Goal: Complete application form: Complete application form

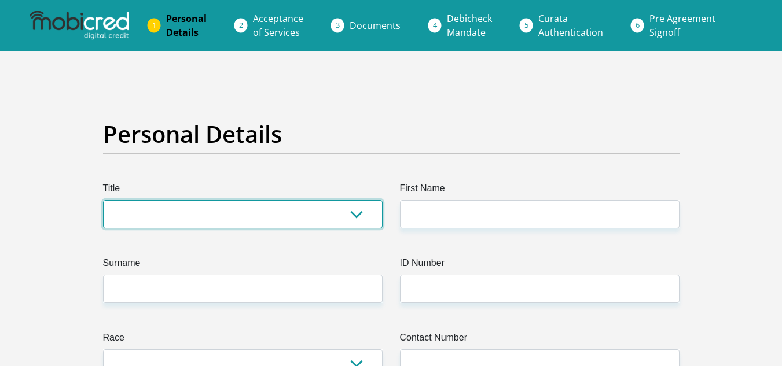
click at [319, 209] on select "Mr Ms Mrs Dr Other" at bounding box center [242, 214] width 279 height 28
select select "Mr"
click at [103, 200] on select "Mr Ms Mrs Dr Other" at bounding box center [242, 214] width 279 height 28
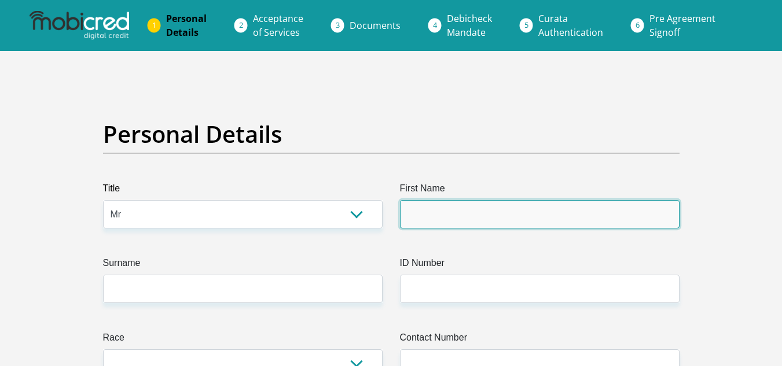
click at [448, 203] on input "First Name" at bounding box center [539, 214] width 279 height 28
type input "Thabang"
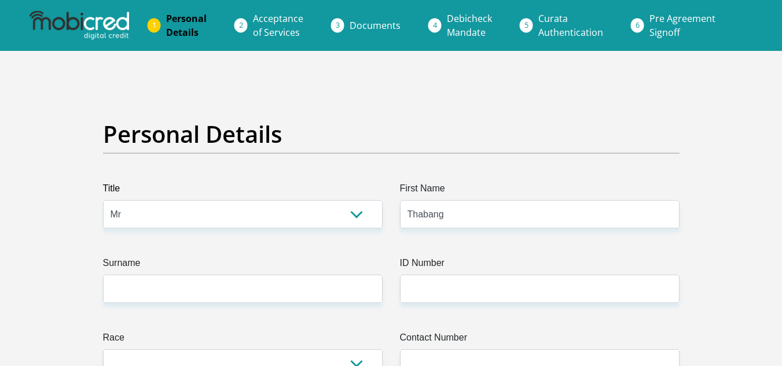
type input "MOKGOLOBOTHO"
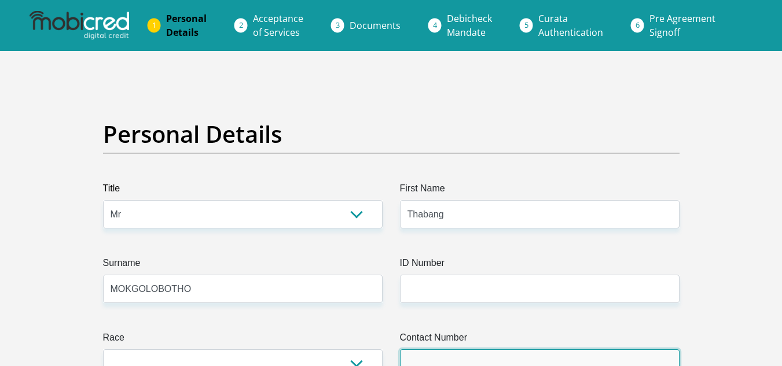
type input "0820944810"
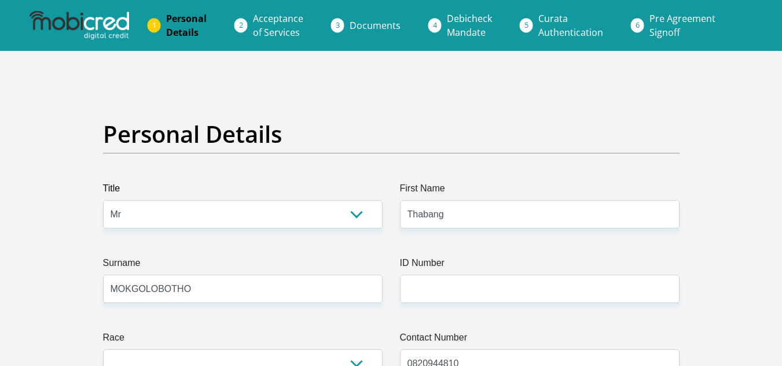
select select "ZAF"
type input "46-17 AVENUE"
type input "JOHANNESBURG"
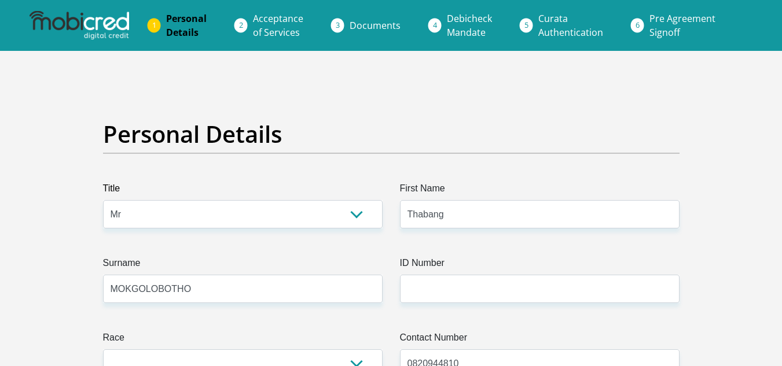
type input "2090"
select select "Gauteng"
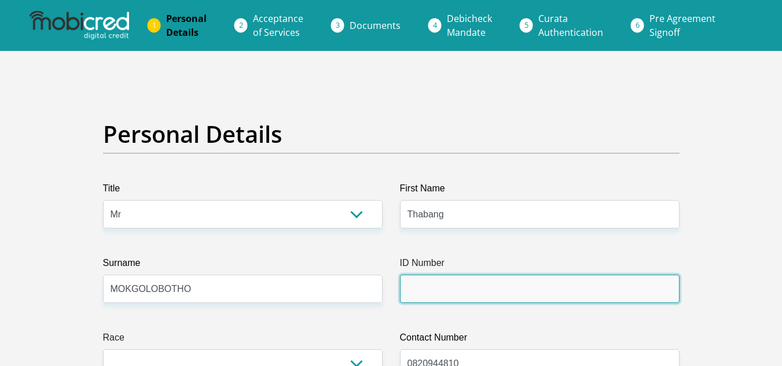
click at [435, 288] on input "ID Number" at bounding box center [539, 289] width 279 height 28
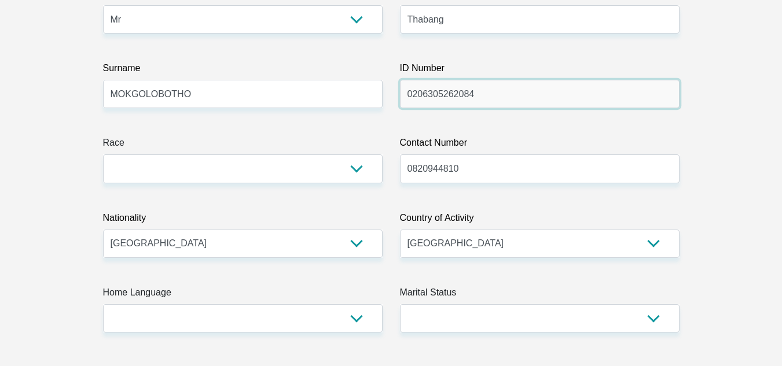
scroll to position [277, 0]
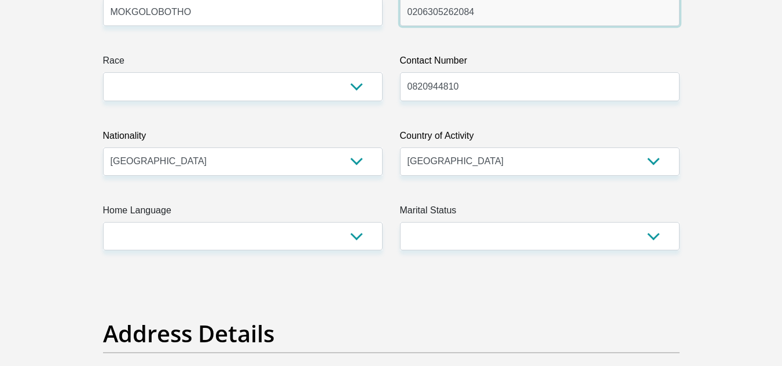
type input "0206305262084"
click at [301, 220] on label "Home Language" at bounding box center [242, 213] width 279 height 19
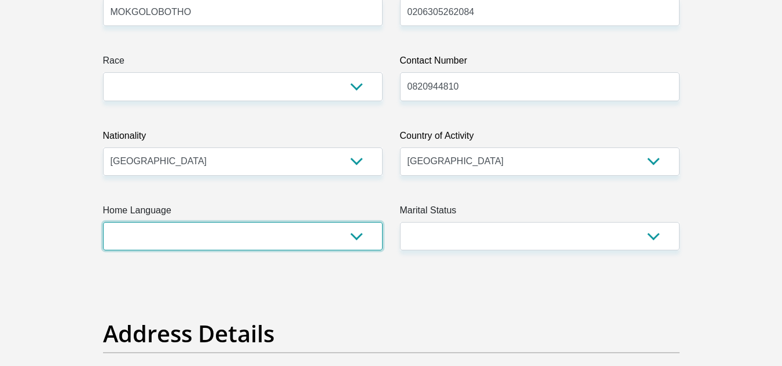
click at [301, 222] on select "Afrikaans English Sepedi South Ndebele Southern Sotho Swati Tsonga Tswana Venda…" at bounding box center [242, 236] width 279 height 28
click at [274, 234] on select "Afrikaans English Sepedi South Ndebele Southern Sotho Swati Tsonga Tswana Venda…" at bounding box center [242, 236] width 279 height 28
select select "eng"
click at [103, 222] on select "Afrikaans English Sepedi South Ndebele Southern Sotho Swati Tsonga Tswana Venda…" at bounding box center [242, 236] width 279 height 28
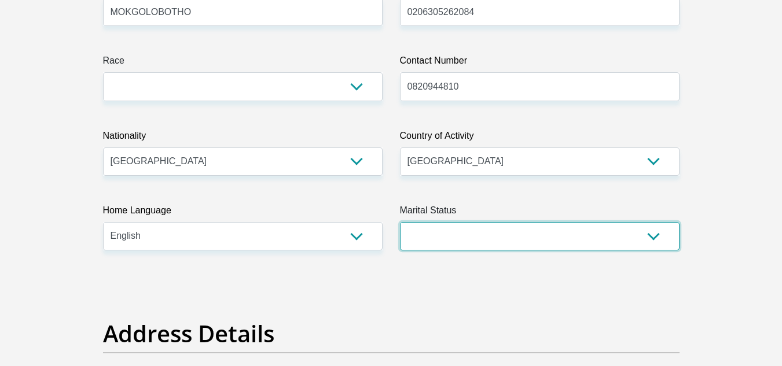
click at [425, 241] on select "Married ANC Single Divorced Widowed Married COP or Customary Law" at bounding box center [539, 236] width 279 height 28
select select "2"
click at [400, 222] on select "Married ANC Single Divorced Widowed Married COP or Customary Law" at bounding box center [539, 236] width 279 height 28
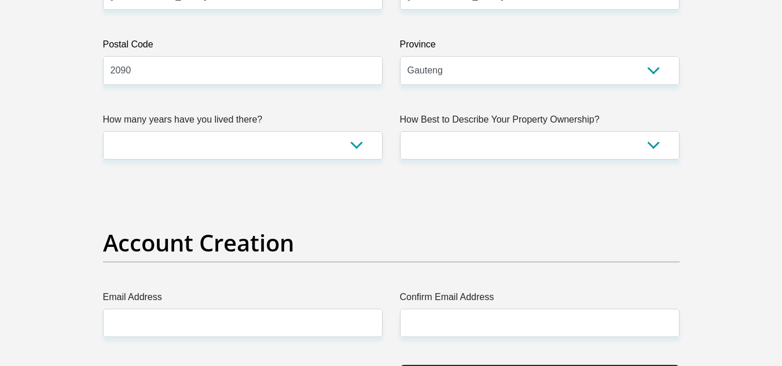
scroll to position [771, 0]
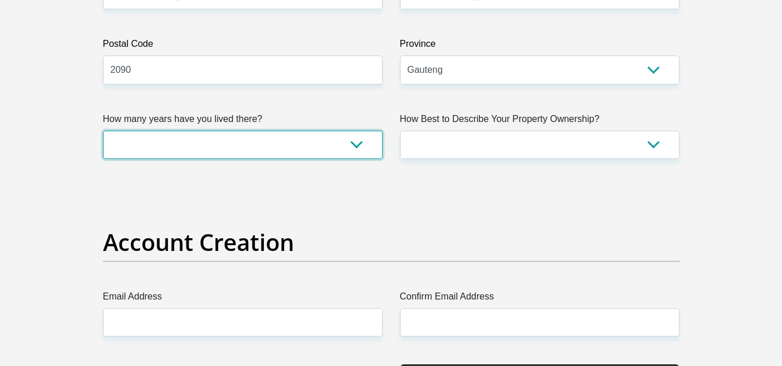
click at [254, 141] on select "less than 1 year 1-3 years 3-5 years 5+ years" at bounding box center [242, 145] width 279 height 28
select select "5"
click at [103, 131] on select "less than 1 year 1-3 years 3-5 years 5+ years" at bounding box center [242, 145] width 279 height 28
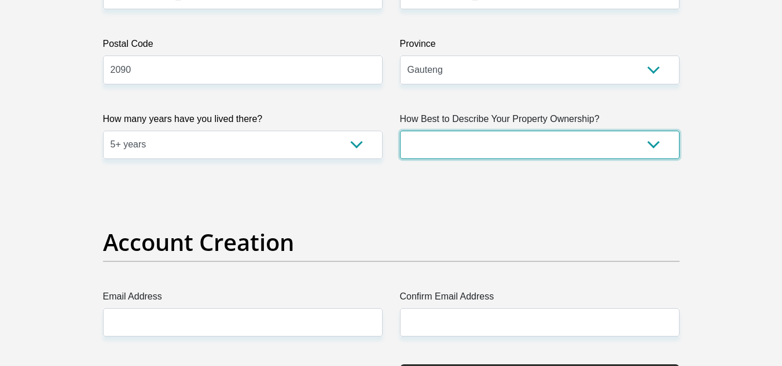
click at [484, 147] on select "Owned Rented Family Owned Company Dwelling" at bounding box center [539, 145] width 279 height 28
select select "parents"
click at [400, 131] on select "Owned Rented Family Owned Company Dwelling" at bounding box center [539, 145] width 279 height 28
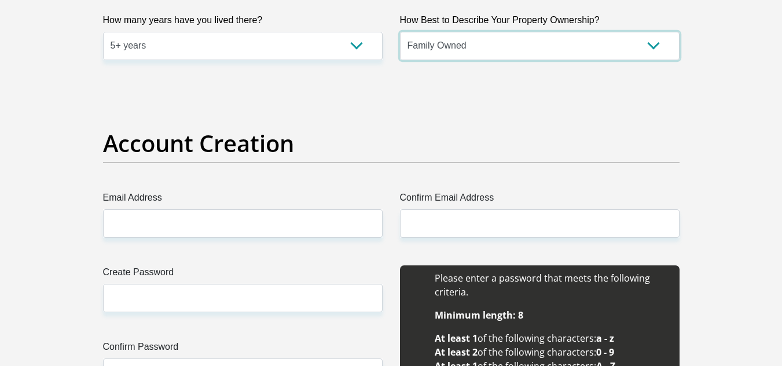
scroll to position [883, 0]
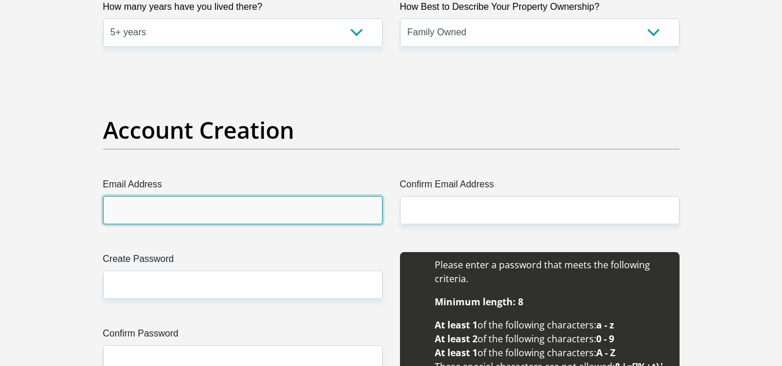
click at [332, 224] on input "Email Address" at bounding box center [242, 210] width 279 height 28
type input "mokgolobothothabang@gmail.com"
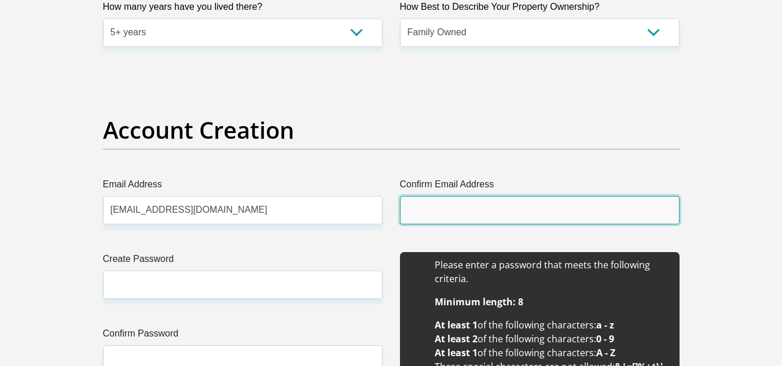
type input "mokgolobothothabang@gmail.com"
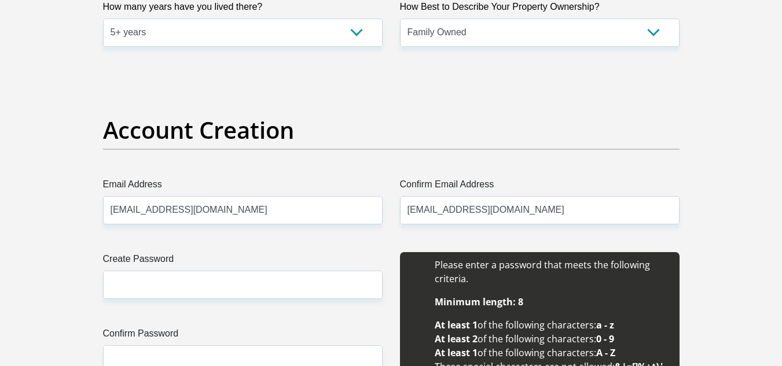
type input "Thabang"
type input "MOKGOLOBOTHO"
type input "0820944810"
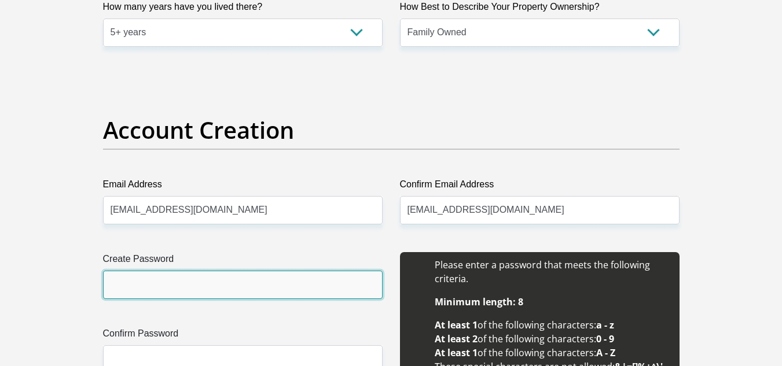
click at [297, 285] on input "Create Password" at bounding box center [242, 285] width 279 height 28
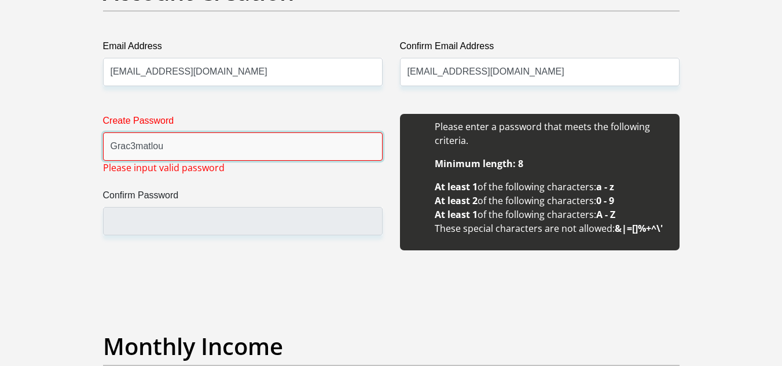
scroll to position [1026, 0]
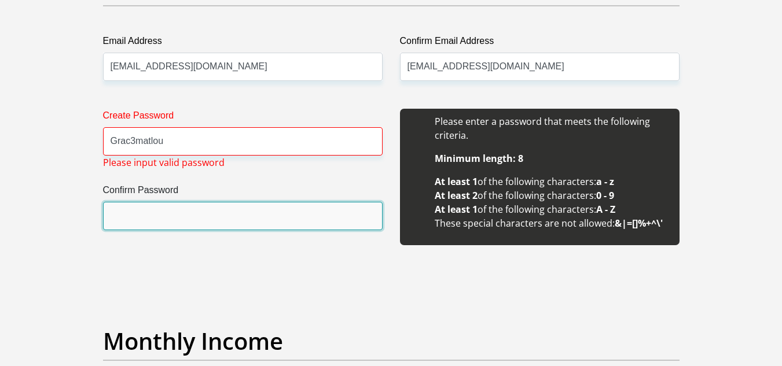
click at [184, 213] on input "Confirm Password" at bounding box center [242, 216] width 279 height 28
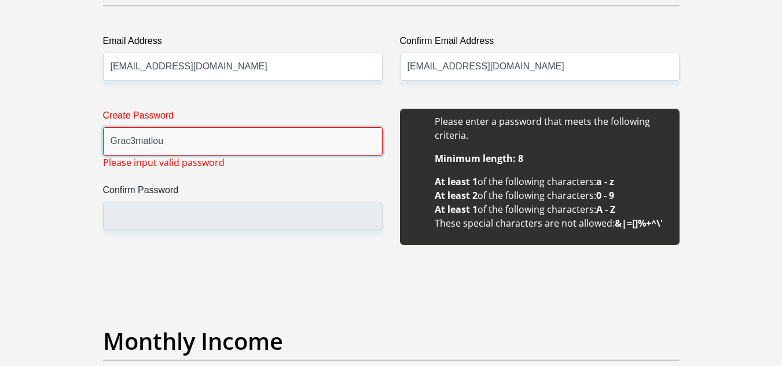
click at [149, 144] on input "Grac3matlou" at bounding box center [242, 141] width 279 height 28
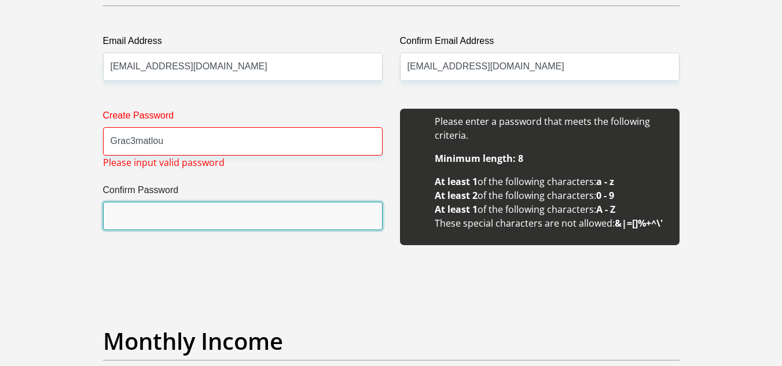
click at [163, 212] on input "Confirm Password" at bounding box center [242, 216] width 279 height 28
click at [167, 215] on input "Confirm Password" at bounding box center [242, 216] width 279 height 28
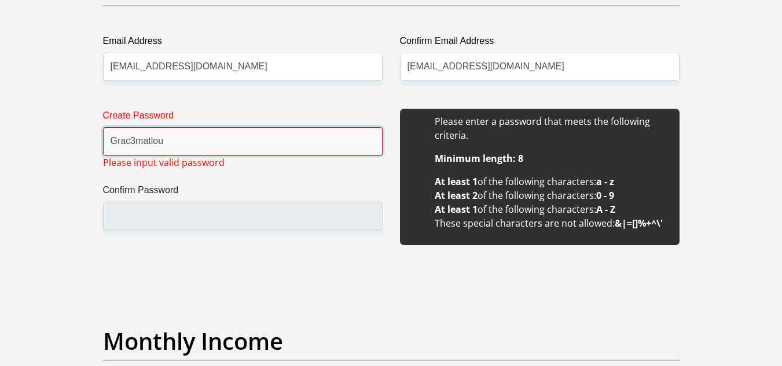
drag, startPoint x: 184, startPoint y: 127, endPoint x: 38, endPoint y: 111, distance: 147.3
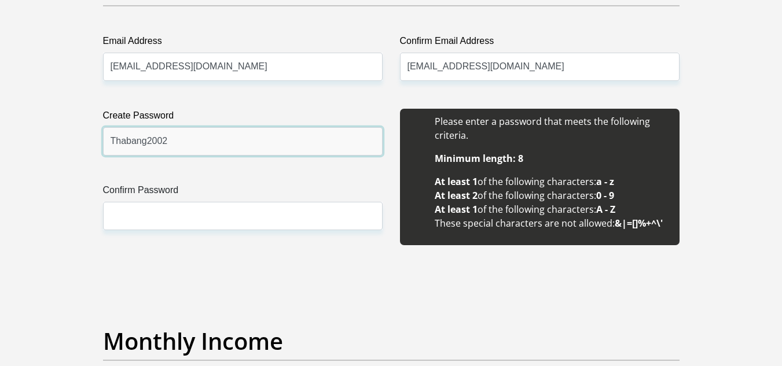
type input "Thabang2002"
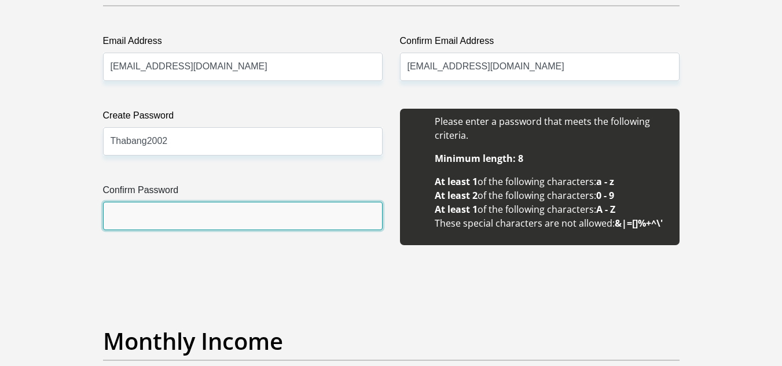
click at [125, 209] on input "Confirm Password" at bounding box center [242, 216] width 279 height 28
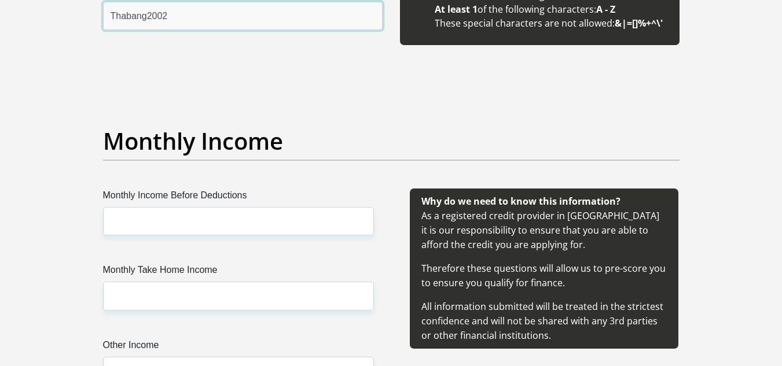
scroll to position [1228, 0]
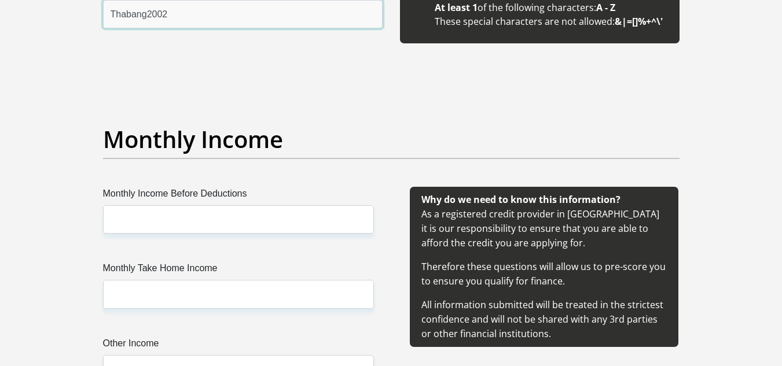
type input "Thabang2002"
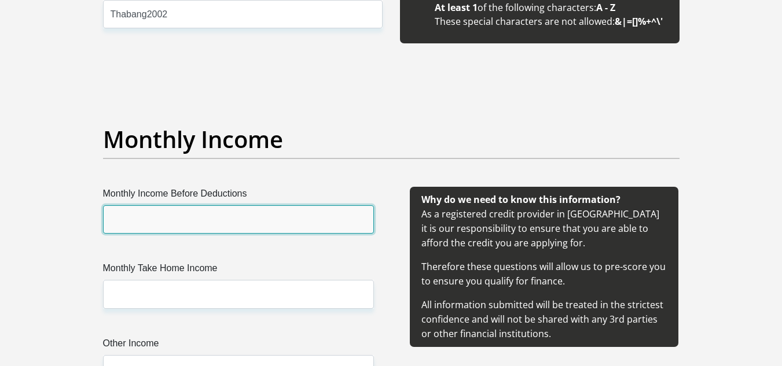
click at [143, 234] on input "Monthly Income Before Deductions" at bounding box center [238, 219] width 271 height 28
type input "7500"
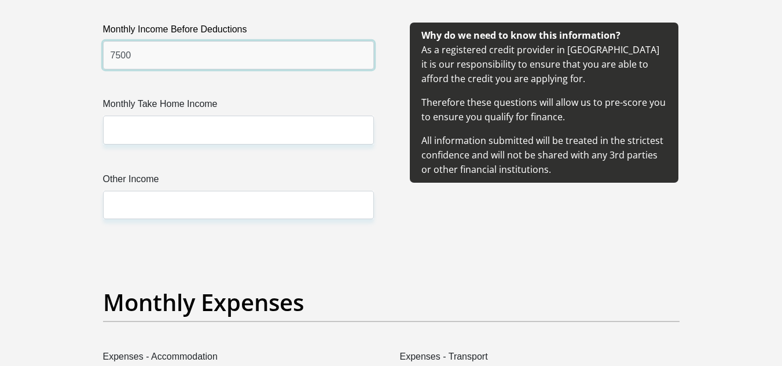
scroll to position [1393, 0]
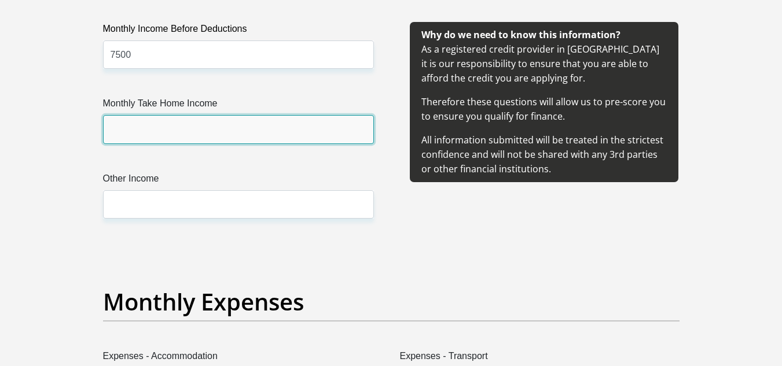
click at [218, 137] on input "Monthly Take Home Income" at bounding box center [238, 129] width 271 height 28
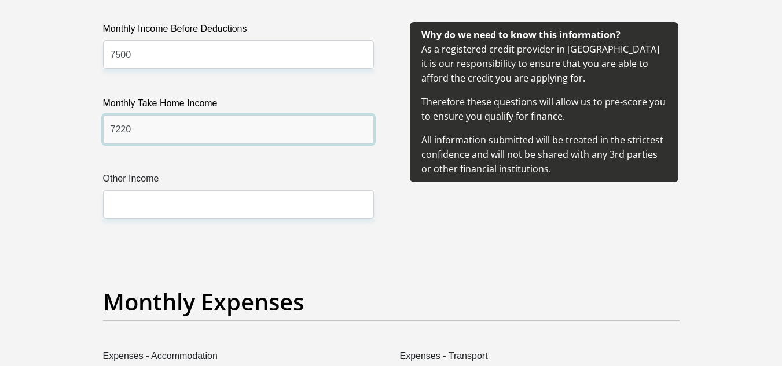
type input "7220"
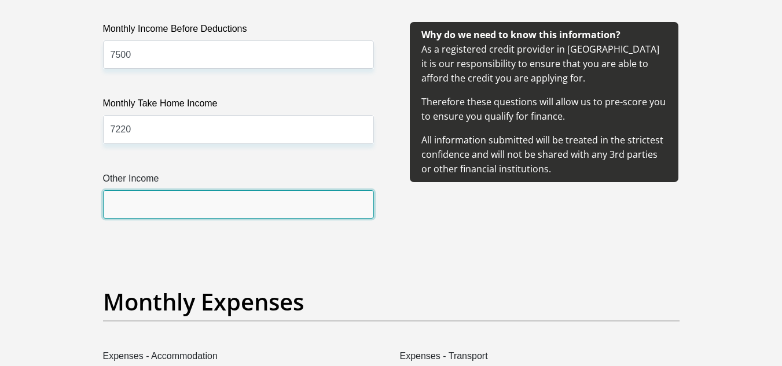
click at [182, 200] on input "Other Income" at bounding box center [238, 204] width 271 height 28
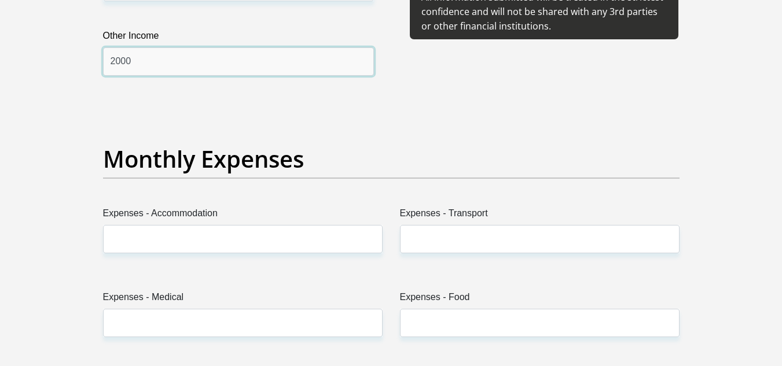
scroll to position [1537, 0]
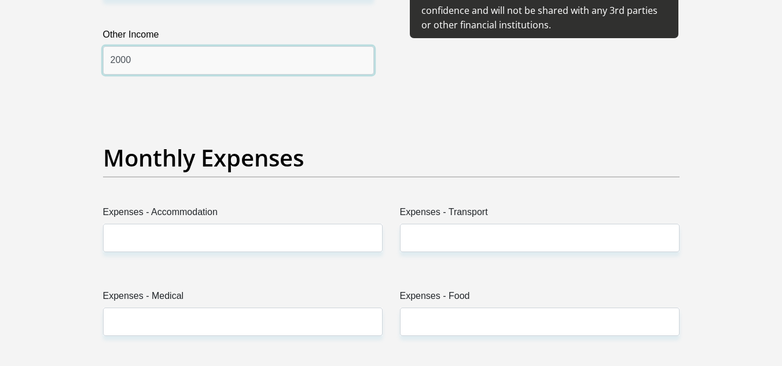
type input "2000"
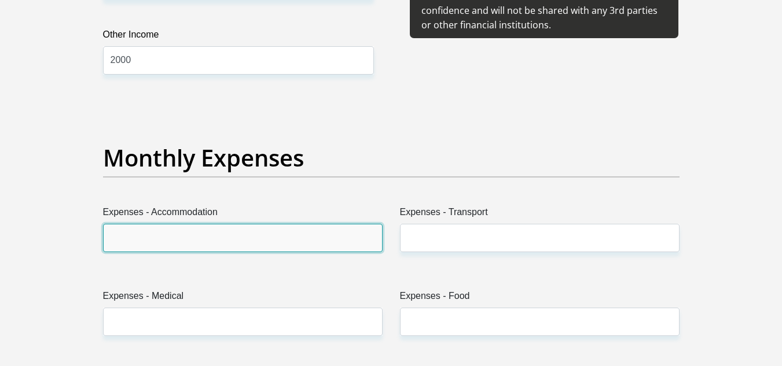
click at [172, 241] on input "Expenses - Accommodation" at bounding box center [242, 238] width 279 height 28
type input "0"
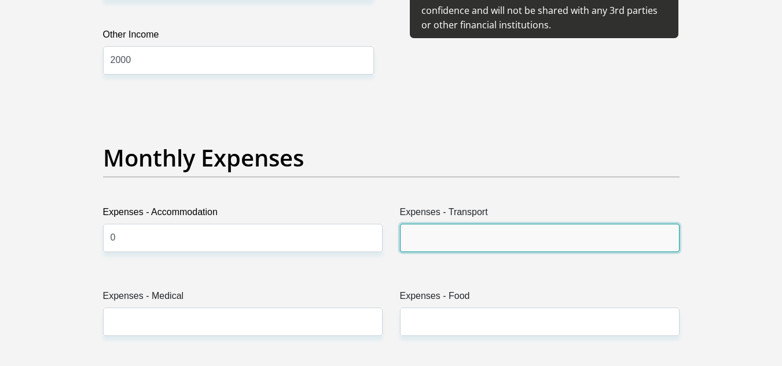
click at [419, 248] on input "Expenses - Transport" at bounding box center [539, 238] width 279 height 28
type input "600"
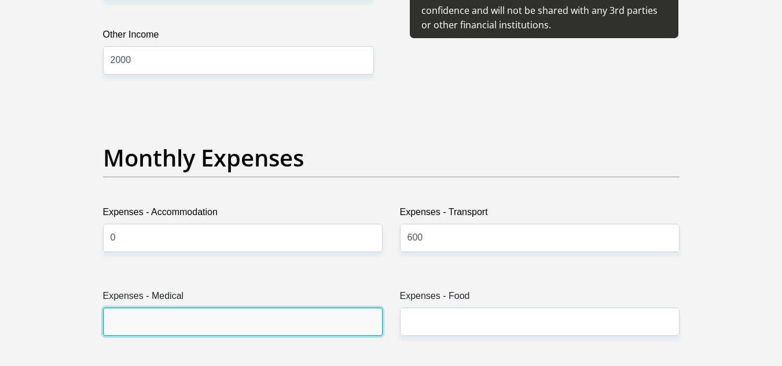
click at [301, 322] on input "Expenses - Medical" at bounding box center [242, 322] width 279 height 28
type input "0"
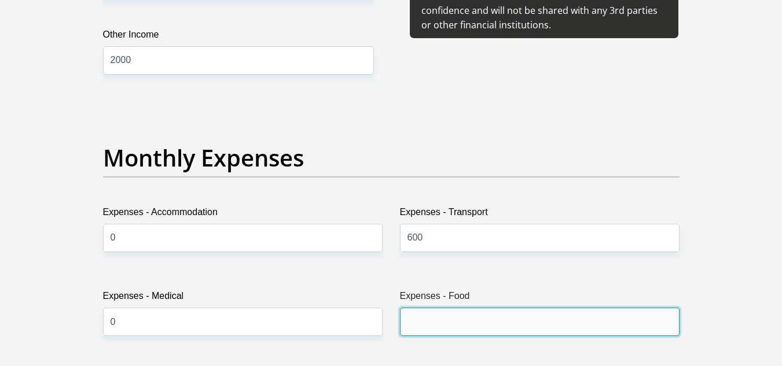
click at [555, 333] on input "Expenses - Food" at bounding box center [539, 322] width 279 height 28
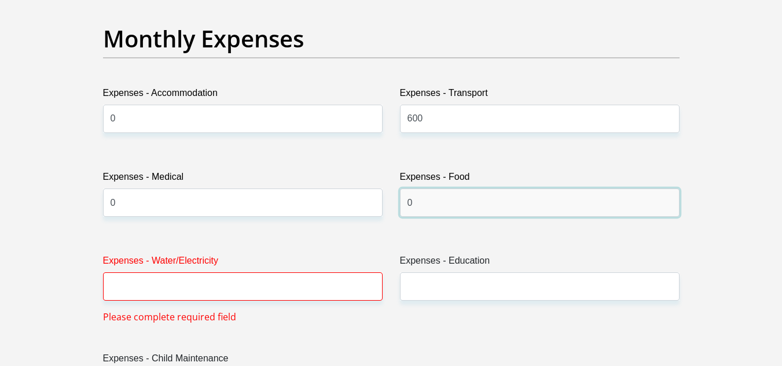
scroll to position [1657, 0]
type input "0"
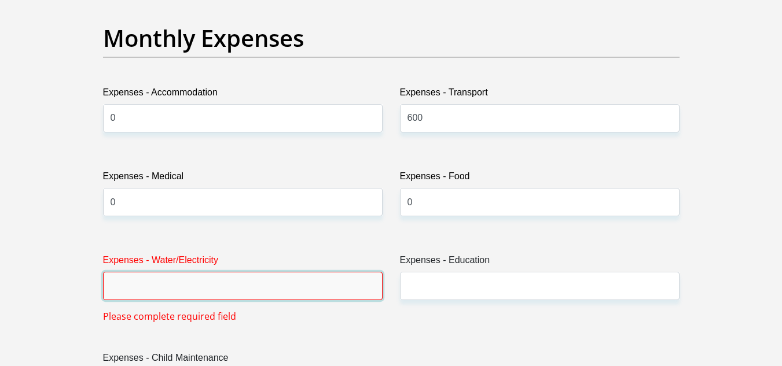
click at [291, 284] on input "Expenses - Water/Electricity" at bounding box center [242, 286] width 279 height 28
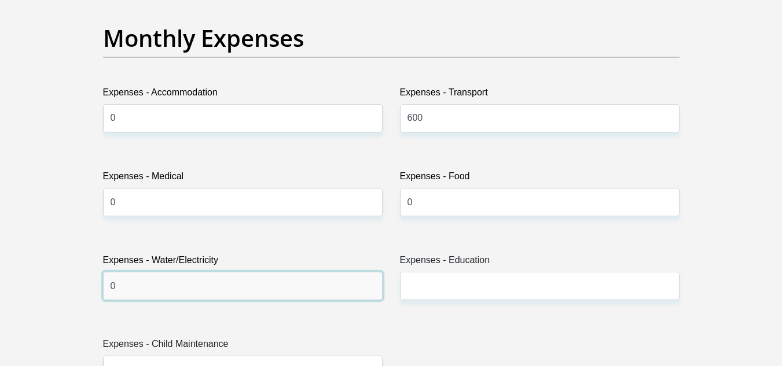
type input "0"
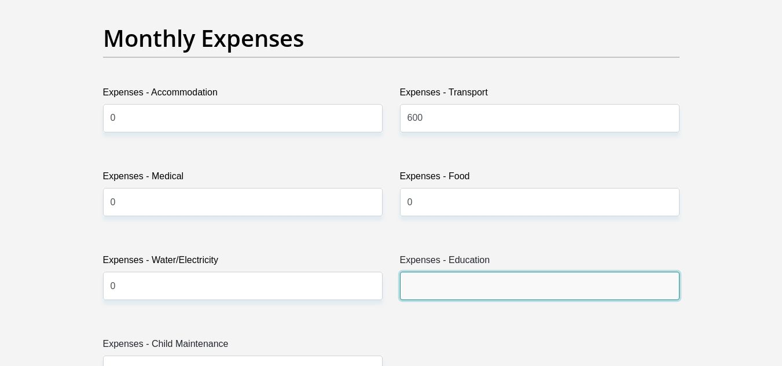
click at [480, 292] on input "Expenses - Education" at bounding box center [539, 286] width 279 height 28
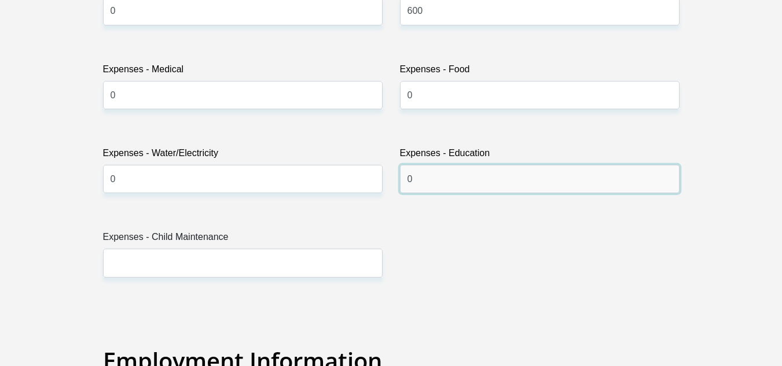
scroll to position [1765, 0]
type input "0"
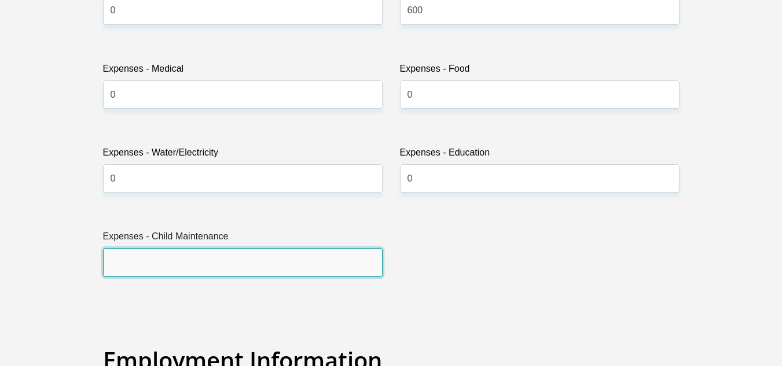
click at [247, 253] on input "Expenses - Child Maintenance" at bounding box center [242, 262] width 279 height 28
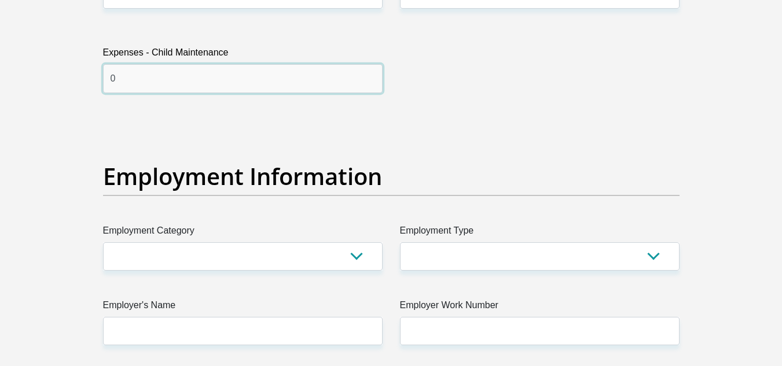
scroll to position [1949, 0]
type input "0"
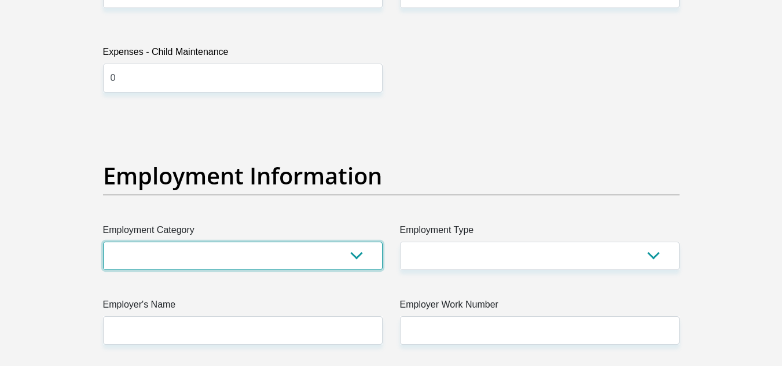
click at [227, 247] on select "AGRICULTURE ALCOHOL & TOBACCO CONSTRUCTION MATERIALS METALLURGY EQUIPMENT FOR R…" at bounding box center [242, 256] width 279 height 28
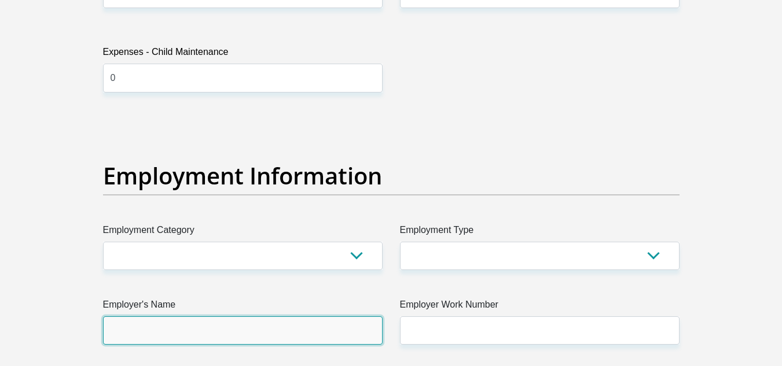
click at [183, 334] on input "Employer's Name" at bounding box center [242, 330] width 279 height 28
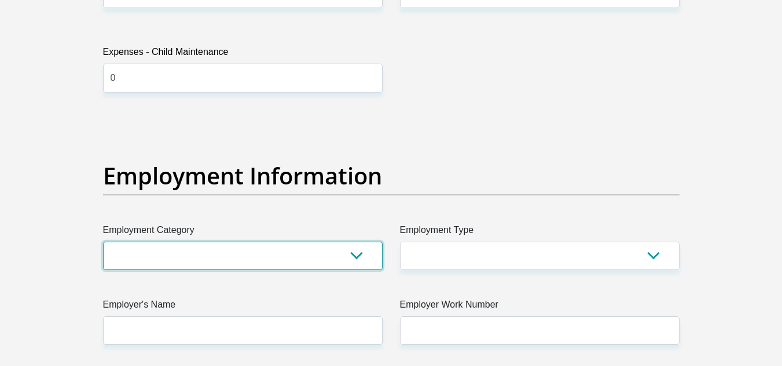
click at [235, 263] on select "AGRICULTURE ALCOHOL & TOBACCO CONSTRUCTION MATERIALS METALLURGY EQUIPMENT FOR R…" at bounding box center [242, 256] width 279 height 28
select select "17"
click at [103, 242] on select "AGRICULTURE ALCOHOL & TOBACCO CONSTRUCTION MATERIALS METALLURGY EQUIPMENT FOR R…" at bounding box center [242, 256] width 279 height 28
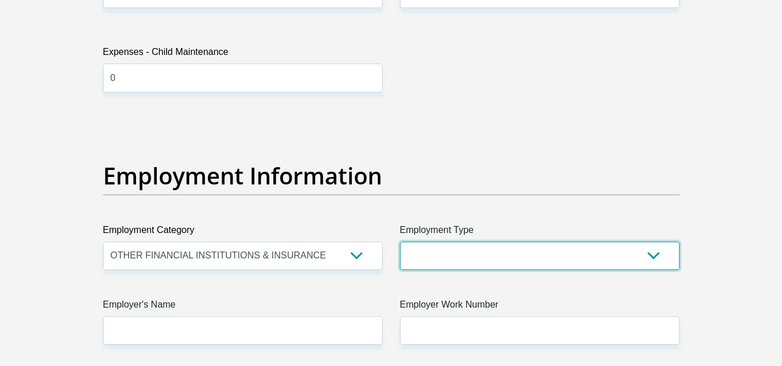
click at [494, 261] on select "College/Lecturer Craft Seller Creative Driver Executive Farmer Forces - Non Com…" at bounding box center [539, 256] width 279 height 28
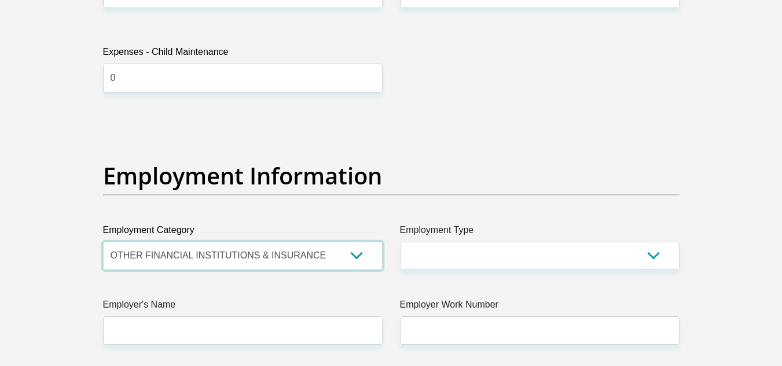
click at [346, 257] on select "AGRICULTURE ALCOHOL & TOBACCO CONSTRUCTION MATERIALS METALLURGY EQUIPMENT FOR R…" at bounding box center [242, 256] width 279 height 28
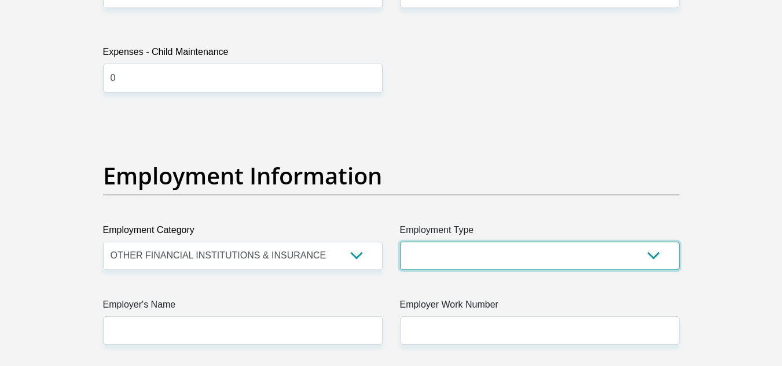
click at [491, 257] on select "College/Lecturer Craft Seller Creative Driver Executive Farmer Forces - Non Com…" at bounding box center [539, 256] width 279 height 28
select select "Unknown/Other"
click at [400, 242] on select "College/Lecturer Craft Seller Creative Driver Executive Farmer Forces - Non Com…" at bounding box center [539, 256] width 279 height 28
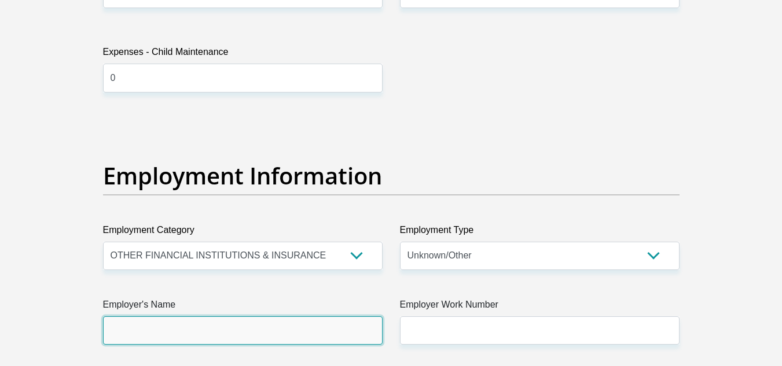
click at [301, 338] on input "Employer's Name" at bounding box center [242, 330] width 279 height 28
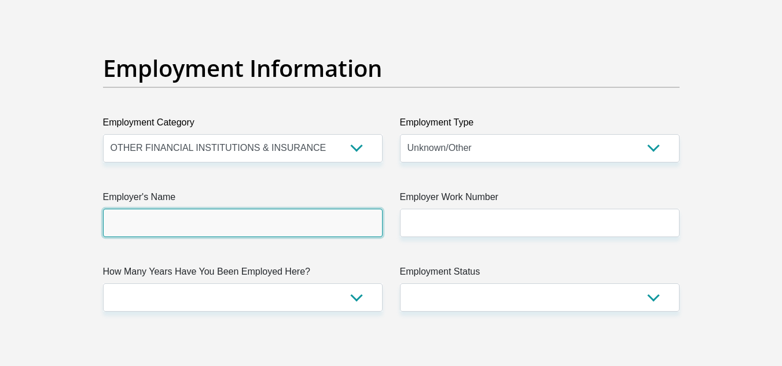
scroll to position [2057, 0]
click at [240, 224] on input "Employer's Name" at bounding box center [242, 222] width 279 height 28
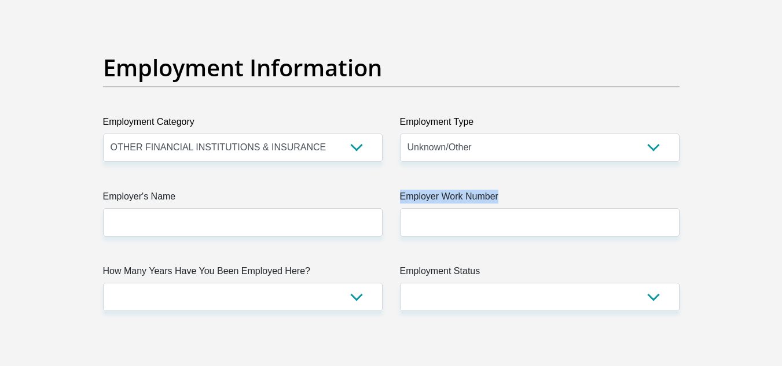
drag, startPoint x: 505, startPoint y: 196, endPoint x: 400, endPoint y: 197, distance: 104.7
click at [400, 197] on label "Employer Work Number" at bounding box center [539, 199] width 279 height 19
copy label "Employer Work Number"
click at [551, 83] on div "Employment Information" at bounding box center [391, 84] width 594 height 61
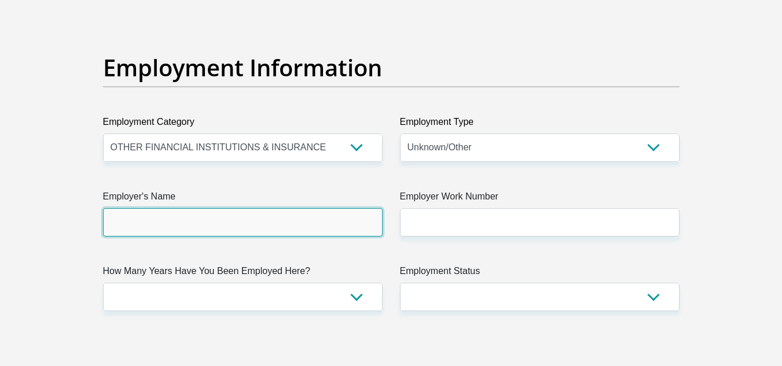
click at [299, 222] on input "Employer's Name" at bounding box center [242, 222] width 279 height 28
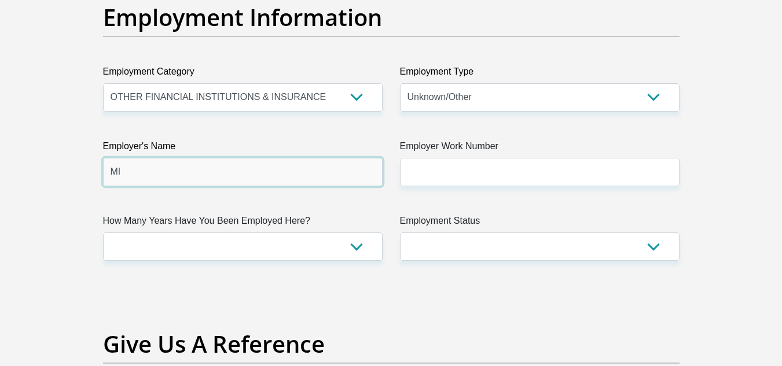
type input "MI"
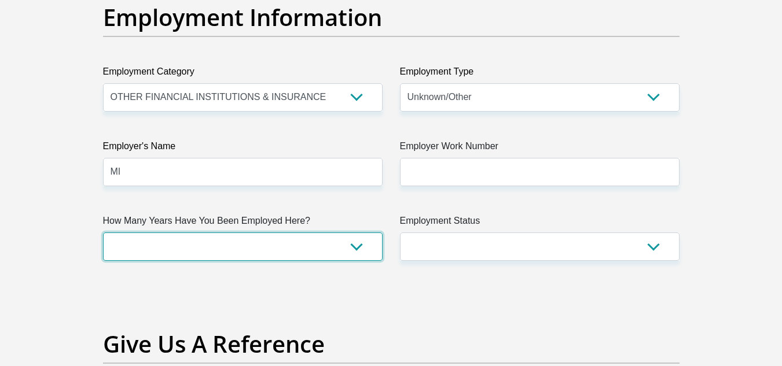
click at [273, 240] on select "less than 1 year 1-3 years 3-5 years 5+ years" at bounding box center [242, 247] width 279 height 28
select select "24"
click at [103, 233] on select "less than 1 year 1-3 years 3-5 years 5+ years" at bounding box center [242, 247] width 279 height 28
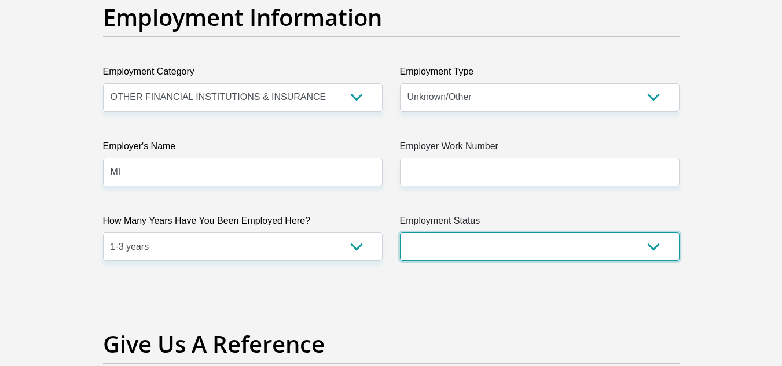
click at [448, 247] on select "Permanent/Full-time Part-time/Casual Contract Worker Self-Employed Housewife Re…" at bounding box center [539, 247] width 279 height 28
select select "1"
click at [400, 233] on select "Permanent/Full-time Part-time/Casual Contract Worker Self-Employed Housewife Re…" at bounding box center [539, 247] width 279 height 28
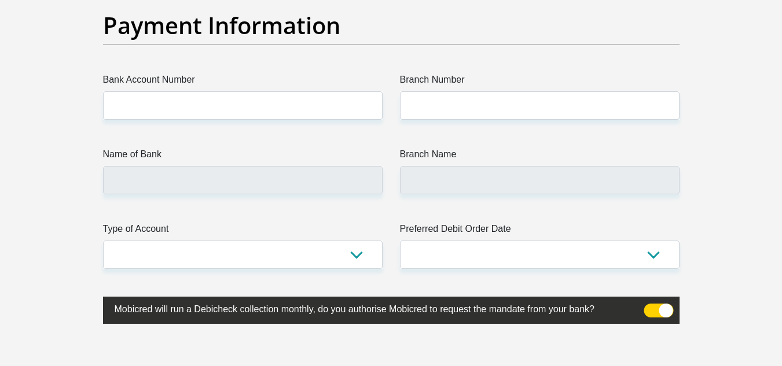
scroll to position [2680, 0]
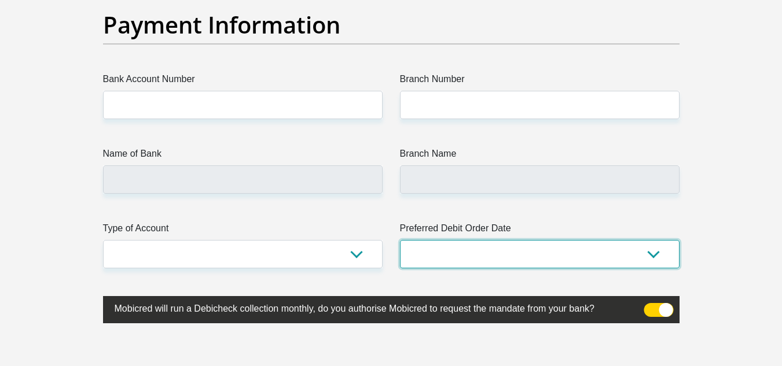
click at [433, 249] on select "1st 2nd 3rd 4th 5th 7th 18th 19th 20th 21st 22nd 23rd 24th 25th 26th 27th 28th …" at bounding box center [539, 254] width 279 height 28
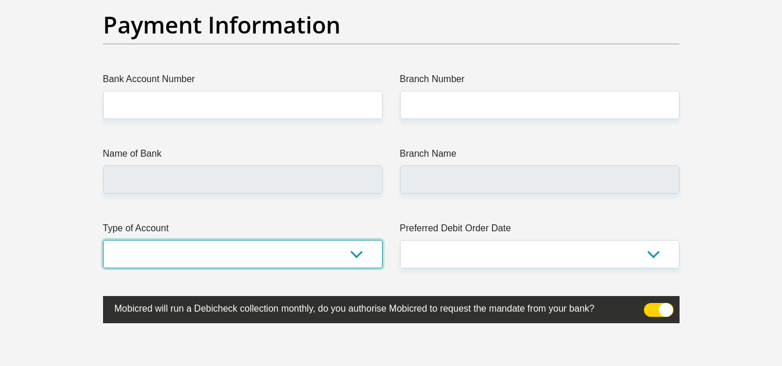
click at [337, 249] on select "Cheque Savings" at bounding box center [242, 254] width 279 height 28
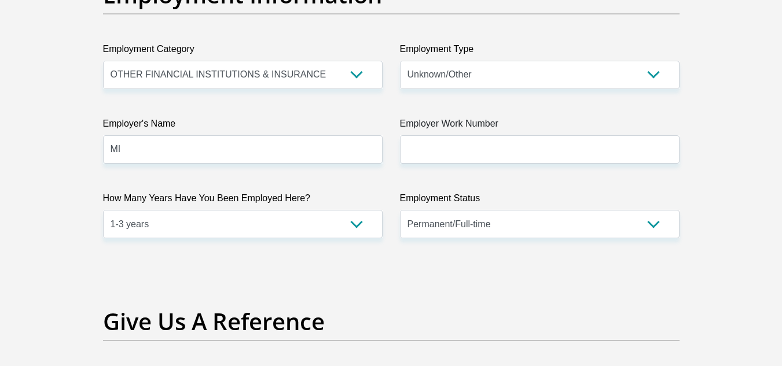
scroll to position [2130, 0]
click at [228, 157] on input "MI" at bounding box center [242, 150] width 279 height 28
paste input "EmployerWorkNumber"
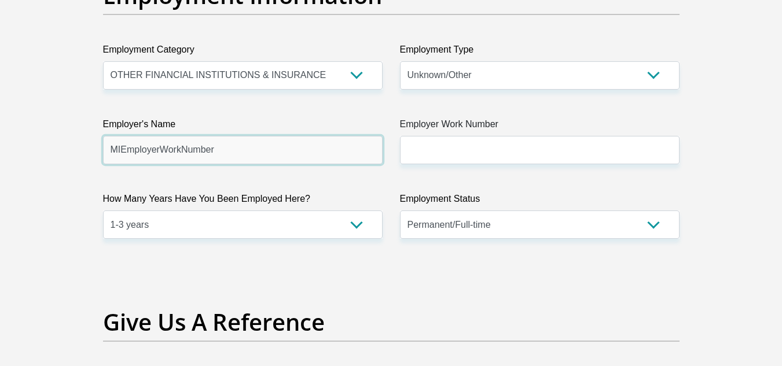
drag, startPoint x: 228, startPoint y: 157, endPoint x: 58, endPoint y: 151, distance: 169.6
type input "MIFINTECHSOLUTION"
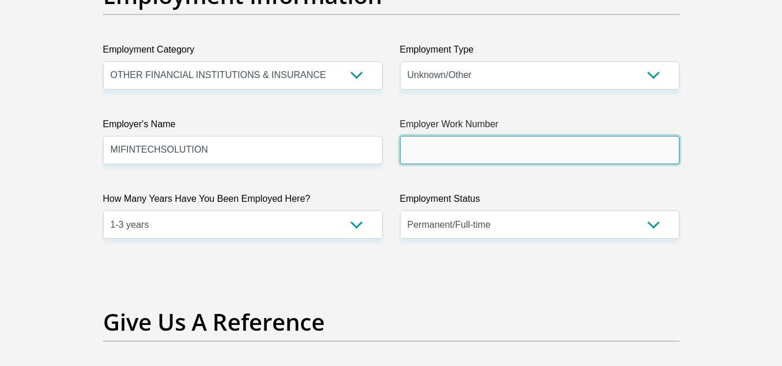
click at [448, 158] on input "Employer Work Number" at bounding box center [539, 150] width 279 height 28
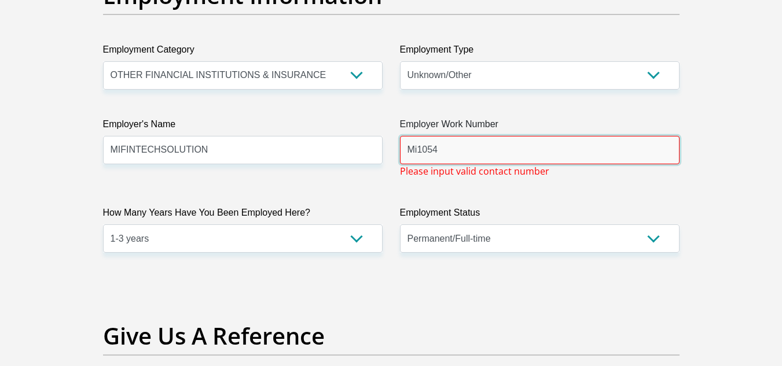
drag, startPoint x: 420, startPoint y: 150, endPoint x: 386, endPoint y: 144, distance: 34.6
drag, startPoint x: 435, startPoint y: 157, endPoint x: 336, endPoint y: 138, distance: 100.3
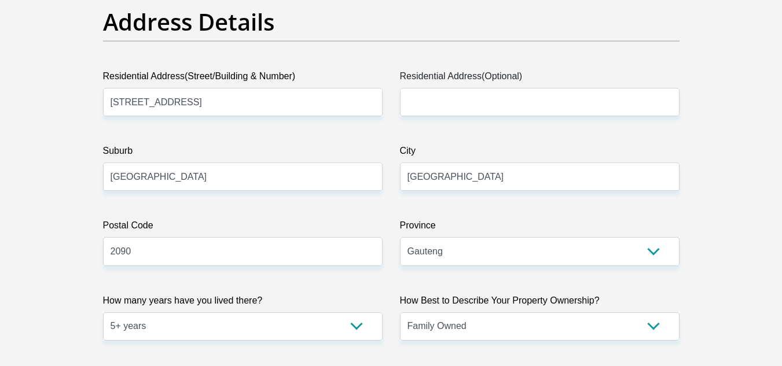
scroll to position [588, 0]
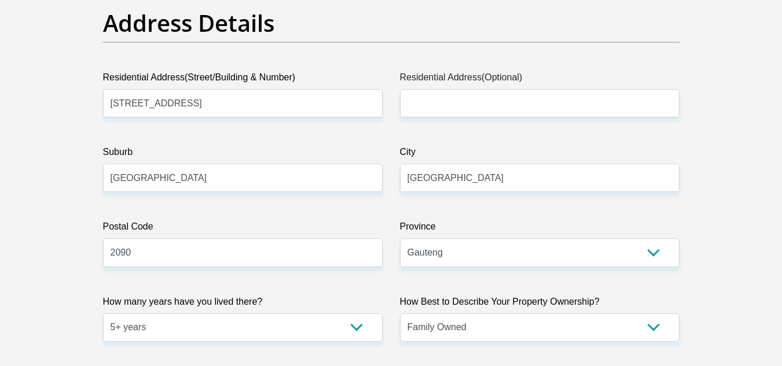
type input "0687479728"
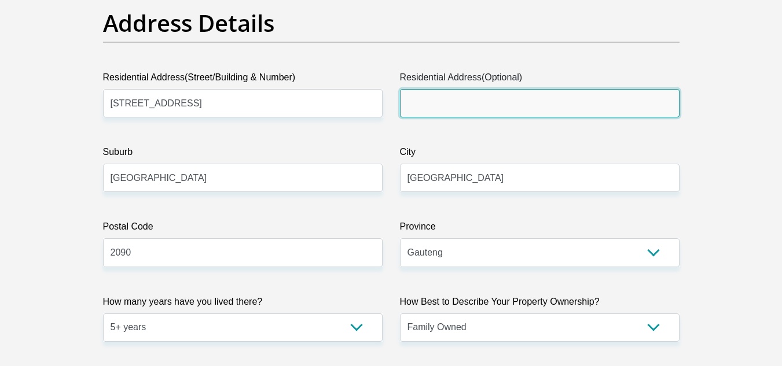
click at [444, 109] on input "Residential Address(Optional)" at bounding box center [539, 103] width 279 height 28
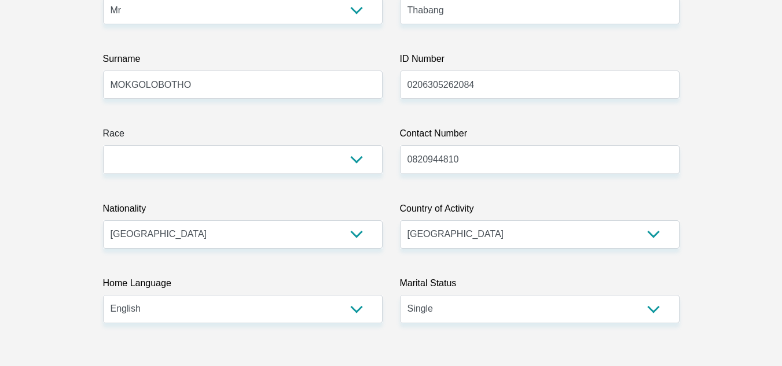
scroll to position [201, 0]
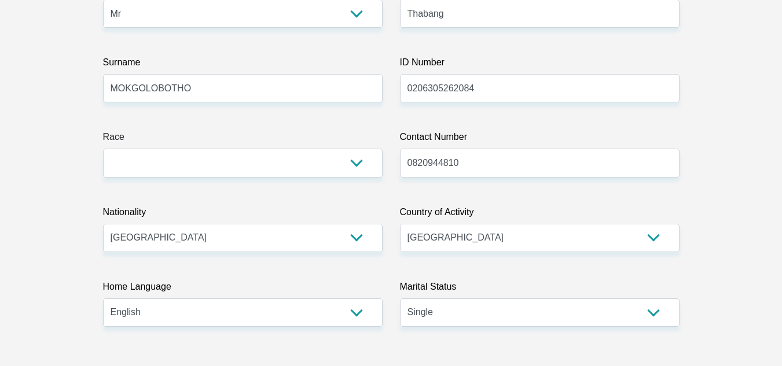
type input "Yes"
click at [338, 102] on input "MOKGOLOBOTHO" at bounding box center [242, 88] width 279 height 28
type input "M"
click at [338, 102] on input "Mokgolobothoc" at bounding box center [242, 88] width 279 height 28
click at [456, 57] on label "ID Number" at bounding box center [539, 65] width 279 height 19
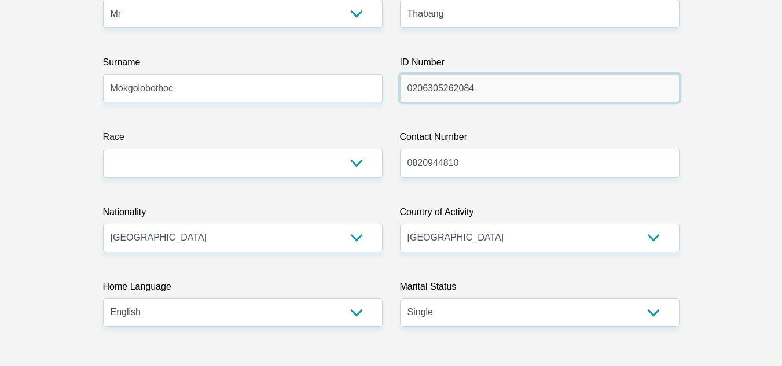
click at [456, 74] on input "0206305262084" at bounding box center [539, 88] width 279 height 28
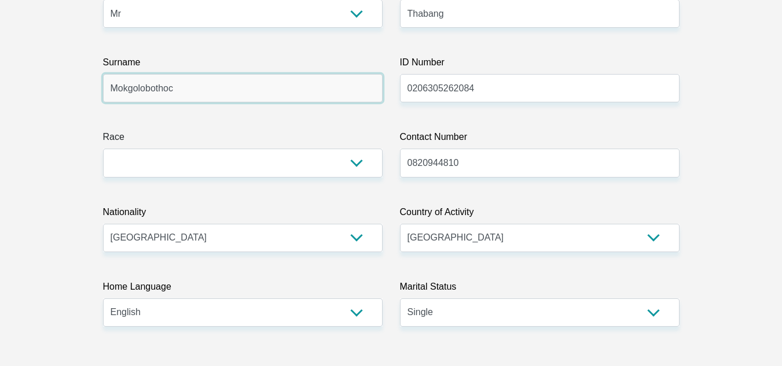
click at [313, 98] on input "Mokgolobothoc" at bounding box center [242, 88] width 279 height 28
type input "Mokgolobotho"
click at [498, 12] on input "Thabang" at bounding box center [539, 13] width 279 height 28
type input "Thabang"
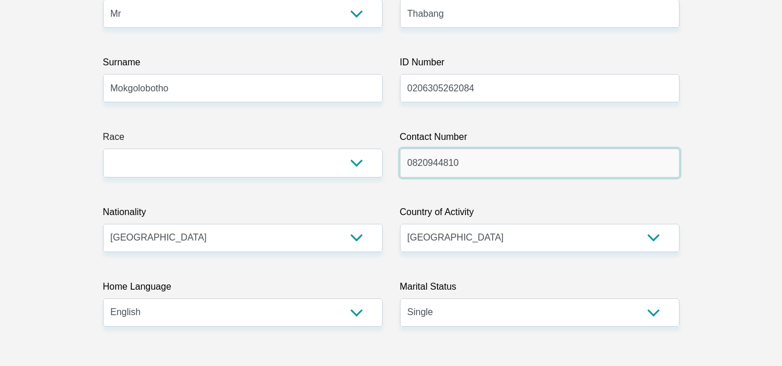
click at [491, 168] on input "0820944810" at bounding box center [539, 163] width 279 height 28
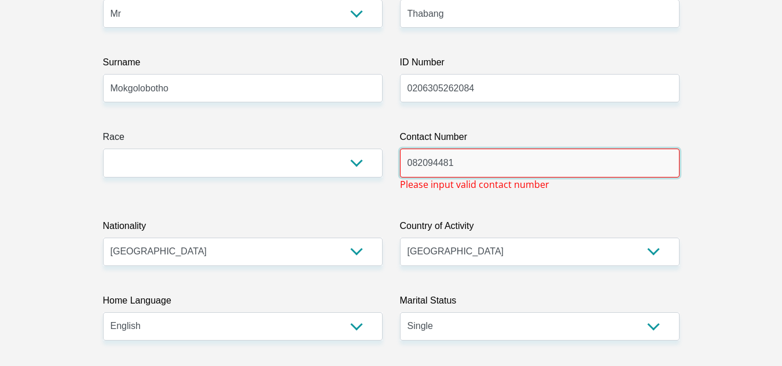
type input "0820944810"
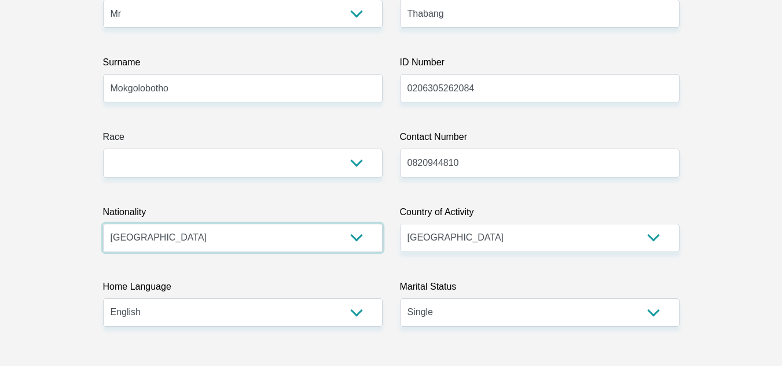
click at [366, 245] on select "South Africa Afghanistan Aland Islands Albania Algeria America Samoa American V…" at bounding box center [242, 238] width 279 height 28
click at [103, 224] on select "South Africa Afghanistan Aland Islands Albania Algeria America Samoa American V…" at bounding box center [242, 238] width 279 height 28
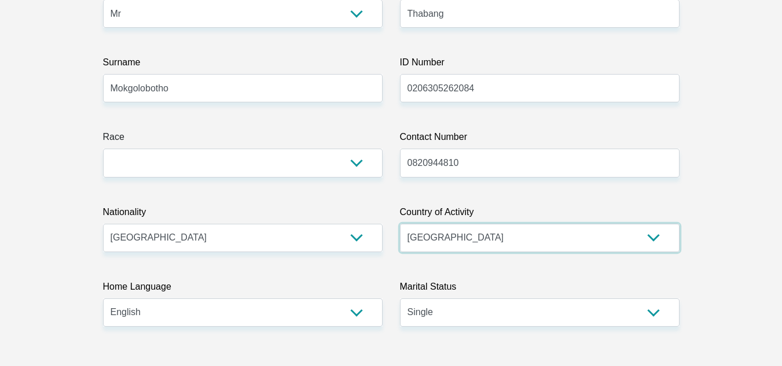
click at [474, 241] on select "South Africa Afghanistan Aland Islands Albania Algeria America Samoa American V…" at bounding box center [539, 238] width 279 height 28
click at [400, 224] on select "South Africa Afghanistan Aland Islands Albania Algeria America Samoa American V…" at bounding box center [539, 238] width 279 height 28
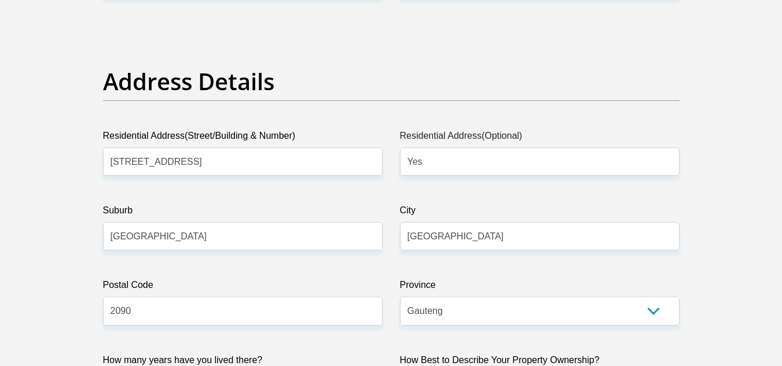
scroll to position [530, 0]
click at [248, 166] on input "46-17 AVENUE" at bounding box center [242, 161] width 279 height 28
type input "46-17 Avenue"
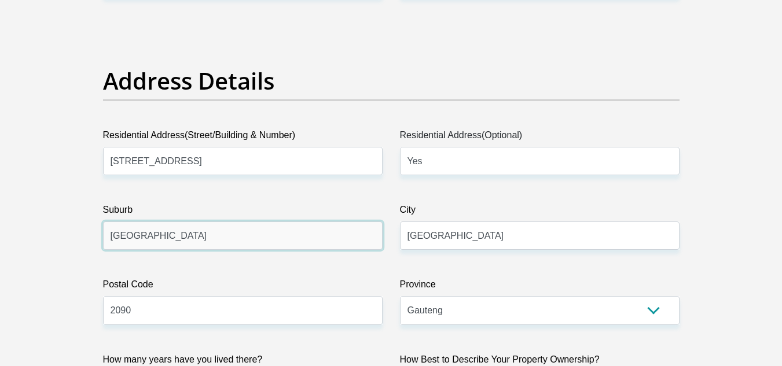
click at [237, 241] on input "JOHANNESBURG" at bounding box center [242, 236] width 279 height 28
drag, startPoint x: 329, startPoint y: 227, endPoint x: 0, endPoint y: 172, distance: 333.3
type input "Alexandra"
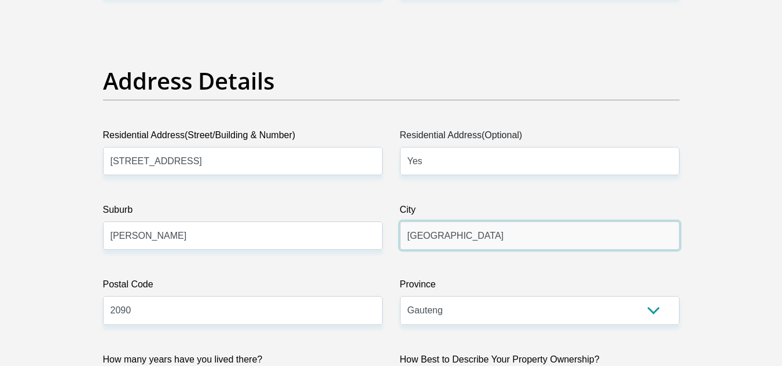
click at [497, 235] on input "JOHANNESBURG" at bounding box center [539, 236] width 279 height 28
type input "JOHANNESBURG"
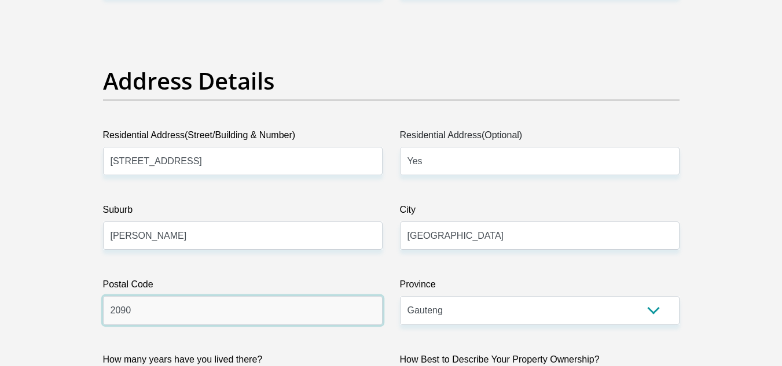
click at [365, 302] on input "2090" at bounding box center [242, 310] width 279 height 28
type input "2090"
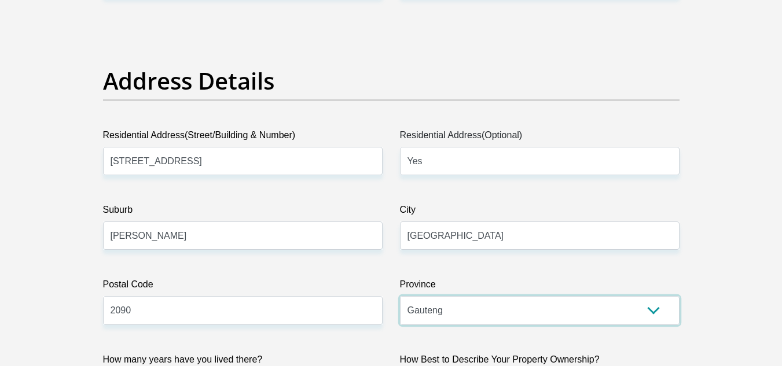
click at [480, 308] on select "Eastern Cape Free State Gauteng KwaZulu-Natal Limpopo Mpumalanga Northern Cape …" at bounding box center [539, 310] width 279 height 28
click at [400, 296] on select "Eastern Cape Free State Gauteng KwaZulu-Natal Limpopo Mpumalanga Northern Cape …" at bounding box center [539, 310] width 279 height 28
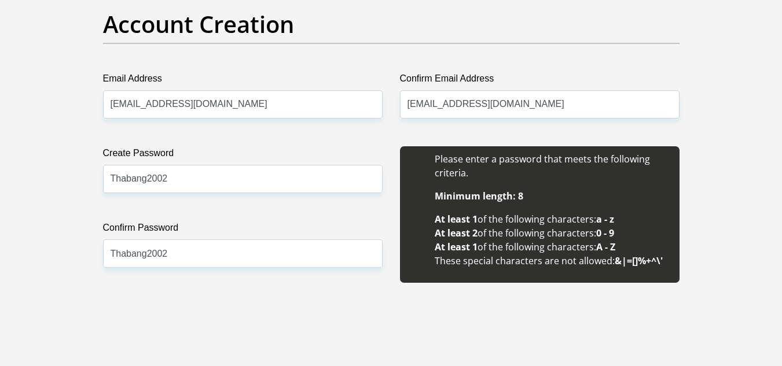
scroll to position [989, 0]
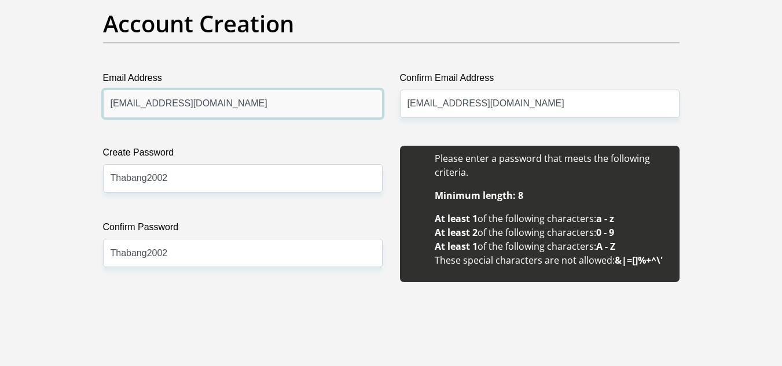
click at [288, 93] on input "mokgolobothothabang@gmail.com" at bounding box center [242, 104] width 279 height 28
type input "mokgolobothothabang@gmail.com"
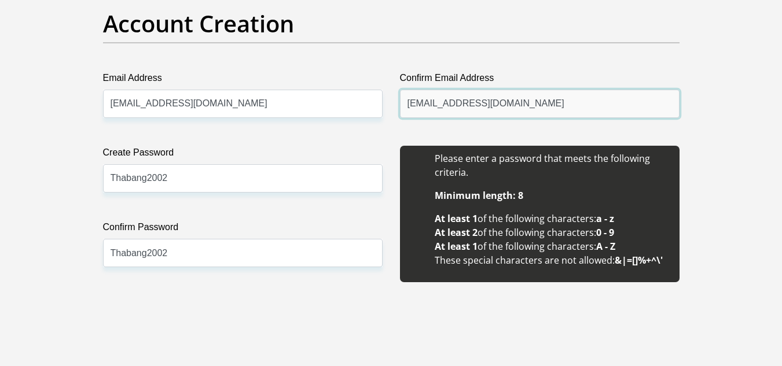
click at [576, 107] on input "mokgolobothothabang@gmail.com" at bounding box center [539, 104] width 279 height 28
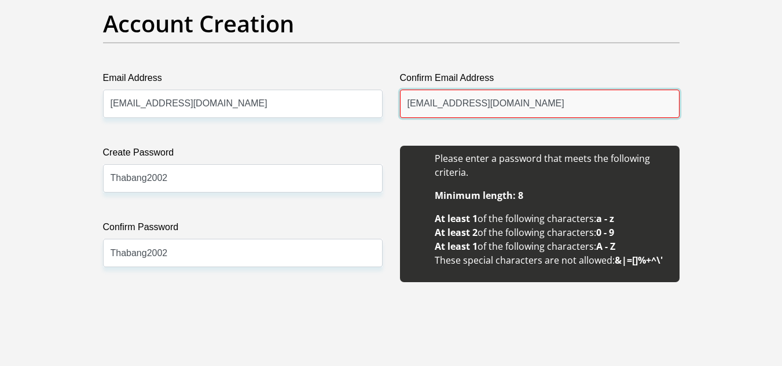
type input "mokgolobothothabang@gmail.com"
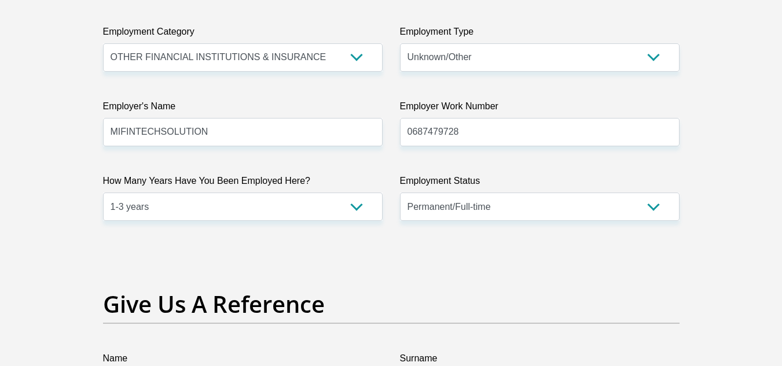
scroll to position [2148, 0]
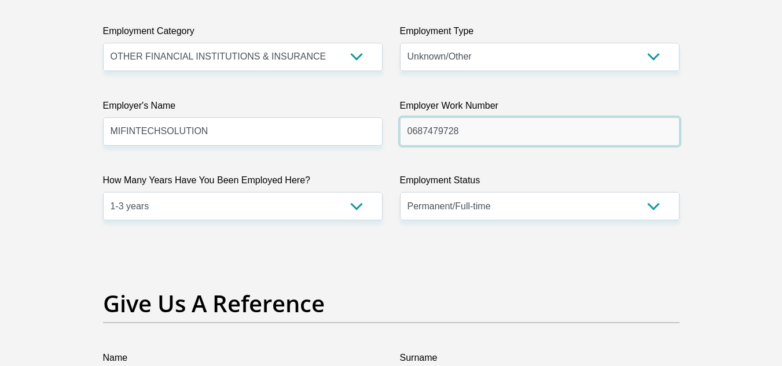
drag, startPoint x: 467, startPoint y: 136, endPoint x: 428, endPoint y: 136, distance: 39.3
click at [428, 136] on input "0687479728" at bounding box center [539, 131] width 279 height 28
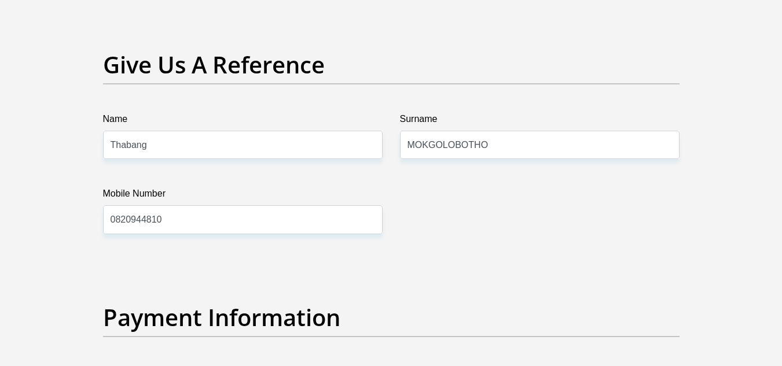
scroll to position [2487, 0]
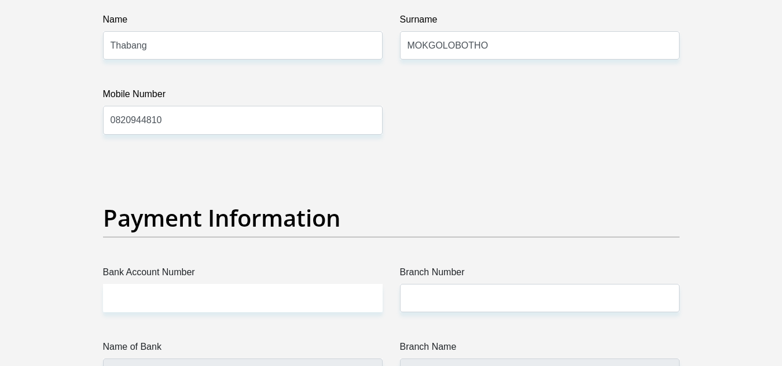
type input "0687974728"
click at [219, 59] on input "Thabang" at bounding box center [242, 45] width 279 height 28
type input "Thabang"
click at [495, 45] on input "MOKGOLOBOTHO" at bounding box center [539, 45] width 279 height 28
type input "MOKGOLOBOTHO"
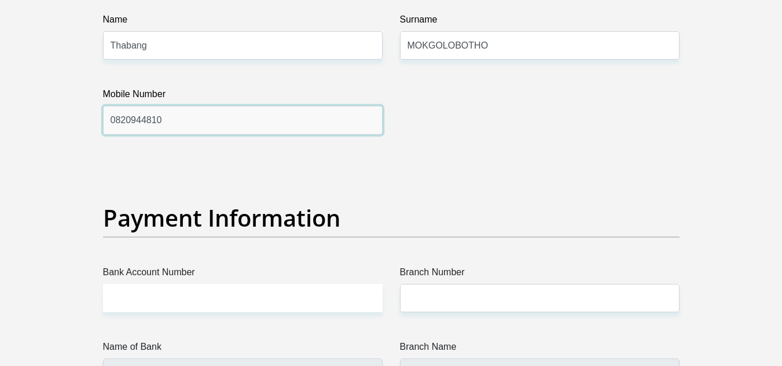
click at [327, 112] on input "0820944810" at bounding box center [242, 120] width 279 height 28
type input "0820944810"
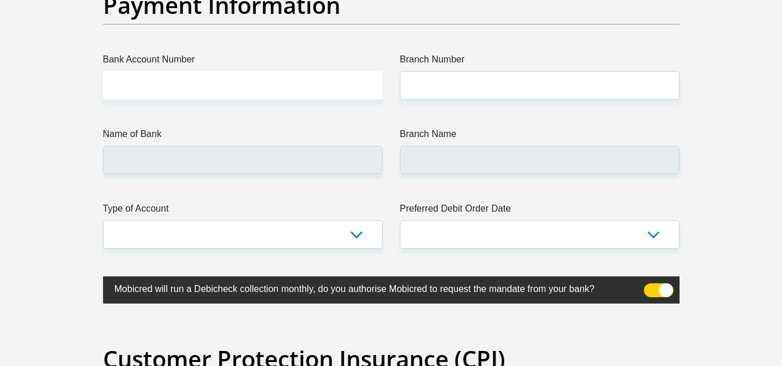
scroll to position [2700, 0]
click at [248, 80] on input "Bank Account Number" at bounding box center [242, 85] width 279 height 28
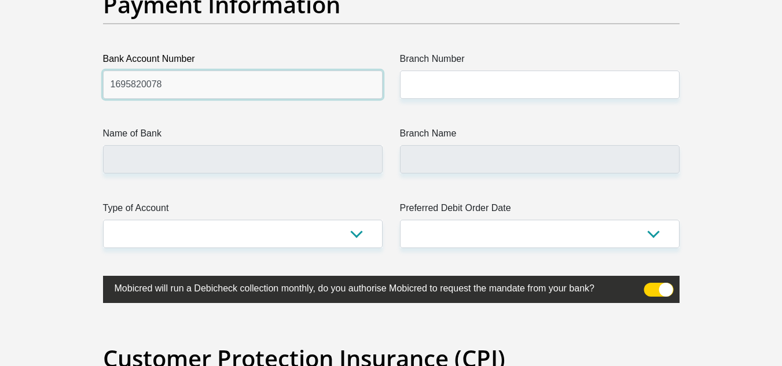
type input "1695820078"
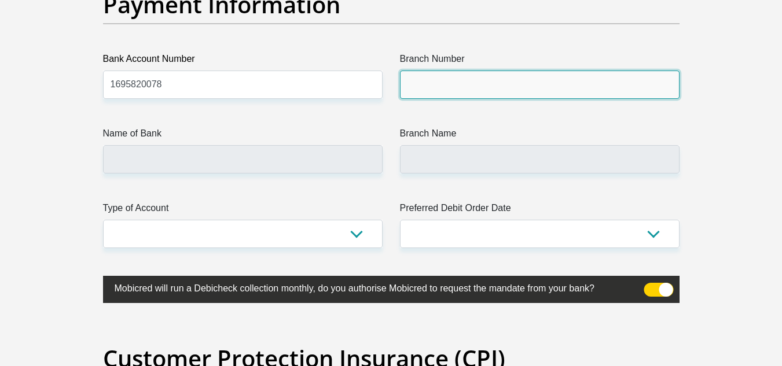
click at [407, 86] on input "Branch Number" at bounding box center [539, 85] width 279 height 28
click at [432, 83] on input "Branch Number" at bounding box center [539, 85] width 279 height 28
paste input "470010"
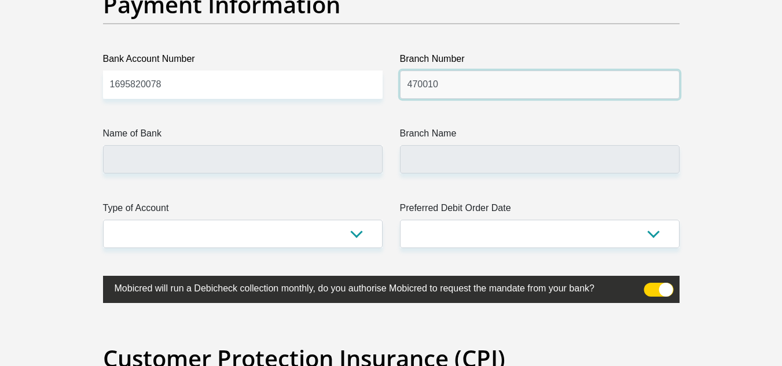
type input "470010"
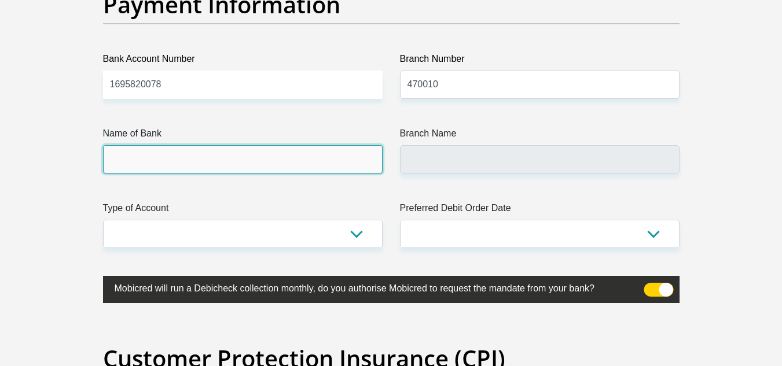
click at [277, 169] on input "Name of Bank" at bounding box center [242, 159] width 279 height 28
type input "CAPITEC BANK LIMITED"
type input "CAPITEC BANK CPC"
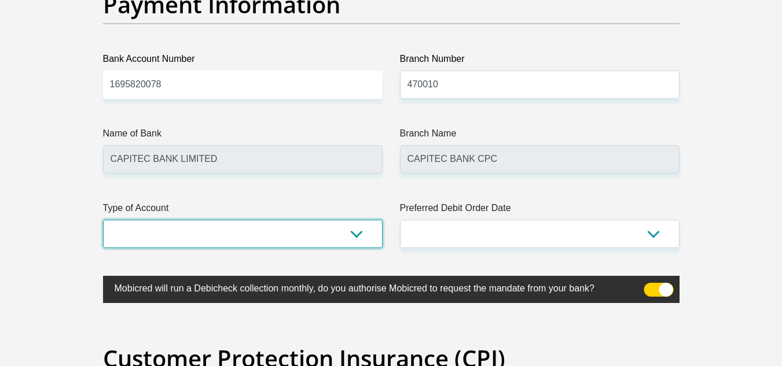
click at [302, 232] on select "Cheque Savings" at bounding box center [242, 234] width 279 height 28
select select "SAV"
click at [103, 220] on select "Cheque Savings" at bounding box center [242, 234] width 279 height 28
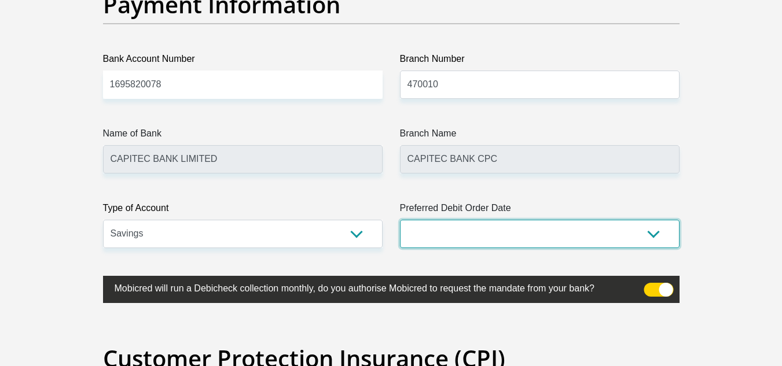
click at [437, 237] on select "1st 2nd 3rd 4th 5th 7th 18th 19th 20th 21st 22nd 23rd 24th 25th 26th 27th 28th …" at bounding box center [539, 234] width 279 height 28
select select "1"
click at [400, 220] on select "1st 2nd 3rd 4th 5th 7th 18th 19th 20th 21st 22nd 23rd 24th 25th 26th 27th 28th …" at bounding box center [539, 234] width 279 height 28
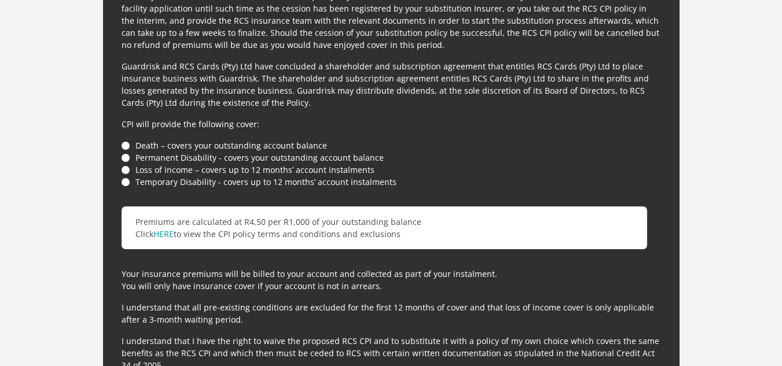
scroll to position [3193, 0]
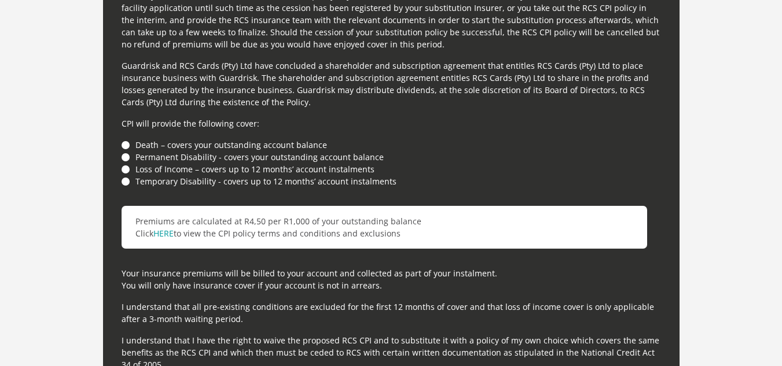
click at [127, 143] on li "Death – covers your outstanding account balance" at bounding box center [391, 145] width 539 height 12
click at [123, 154] on li "Permanent Disability - covers your outstanding account balance" at bounding box center [391, 157] width 539 height 12
click at [126, 172] on li "Loss of Income – covers up to 12 months’ account instalments" at bounding box center [391, 169] width 539 height 12
click at [129, 188] on div "For your protection your credit facility includes Customer Protection Insurance…" at bounding box center [391, 155] width 576 height 485
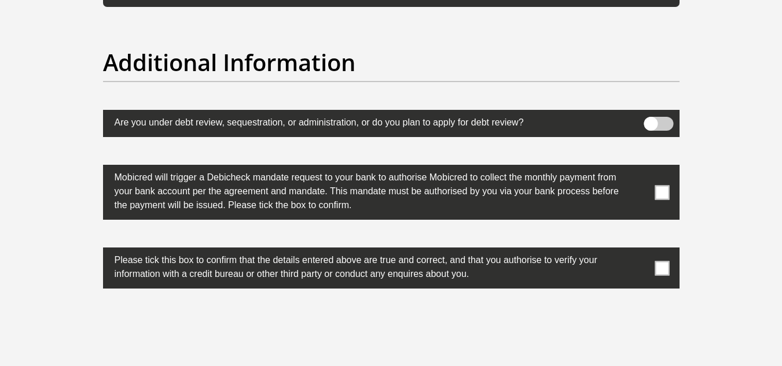
scroll to position [3585, 0]
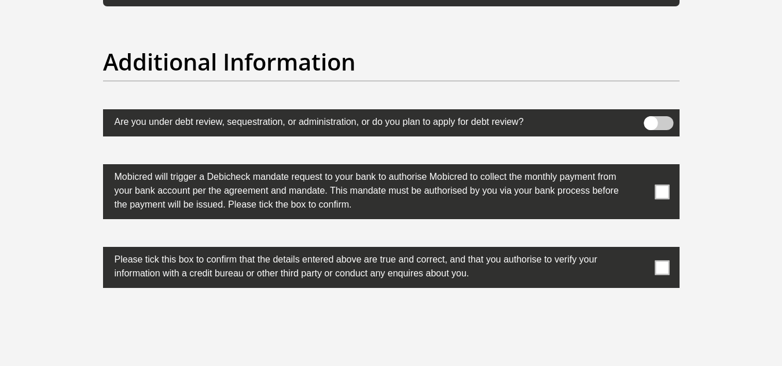
click at [672, 193] on label at bounding box center [391, 191] width 576 height 55
click at [639, 167] on input "checkbox" at bounding box center [639, 167] width 0 height 0
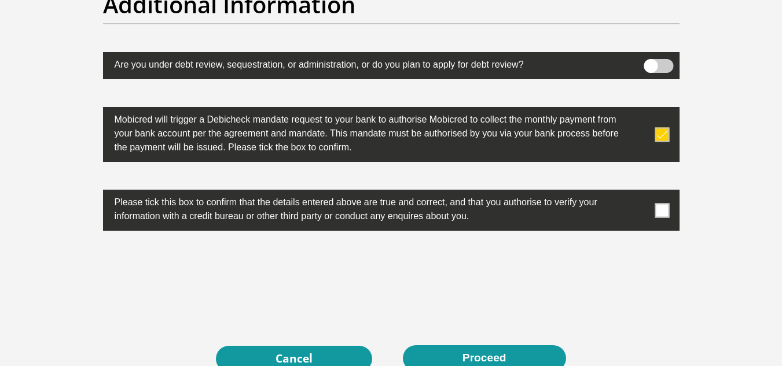
scroll to position [3643, 0]
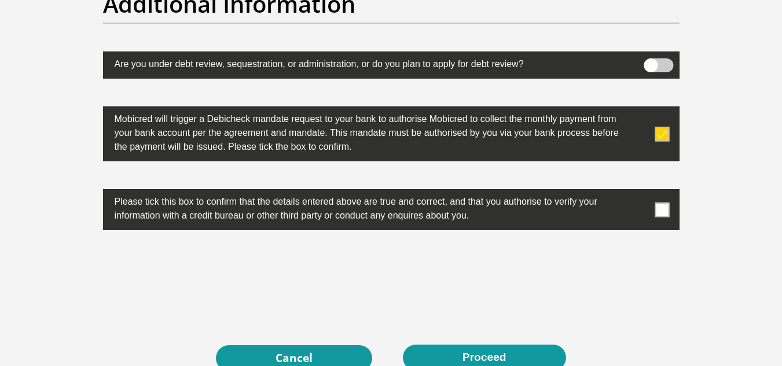
click at [639, 200] on label at bounding box center [391, 209] width 576 height 41
click at [639, 192] on input "checkbox" at bounding box center [639, 192] width 0 height 0
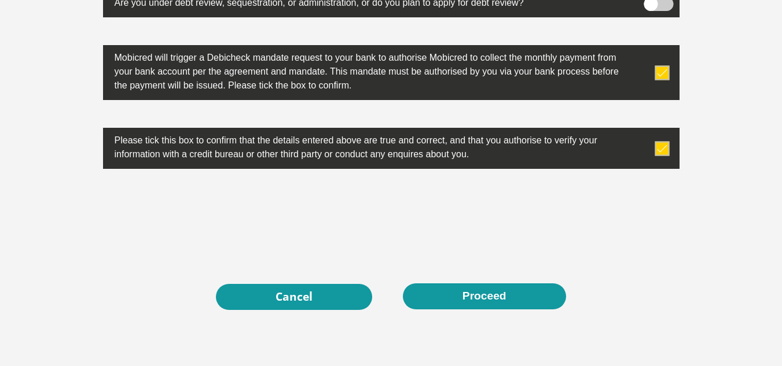
scroll to position [3785, 0]
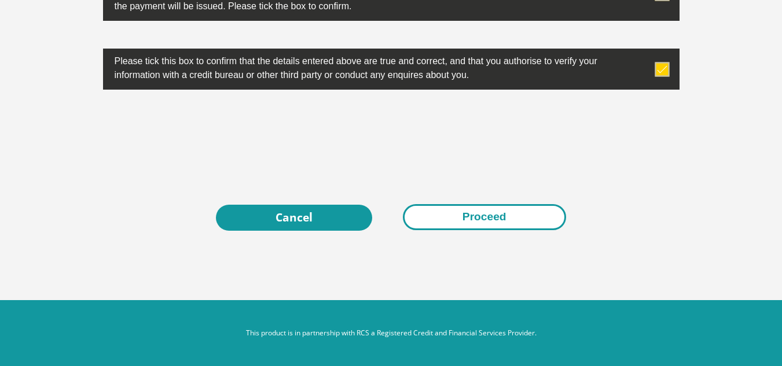
click at [447, 207] on button "Proceed" at bounding box center [484, 217] width 163 height 26
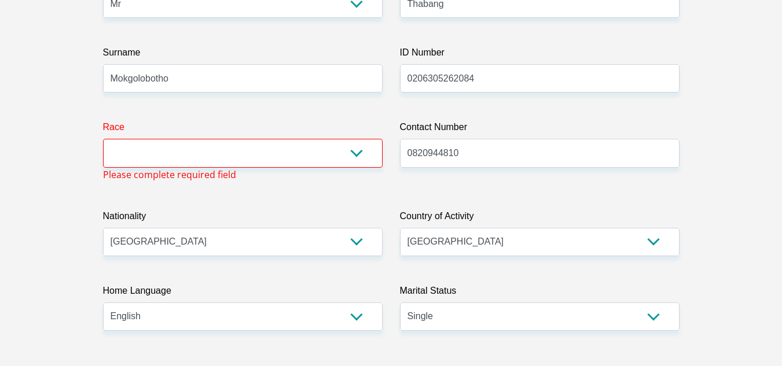
scroll to position [205, 0]
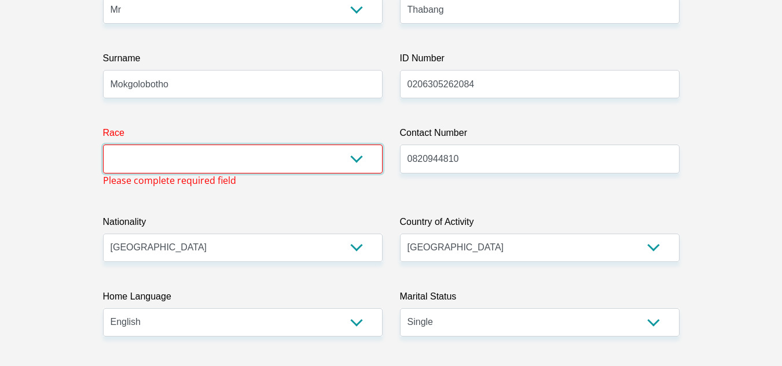
click at [358, 166] on select "Black Coloured Indian White Other" at bounding box center [242, 159] width 279 height 28
select select "1"
click at [103, 145] on select "Black Coloured Indian White Other" at bounding box center [242, 159] width 279 height 28
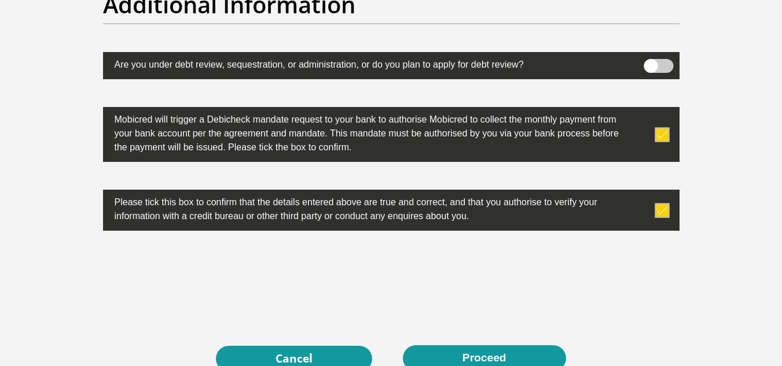
scroll to position [3785, 0]
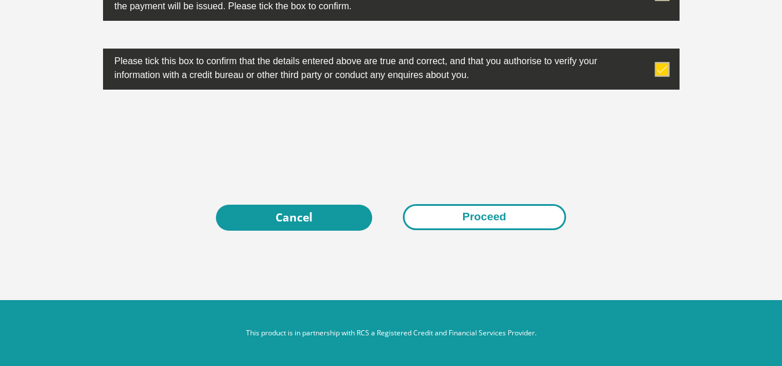
click at [448, 213] on button "Proceed" at bounding box center [484, 217] width 163 height 26
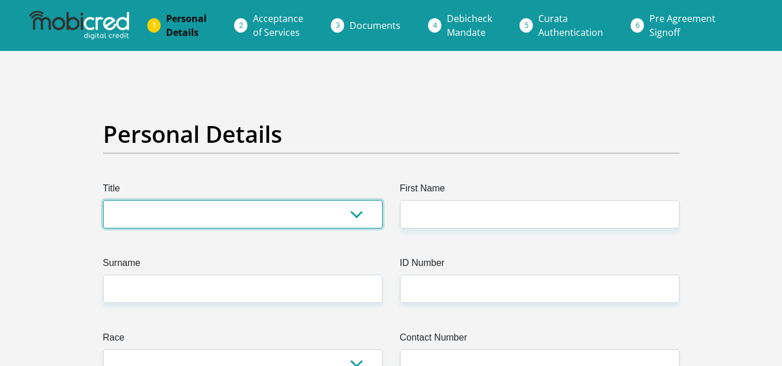
click at [181, 212] on select "Mr Ms Mrs Dr [PERSON_NAME]" at bounding box center [242, 214] width 279 height 28
select select "Mr"
click at [103, 200] on select "Mr Ms Mrs Dr Other" at bounding box center [242, 214] width 279 height 28
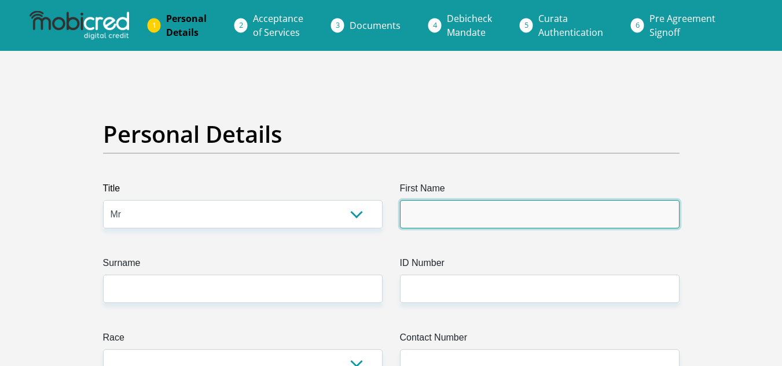
click at [427, 208] on input "First Name" at bounding box center [539, 214] width 279 height 28
click at [462, 218] on input "First Name" at bounding box center [539, 214] width 279 height 28
type input "t"
type input "Thabang"
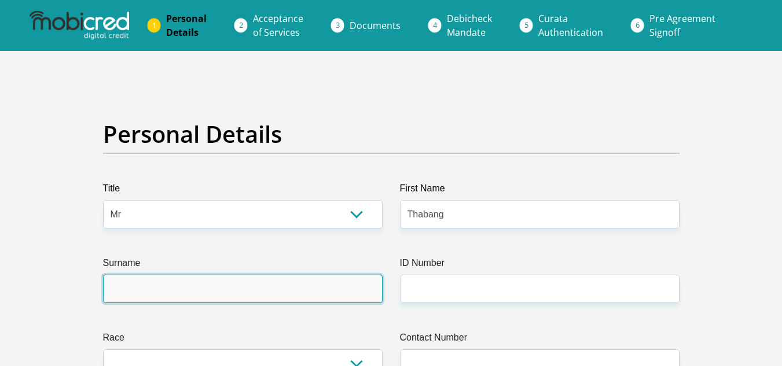
click at [268, 282] on input "Surname" at bounding box center [242, 289] width 279 height 28
type input "Mokgolobotho"
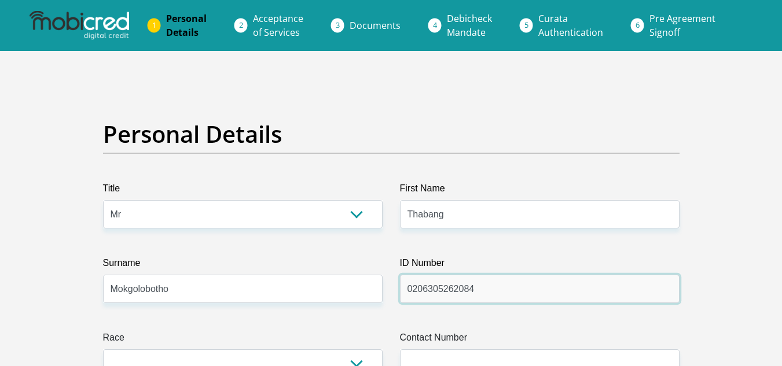
scroll to position [62, 0]
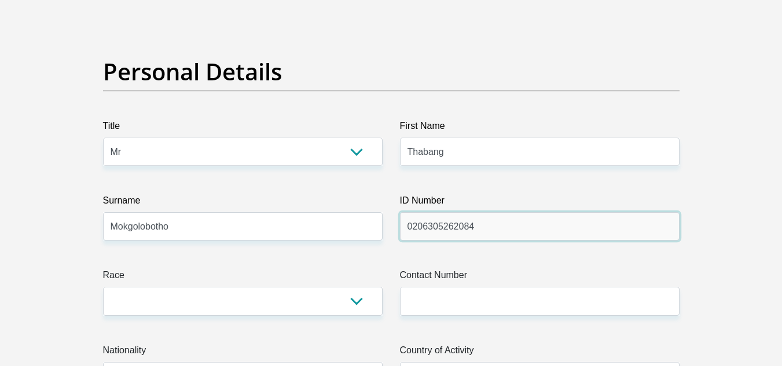
type input "0206305262084"
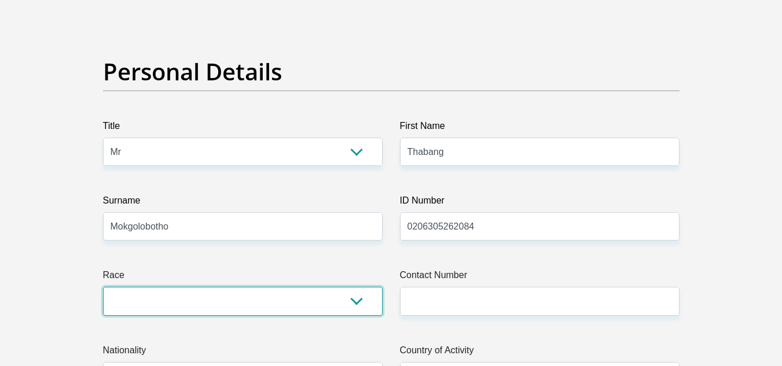
click at [241, 293] on select "Black Coloured Indian White Other" at bounding box center [242, 301] width 279 height 28
select select "1"
click at [103, 287] on select "Black Coloured Indian White Other" at bounding box center [242, 301] width 279 height 28
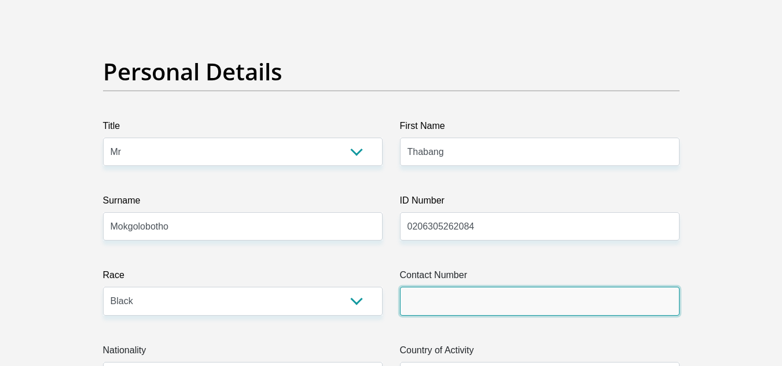
click at [450, 307] on input "Contact Number" at bounding box center [539, 301] width 279 height 28
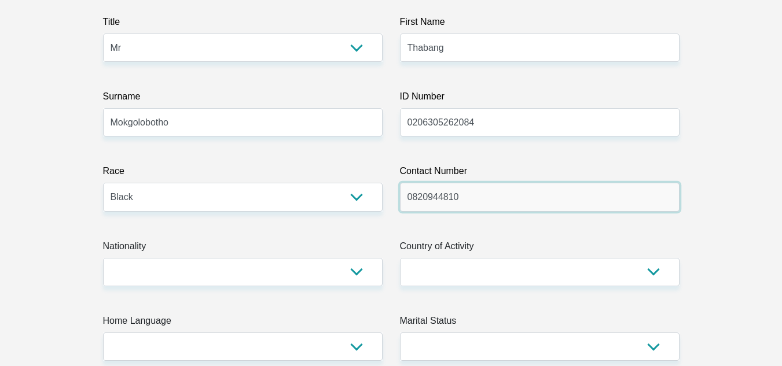
scroll to position [166, 0]
type input "0820944810"
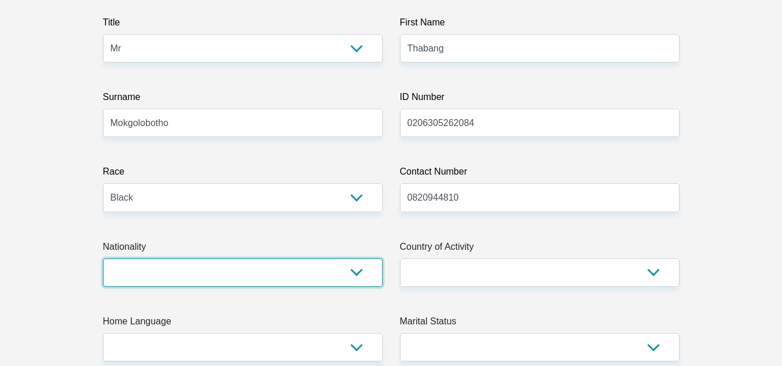
click at [246, 272] on select "South Africa Afghanistan Aland Islands Albania Algeria America Samoa American V…" at bounding box center [242, 273] width 279 height 28
select select "ZAF"
click at [103, 259] on select "South Africa Afghanistan Aland Islands Albania Algeria America Samoa American V…" at bounding box center [242, 273] width 279 height 28
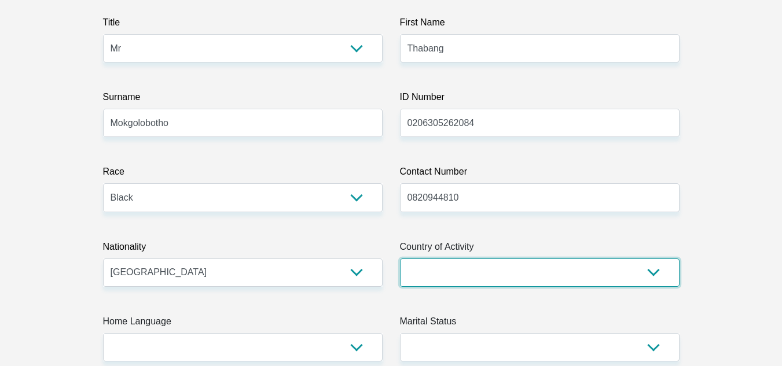
click at [414, 271] on select "South Africa Afghanistan Aland Islands Albania Algeria America Samoa American V…" at bounding box center [539, 273] width 279 height 28
select select "ZAF"
click at [400, 259] on select "South Africa Afghanistan Aland Islands Albania Algeria America Samoa American V…" at bounding box center [539, 273] width 279 height 28
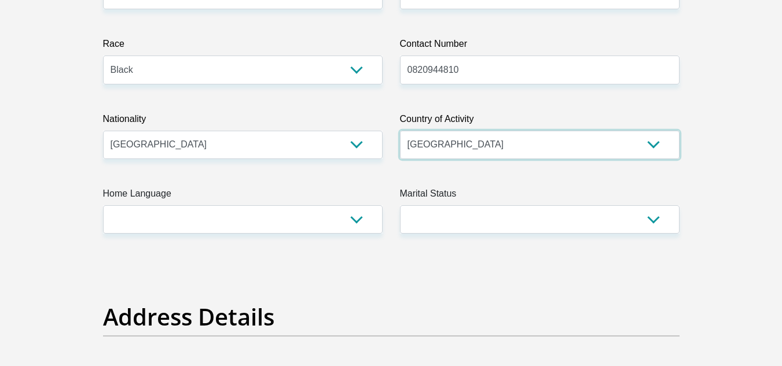
scroll to position [295, 0]
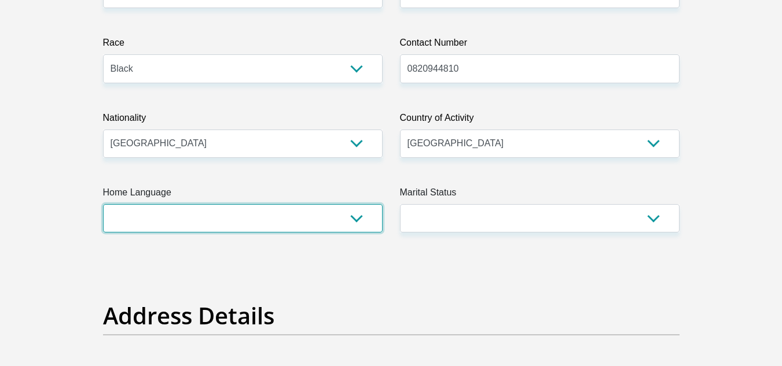
click at [250, 223] on select "Afrikaans English Sepedi South Ndebele Southern Sotho Swati Tsonga Tswana Venda…" at bounding box center [242, 218] width 279 height 28
select select "nso"
click at [103, 204] on select "Afrikaans English Sepedi South Ndebele Southern Sotho Swati Tsonga Tswana Venda…" at bounding box center [242, 218] width 279 height 28
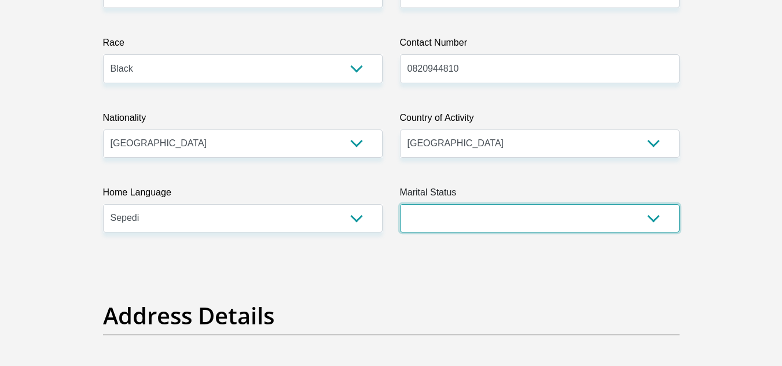
click at [444, 215] on select "Married ANC Single Divorced Widowed Married COP or Customary Law" at bounding box center [539, 218] width 279 height 28
select select "2"
click at [400, 204] on select "Married ANC Single Divorced Widowed Married COP or Customary Law" at bounding box center [539, 218] width 279 height 28
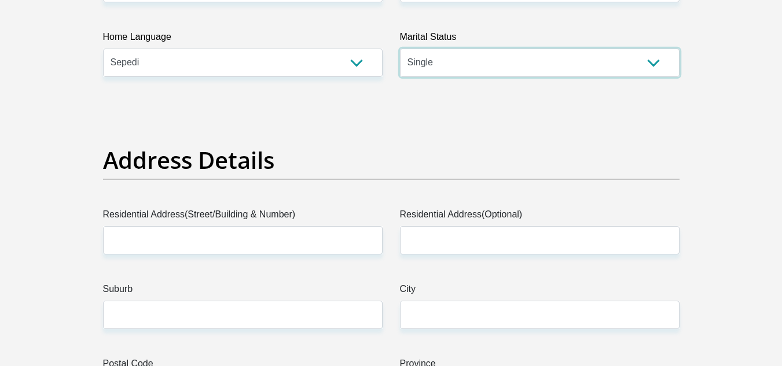
scroll to position [458, 0]
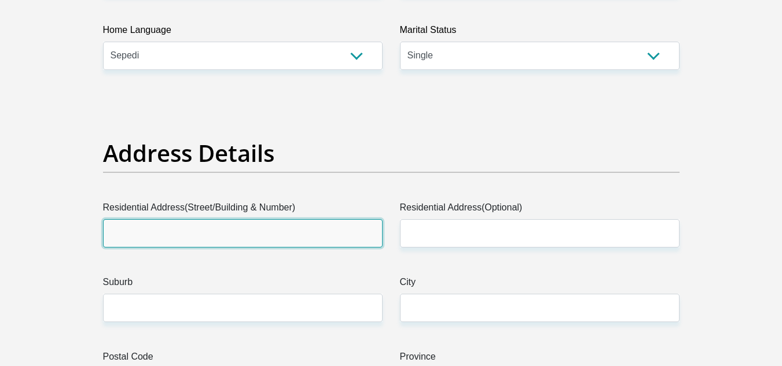
click at [301, 223] on input "Residential Address(Street/Building & Number)" at bounding box center [242, 233] width 279 height 28
type input "46 17"
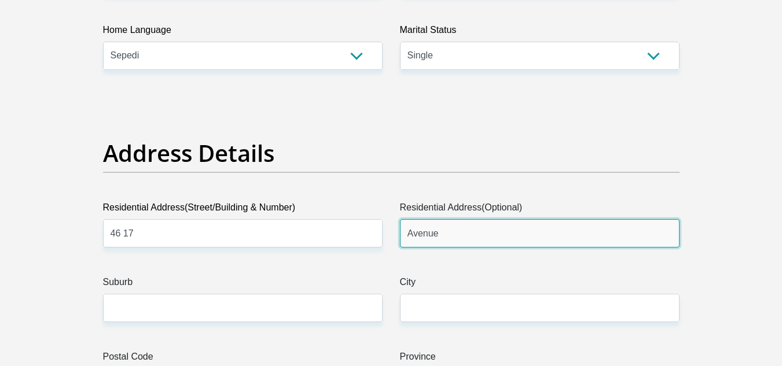
type input "Avenue"
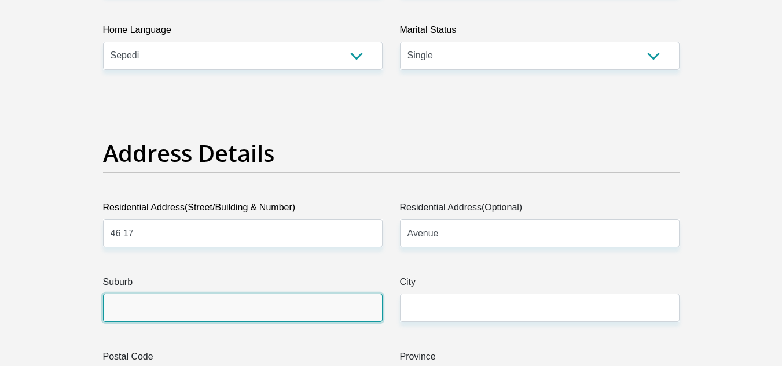
click at [272, 311] on input "Suburb" at bounding box center [242, 308] width 279 height 28
type input "Alexandra"
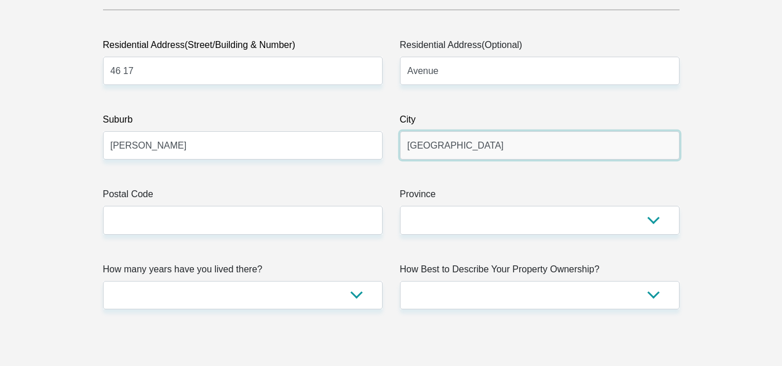
scroll to position [621, 0]
type input "Johannesburg"
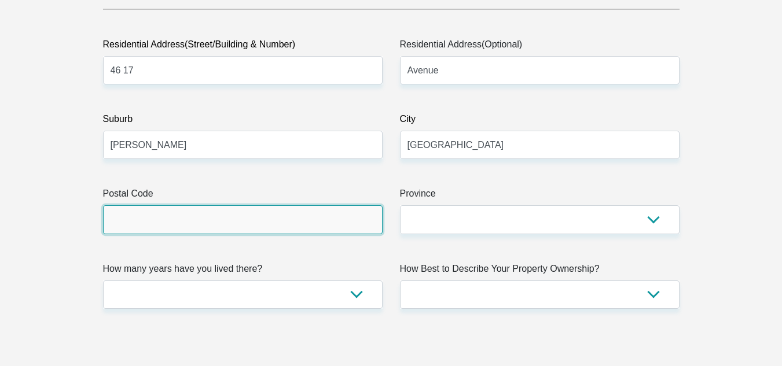
click at [198, 223] on input "Postal Code" at bounding box center [242, 219] width 279 height 28
type input "2090"
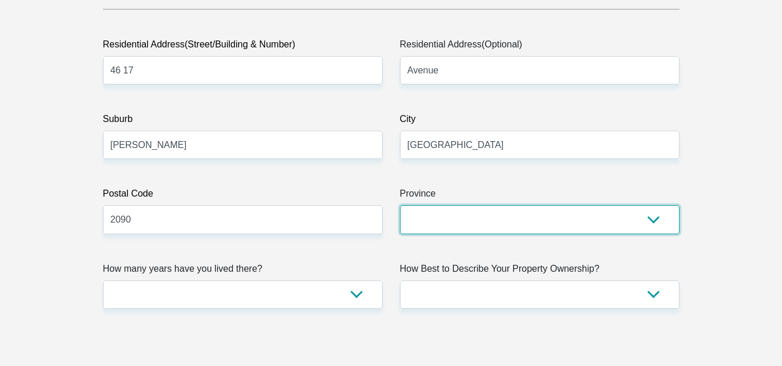
click at [413, 229] on select "Eastern Cape Free State Gauteng KwaZulu-Natal Limpopo Mpumalanga Northern Cape …" at bounding box center [539, 219] width 279 height 28
select select "Gauteng"
click at [400, 205] on select "Eastern Cape Free State Gauteng KwaZulu-Natal Limpopo Mpumalanga Northern Cape …" at bounding box center [539, 219] width 279 height 28
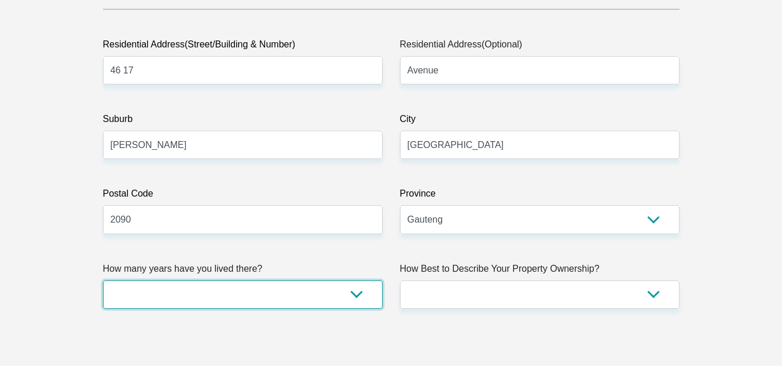
click at [276, 294] on select "less than 1 year 1-3 years 3-5 years 5+ years" at bounding box center [242, 295] width 279 height 28
select select "5"
click at [103, 281] on select "less than 1 year 1-3 years 3-5 years 5+ years" at bounding box center [242, 295] width 279 height 28
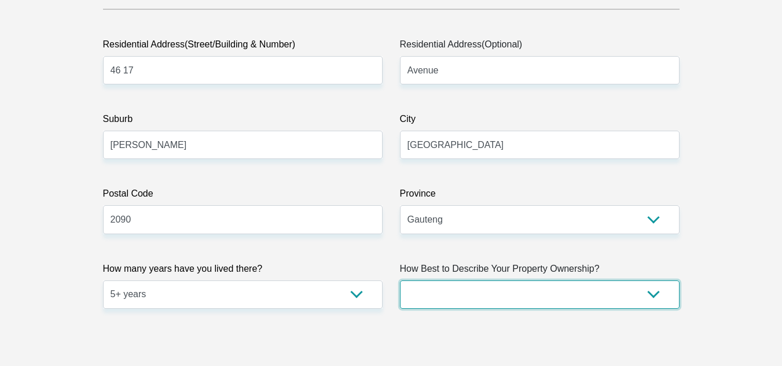
click at [451, 287] on select "Owned Rented Family Owned Company Dwelling" at bounding box center [539, 295] width 279 height 28
select select "parents"
click at [400, 281] on select "Owned Rented Family Owned Company Dwelling" at bounding box center [539, 295] width 279 height 28
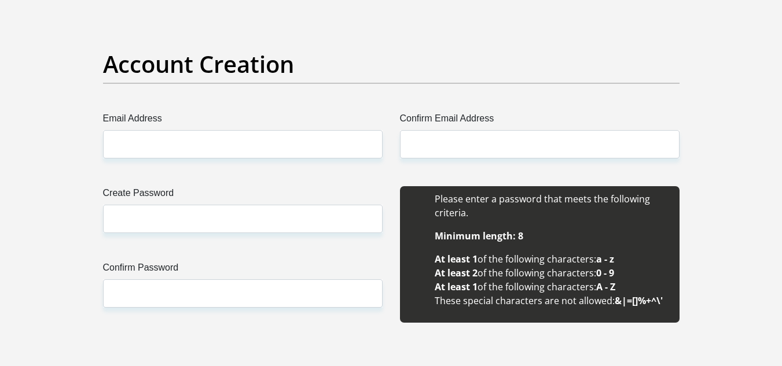
scroll to position [956, 0]
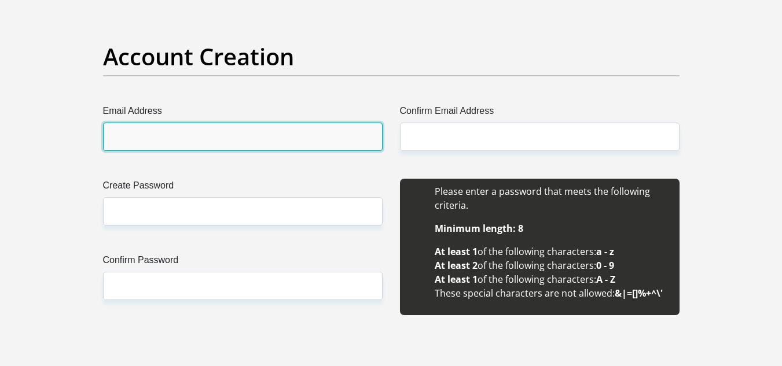
click at [246, 140] on input "Email Address" at bounding box center [242, 137] width 279 height 28
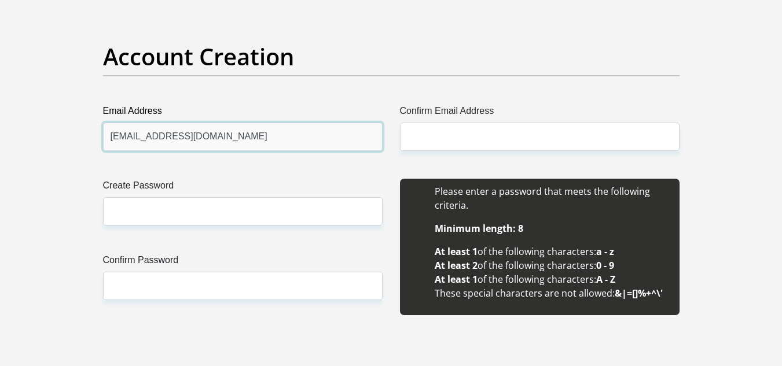
type input "mokgolobothothabang@gmail.com"
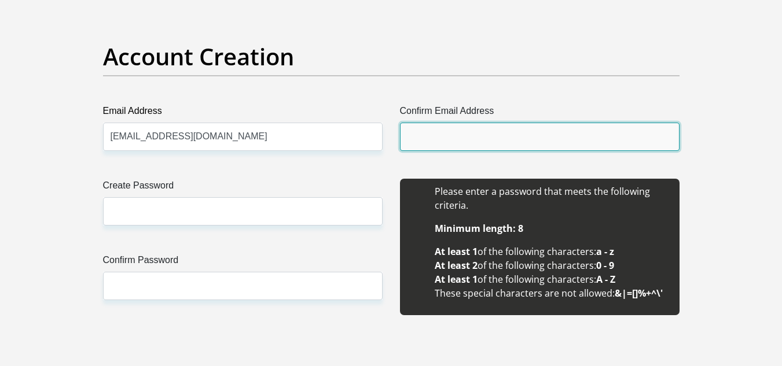
click at [419, 144] on input "Confirm Email Address" at bounding box center [539, 137] width 279 height 28
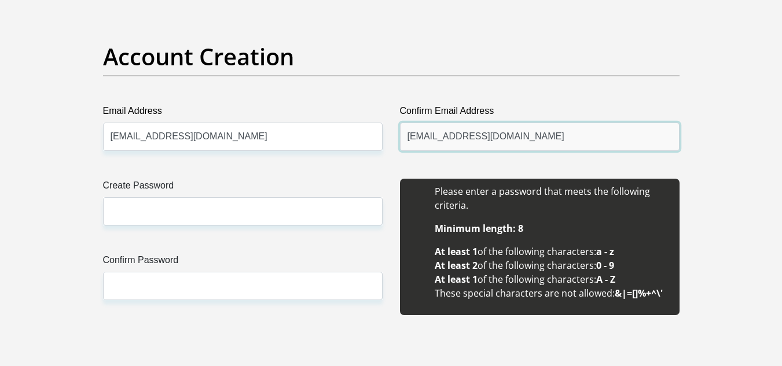
type input "mokgolobothothabang@gmail.com"
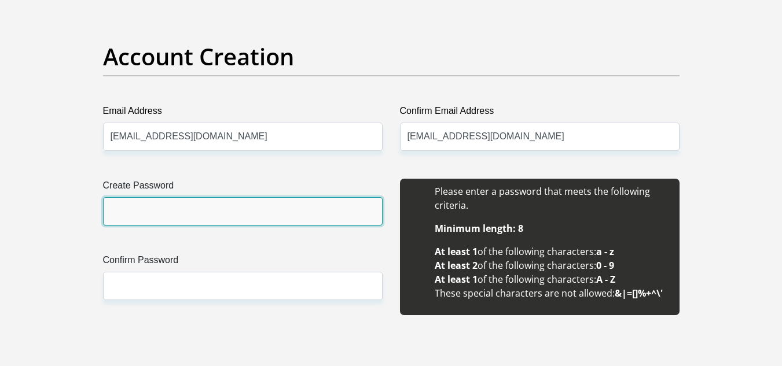
click at [259, 198] on input "Create Password" at bounding box center [242, 211] width 279 height 28
type input "Thabang2002"
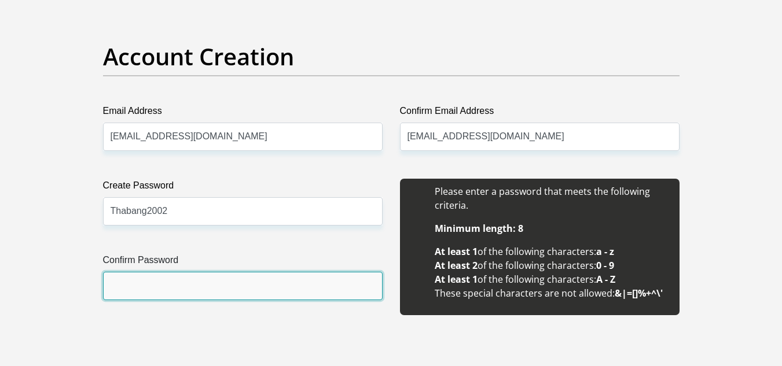
click at [150, 288] on input "Confirm Password" at bounding box center [242, 286] width 279 height 28
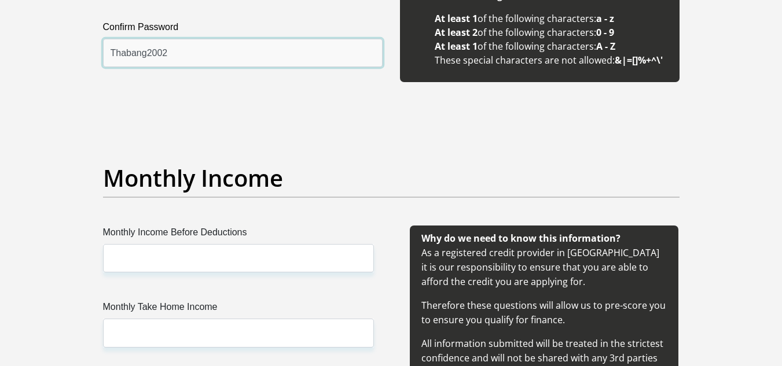
scroll to position [1190, 0]
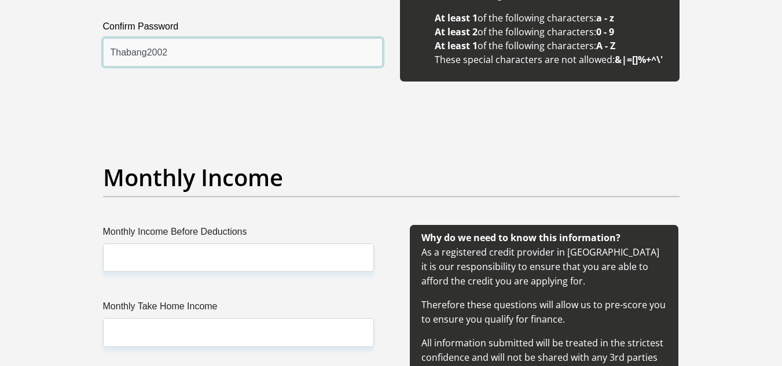
type input "Thabang2002"
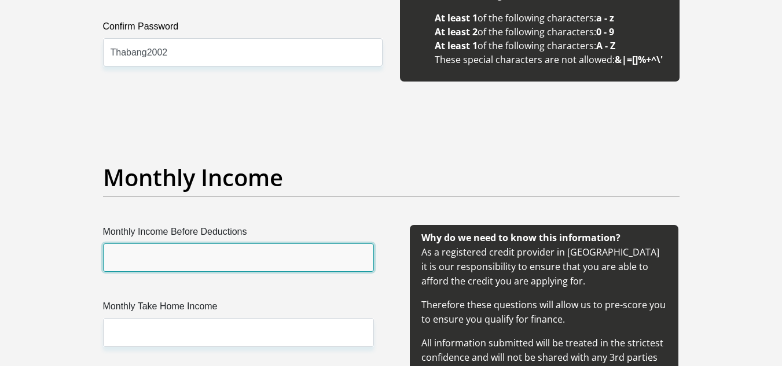
click at [132, 260] on input "Monthly Income Before Deductions" at bounding box center [238, 258] width 271 height 28
type input "7500"
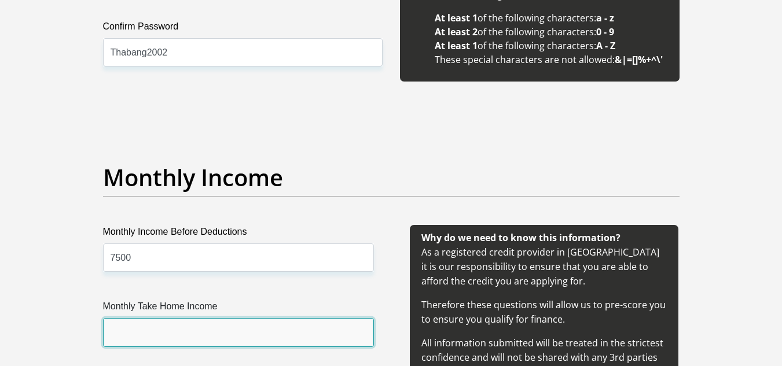
click at [156, 339] on input "Monthly Take Home Income" at bounding box center [238, 332] width 271 height 28
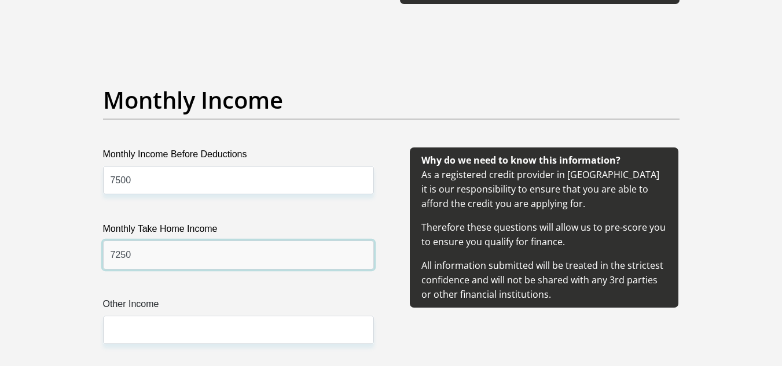
scroll to position [1281, 0]
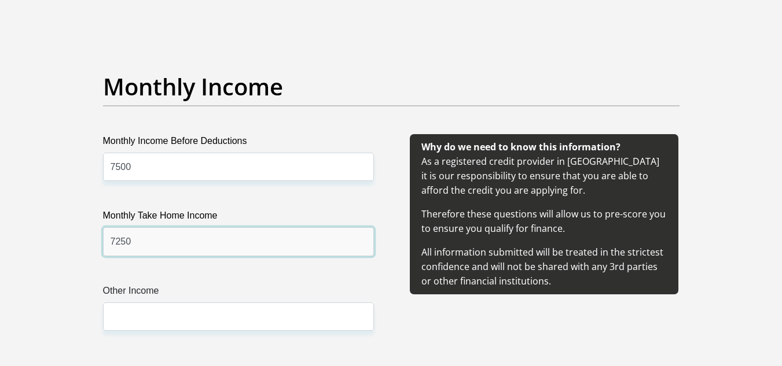
type input "7250"
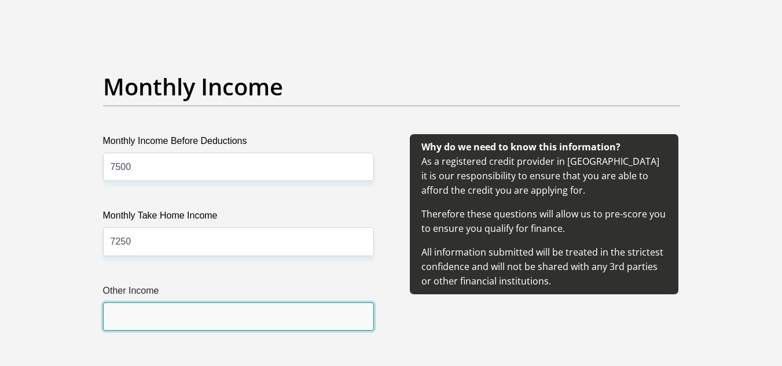
click at [156, 314] on input "Other Income" at bounding box center [238, 317] width 271 height 28
type input "2000"
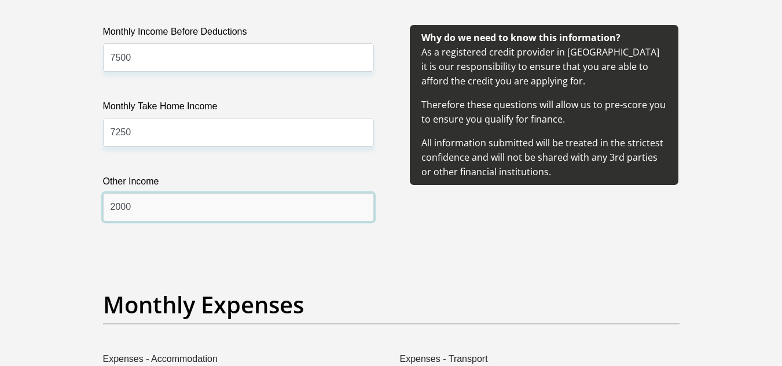
scroll to position [1484, 0]
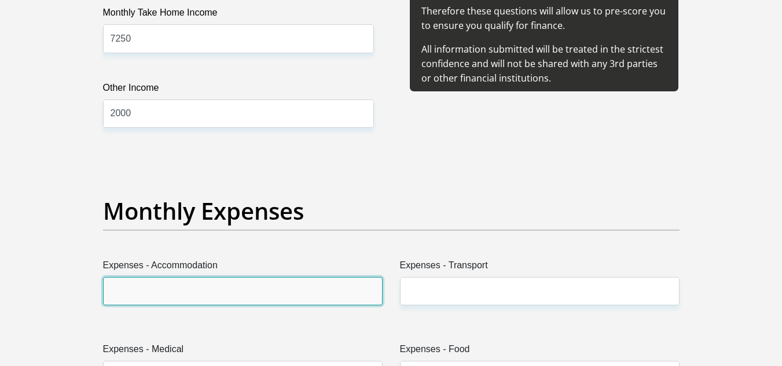
click at [181, 294] on input "Expenses - Accommodation" at bounding box center [242, 291] width 279 height 28
type input "0"
click at [259, 295] on input "0" at bounding box center [242, 291] width 279 height 28
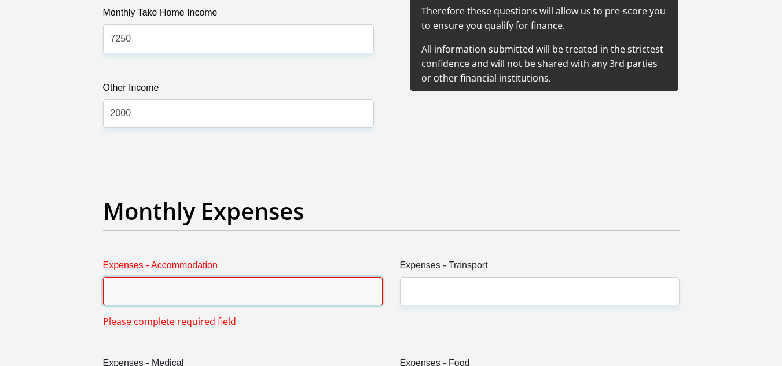
type input "1"
type input "0"
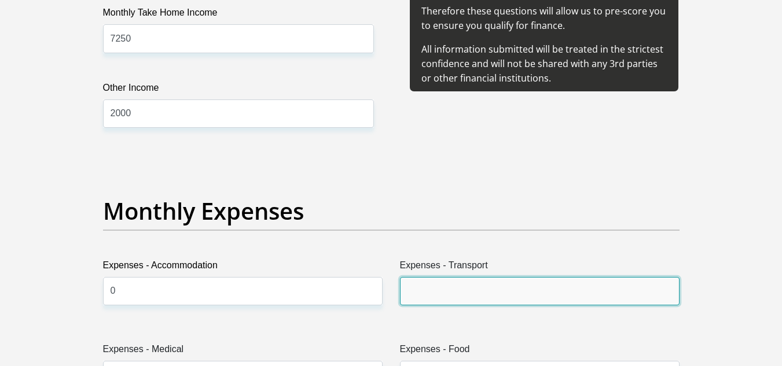
click at [448, 301] on input "Expenses - Transport" at bounding box center [539, 291] width 279 height 28
type input "0"
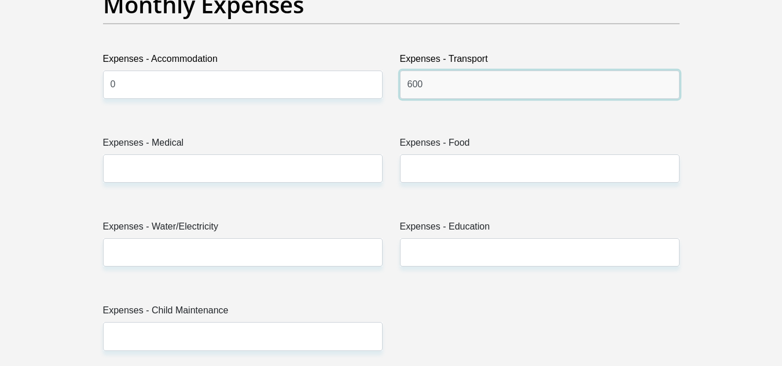
scroll to position [1691, 0]
type input "600"
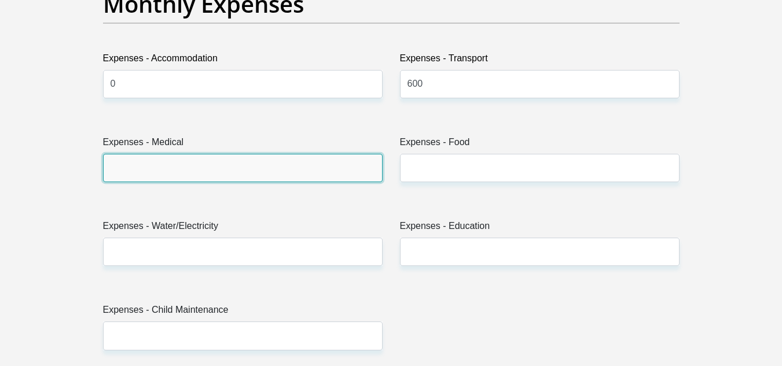
click at [238, 175] on input "Expenses - Medical" at bounding box center [242, 168] width 279 height 28
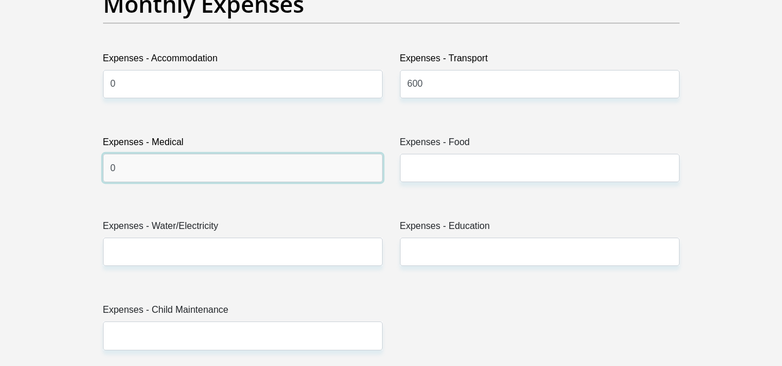
type input "0"
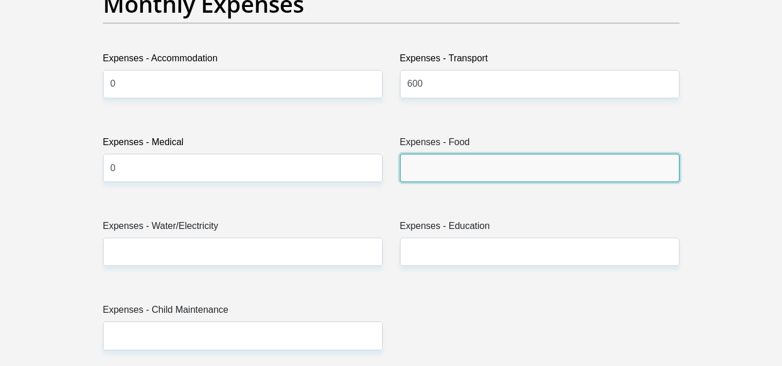
click at [486, 176] on input "Expenses - Food" at bounding box center [539, 168] width 279 height 28
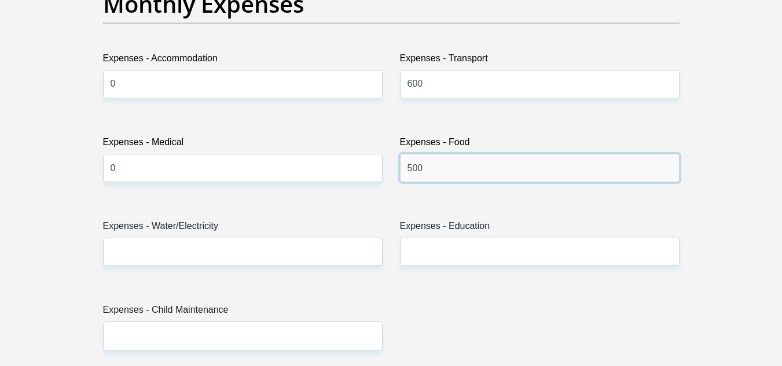
type input "500"
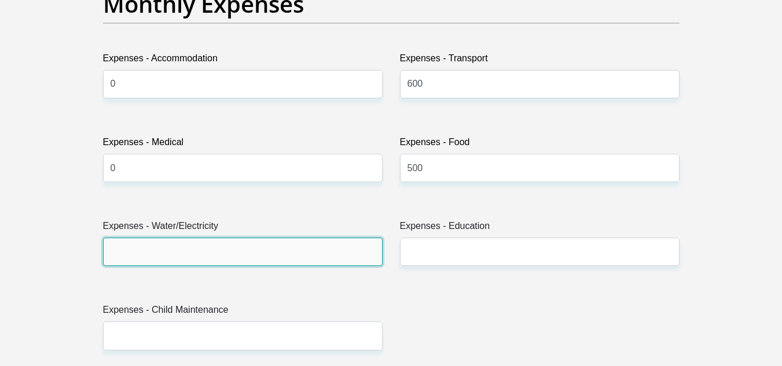
click at [160, 252] on input "Expenses - Water/Electricity" at bounding box center [242, 252] width 279 height 28
type input "0"
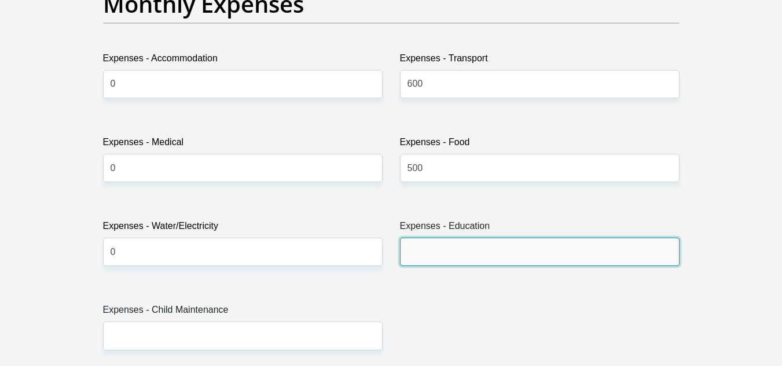
click at [452, 263] on input "Expenses - Education" at bounding box center [539, 252] width 279 height 28
type input "0"
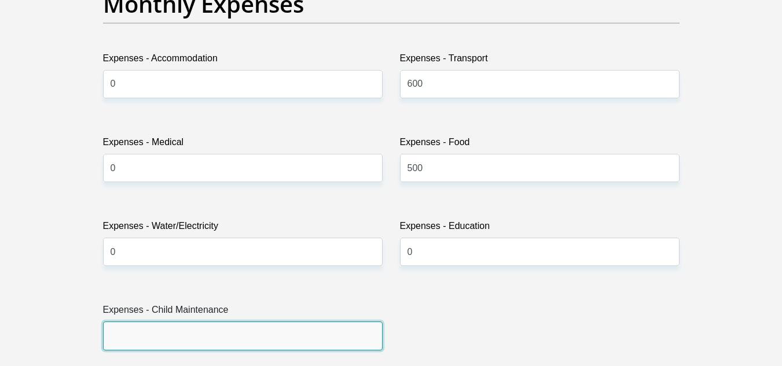
click at [205, 344] on input "Expenses - Child Maintenance" at bounding box center [242, 336] width 279 height 28
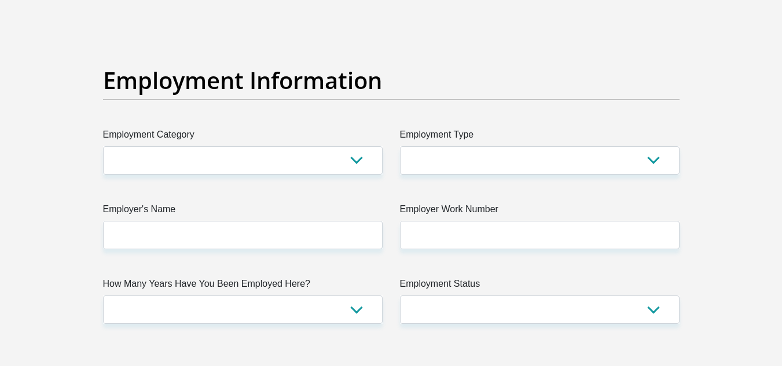
scroll to position [2045, 0]
type input "0"
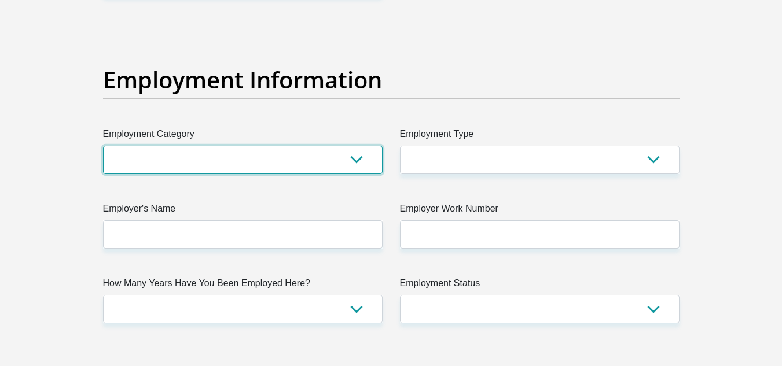
click at [212, 160] on select "AGRICULTURE ALCOHOL & TOBACCO CONSTRUCTION MATERIALS METALLURGY EQUIPMENT FOR R…" at bounding box center [242, 160] width 279 height 28
select select "17"
click at [103, 146] on select "AGRICULTURE ALCOHOL & TOBACCO CONSTRUCTION MATERIALS METALLURGY EQUIPMENT FOR R…" at bounding box center [242, 160] width 279 height 28
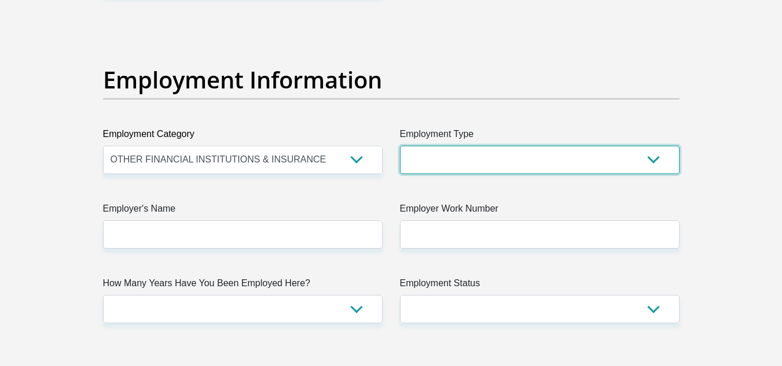
click at [491, 170] on select "College/Lecturer Craft Seller Creative Driver Executive Farmer Forces - Non Com…" at bounding box center [539, 160] width 279 height 28
select select "Unknown/Other"
click at [400, 146] on select "College/Lecturer Craft Seller Creative Driver Executive Farmer Forces - Non Com…" at bounding box center [539, 160] width 279 height 28
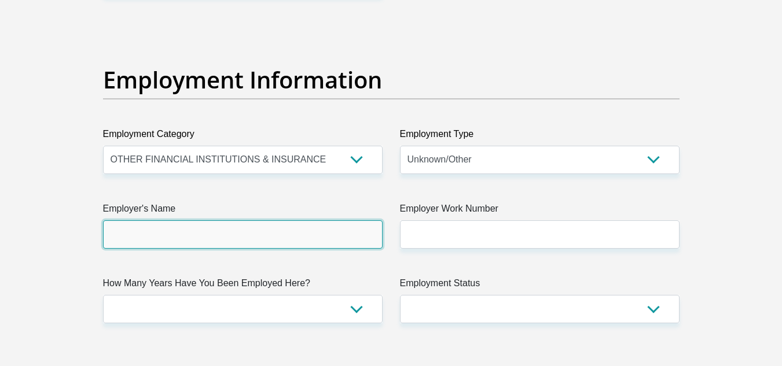
click at [243, 238] on input "Employer's Name" at bounding box center [242, 234] width 279 height 28
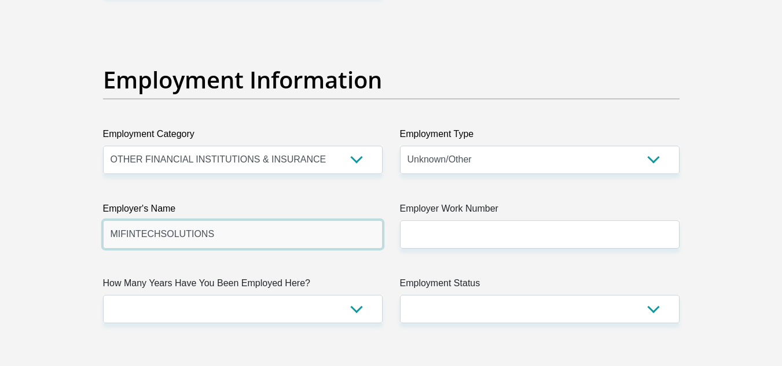
type input "MIFINTECHSOLUTIONS"
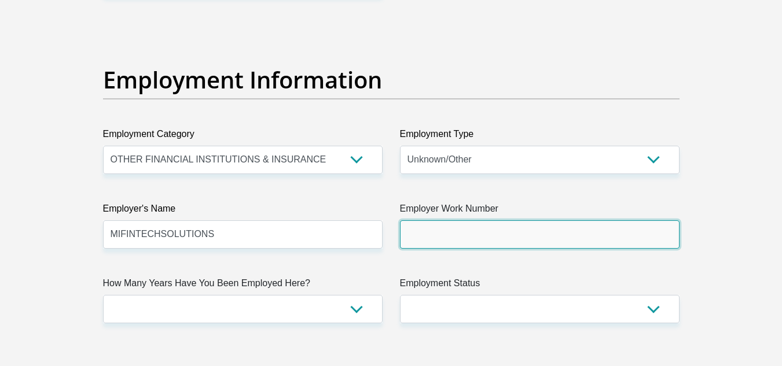
click at [426, 241] on input "Employer Work Number" at bounding box center [539, 234] width 279 height 28
type input "0687974728"
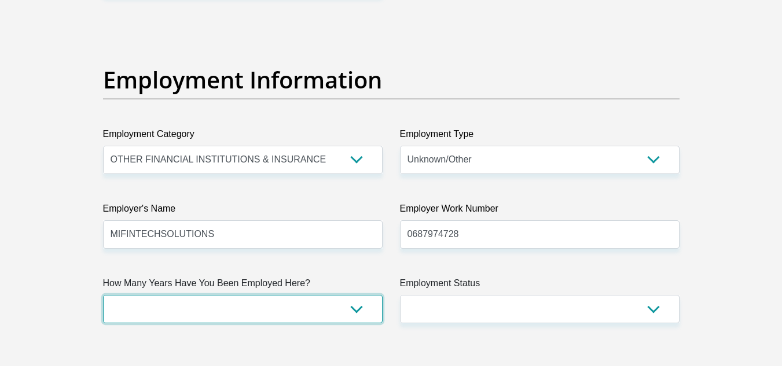
click at [304, 315] on select "less than 1 year 1-3 years 3-5 years 5+ years" at bounding box center [242, 309] width 279 height 28
select select "24"
click at [103, 295] on select "less than 1 year 1-3 years 3-5 years 5+ years" at bounding box center [242, 309] width 279 height 28
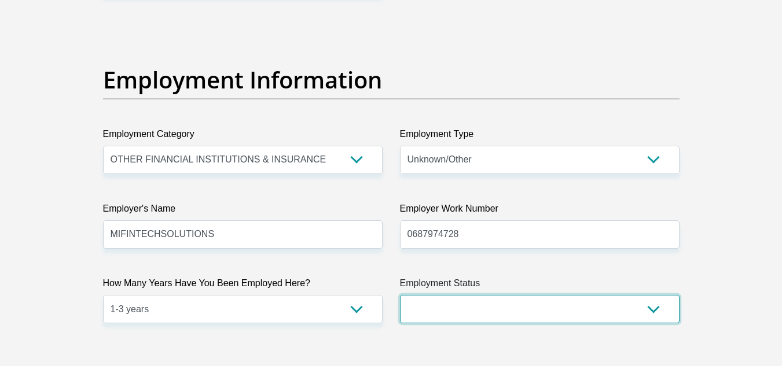
click at [450, 311] on select "Permanent/Full-time Part-time/Casual Contract Worker Self-Employed Housewife Re…" at bounding box center [539, 309] width 279 height 28
select select "1"
click at [400, 295] on select "Permanent/Full-time Part-time/Casual Contract Worker Self-Employed Housewife Re…" at bounding box center [539, 309] width 279 height 28
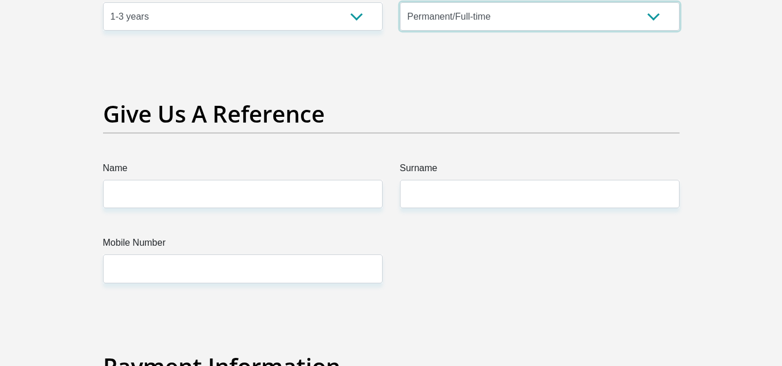
scroll to position [2339, 0]
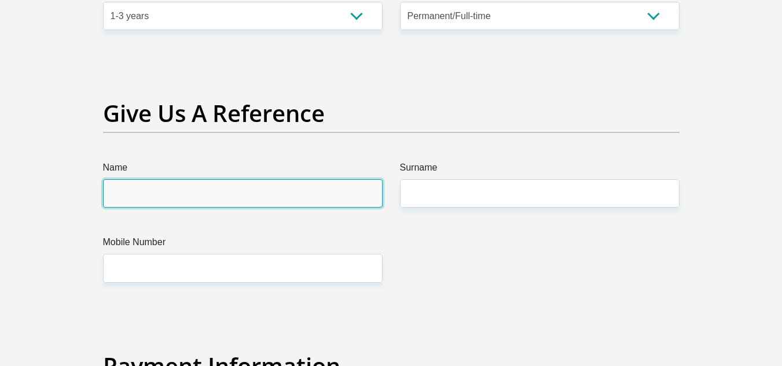
click at [271, 200] on input "Name" at bounding box center [242, 193] width 279 height 28
type input "d"
type input "Daniel"
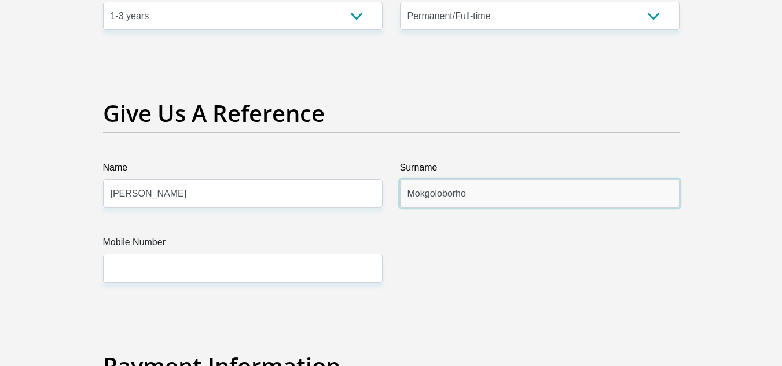
type input "Mokgoloborho"
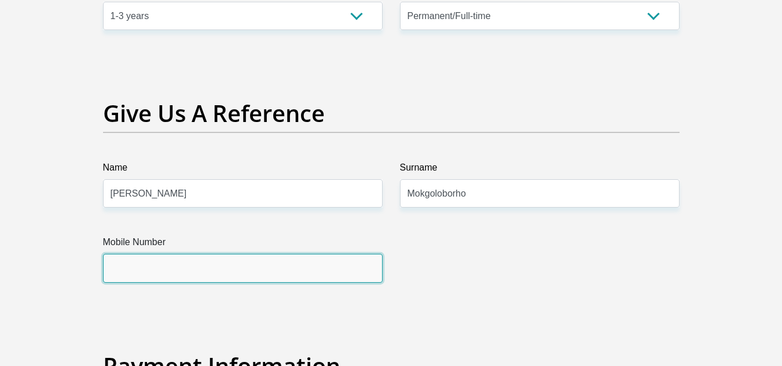
click at [203, 263] on input "Mobile Number" at bounding box center [242, 268] width 279 height 28
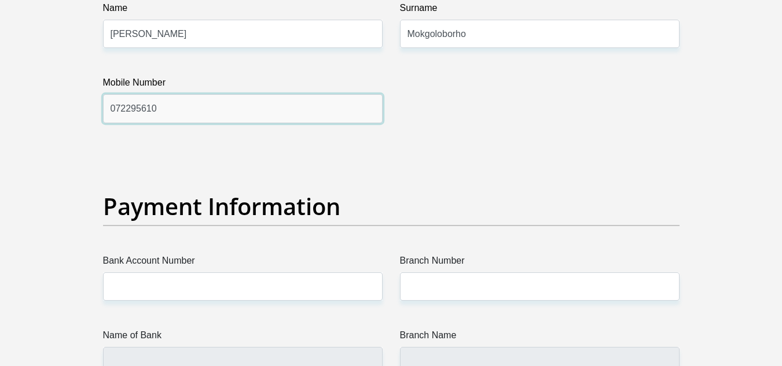
scroll to position [2499, 0]
type input "072295610"
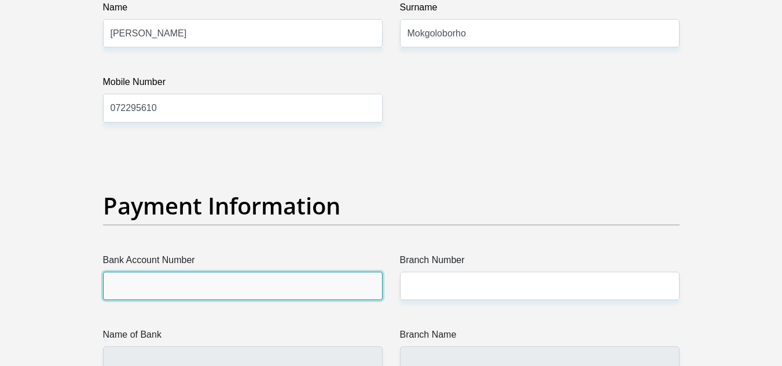
click at [170, 274] on input "Bank Account Number" at bounding box center [242, 286] width 279 height 28
type input "1695820078"
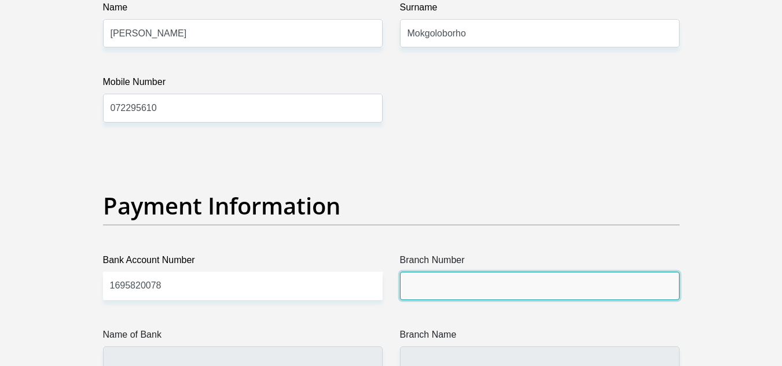
click at [467, 286] on input "Branch Number" at bounding box center [539, 286] width 279 height 28
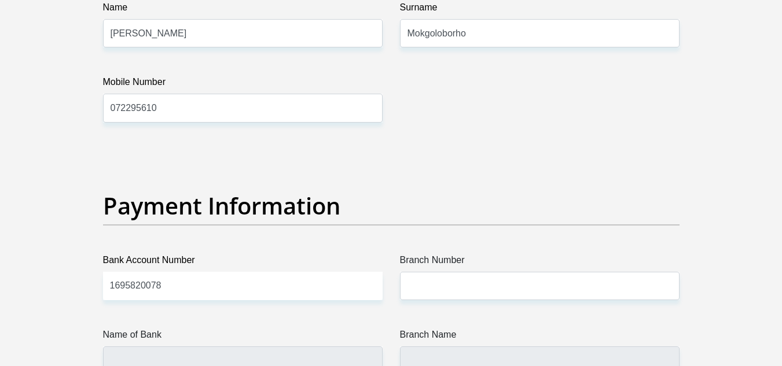
click at [442, 241] on div "Payment Information" at bounding box center [391, 222] width 594 height 61
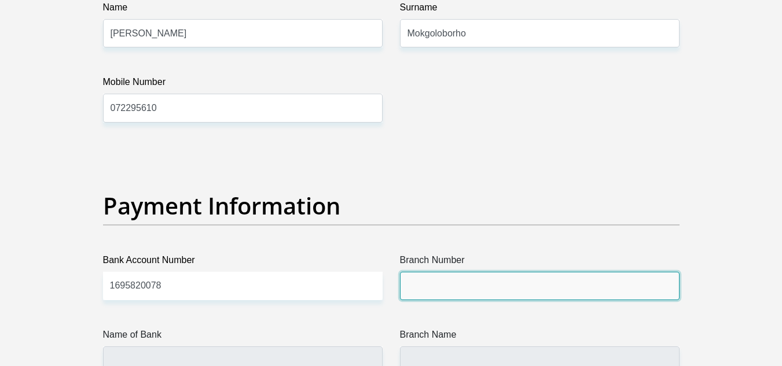
click at [477, 296] on input "Branch Number" at bounding box center [539, 286] width 279 height 28
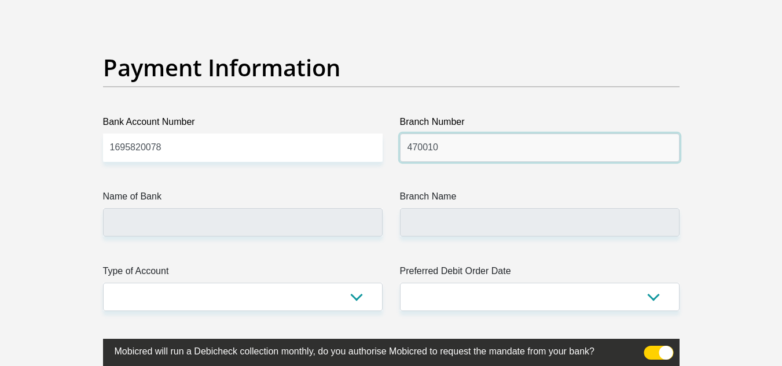
scroll to position [2638, 0]
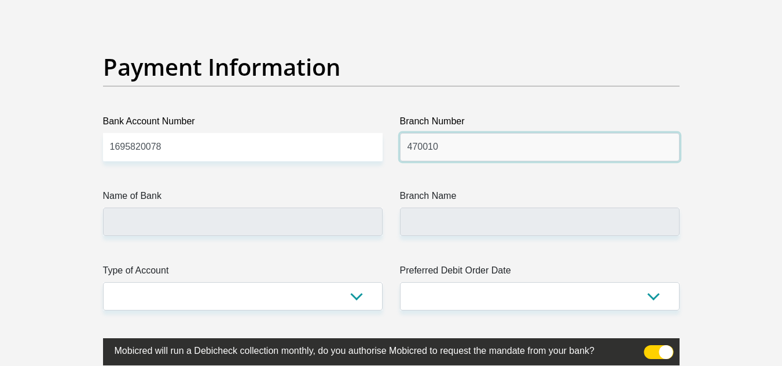
type input "470010"
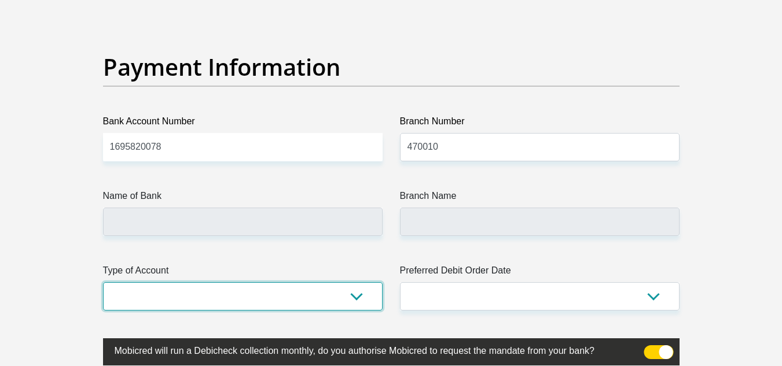
click at [266, 294] on select "Cheque Savings" at bounding box center [242, 296] width 279 height 28
select select "SAV"
click at [103, 282] on select "Cheque Savings" at bounding box center [242, 296] width 279 height 28
type input "CAPITEC BANK LIMITED"
type input "CAPITEC BANK CPC"
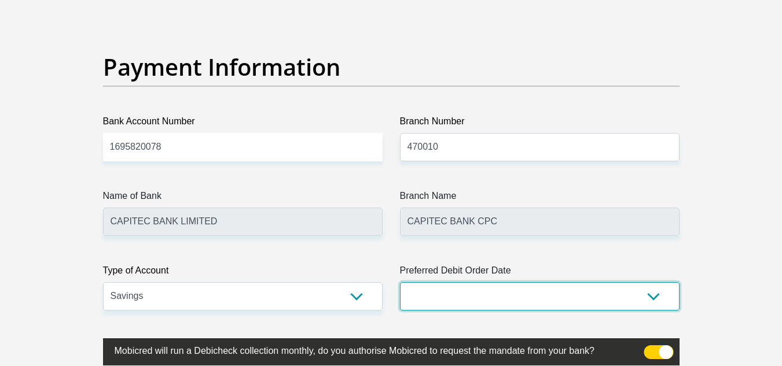
click at [454, 304] on select "1st 2nd 3rd 4th 5th 7th 18th 19th 20th 21st 22nd 23rd 24th 25th 26th 27th 28th …" at bounding box center [539, 296] width 279 height 28
select select "1"
click at [400, 282] on select "1st 2nd 3rd 4th 5th 7th 18th 19th 20th 21st 22nd 23rd 24th 25th 26th 27th 28th …" at bounding box center [539, 296] width 279 height 28
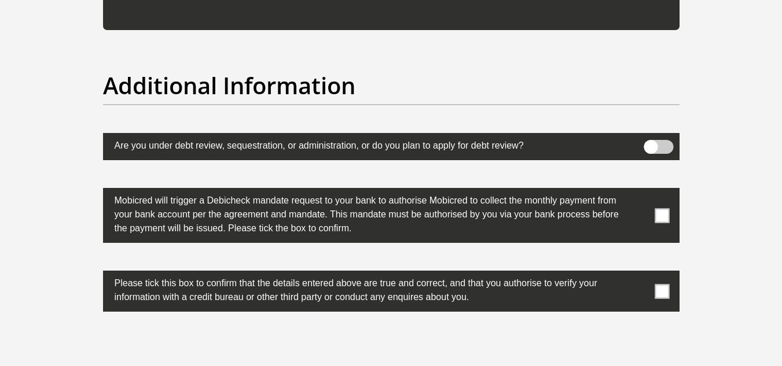
scroll to position [3561, 0]
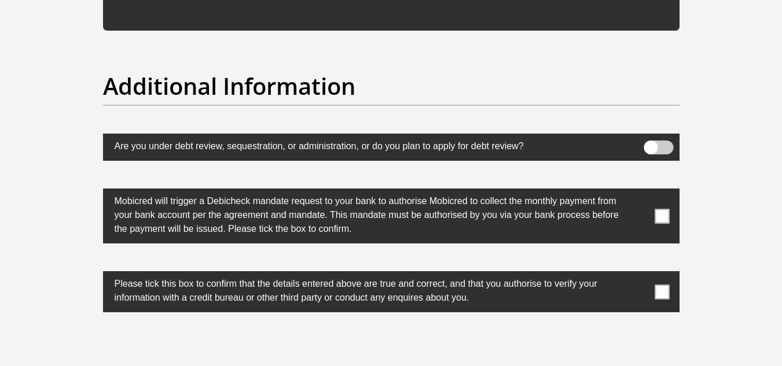
click at [658, 215] on span at bounding box center [661, 216] width 14 height 14
click at [639, 192] on input "checkbox" at bounding box center [639, 192] width 0 height 0
click at [664, 283] on label at bounding box center [391, 291] width 576 height 41
click at [639, 274] on input "checkbox" at bounding box center [639, 274] width 0 height 0
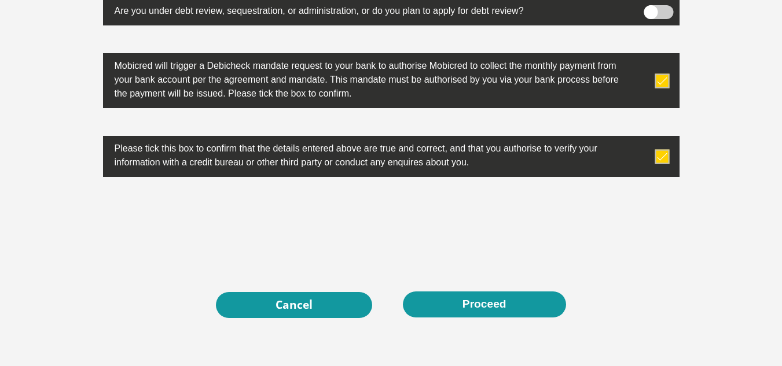
scroll to position [3697, 0]
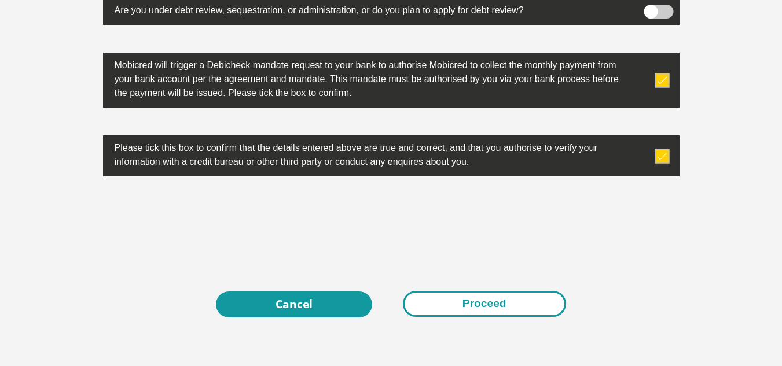
click at [492, 300] on button "Proceed" at bounding box center [484, 304] width 163 height 26
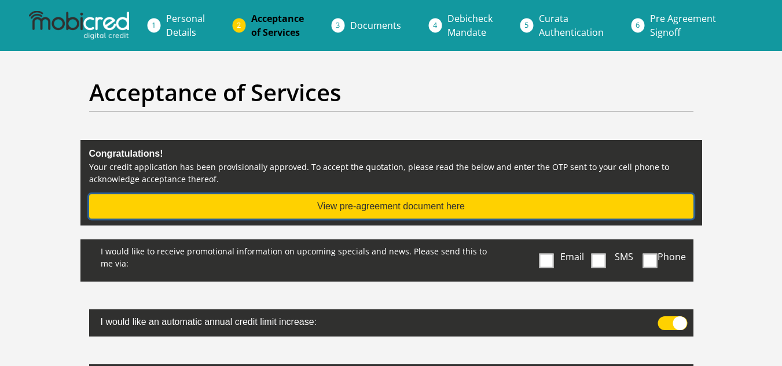
click at [437, 205] on button "View pre-agreement document here" at bounding box center [391, 206] width 604 height 24
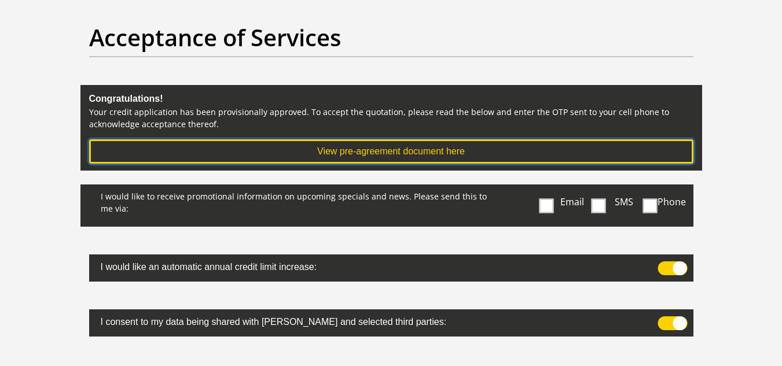
scroll to position [56, 0]
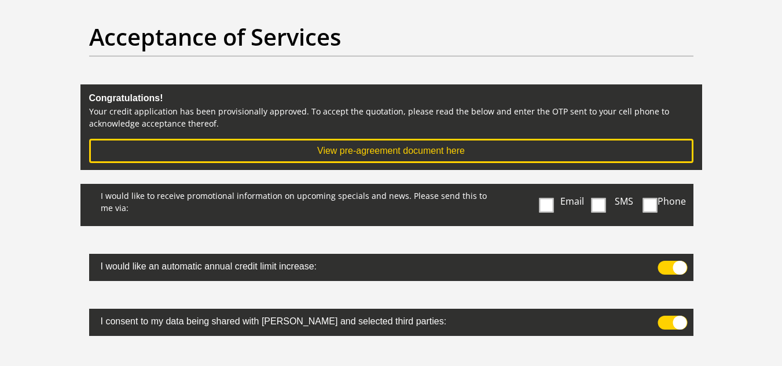
click at [544, 201] on span at bounding box center [546, 205] width 14 height 14
click at [548, 187] on input "Email" at bounding box center [548, 187] width 0 height 0
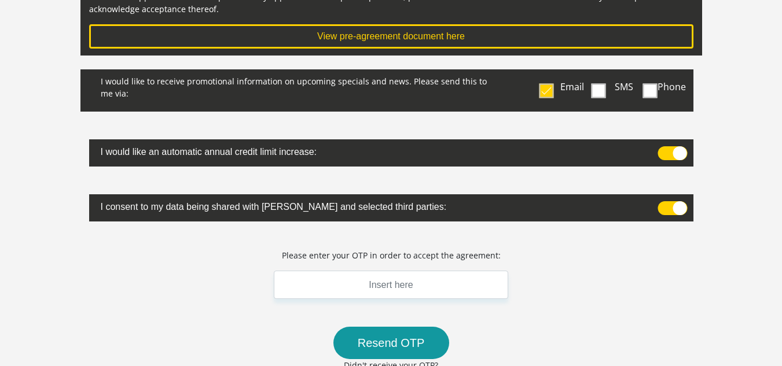
scroll to position [192, 0]
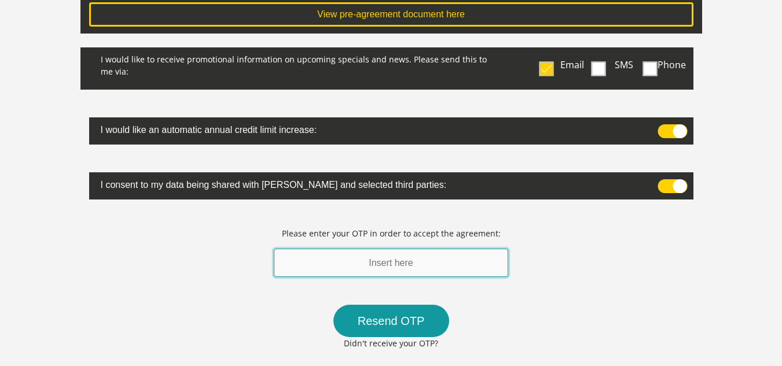
click at [469, 260] on input "text" at bounding box center [391, 263] width 235 height 28
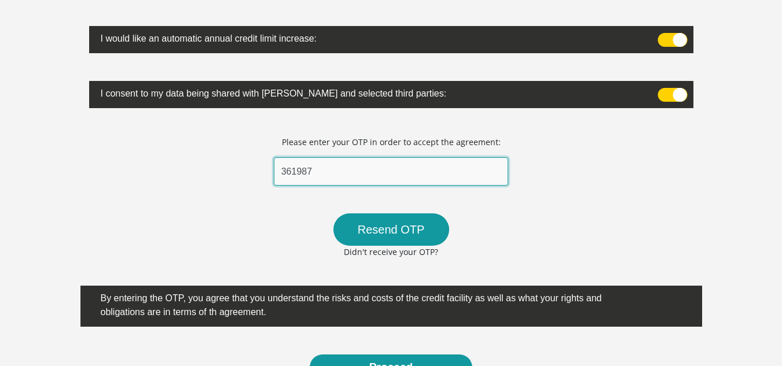
scroll to position [386, 0]
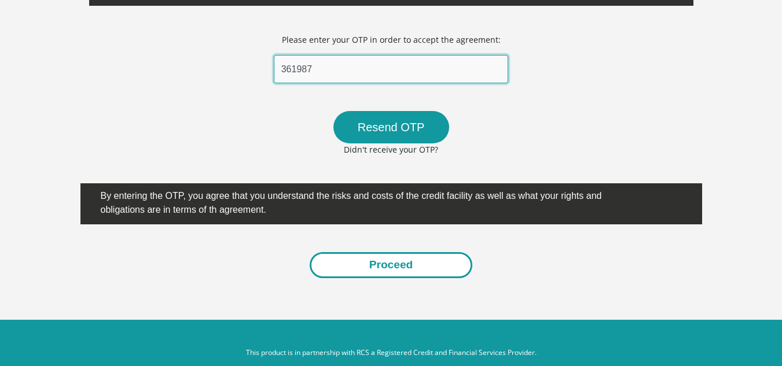
type input "361987"
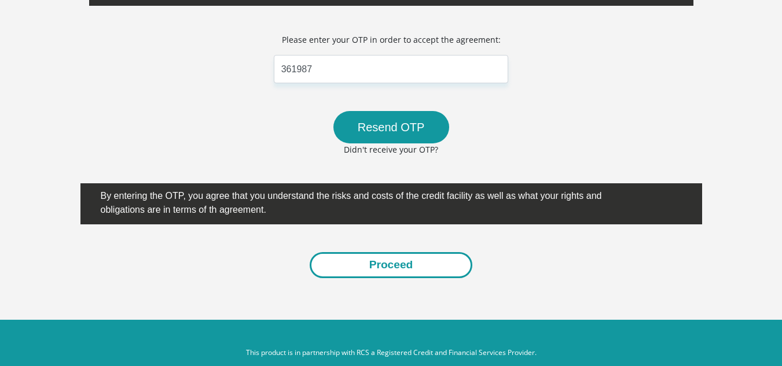
click at [395, 274] on button "Proceed" at bounding box center [391, 265] width 163 height 26
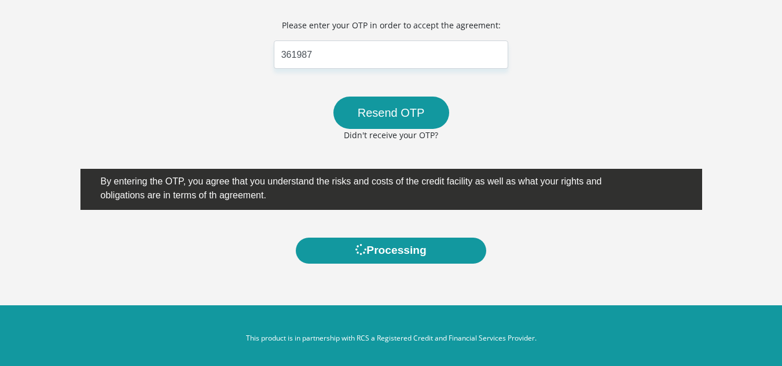
scroll to position [406, 0]
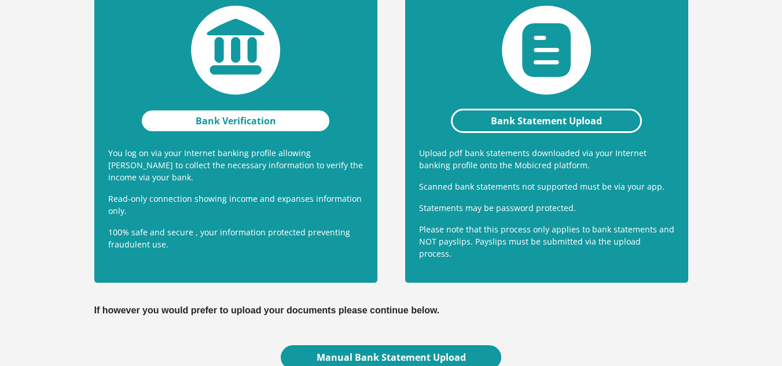
scroll to position [292, 0]
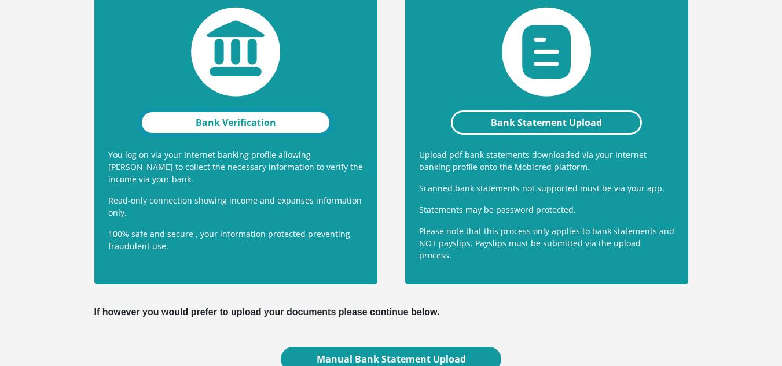
click at [207, 118] on link "Bank Verification" at bounding box center [236, 123] width 192 height 24
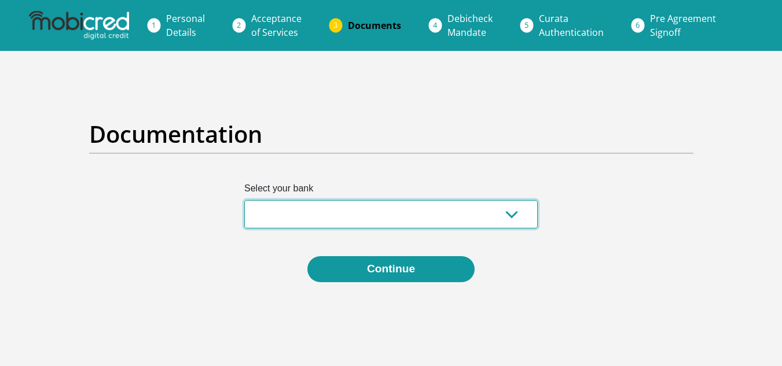
click at [337, 218] on select "Absa Capitec Bank Discovery Bank First National Bank Nedbank Standard Bank Tyme…" at bounding box center [390, 214] width 293 height 28
select select "{"id":"2","title":"Capitec Bank","institution":"Capitec","alias":"capitec","cou…"
click at [244, 200] on select "Absa Capitec Bank Discovery Bank First National Bank Nedbank Standard Bank Tyme…" at bounding box center [390, 214] width 293 height 28
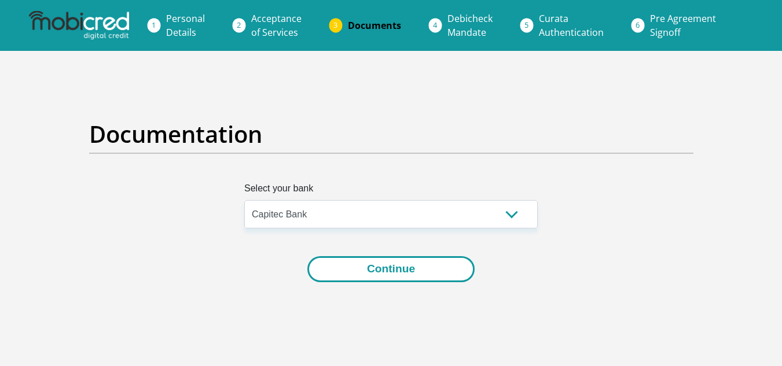
click at [356, 260] on button "Continue" at bounding box center [390, 269] width 167 height 26
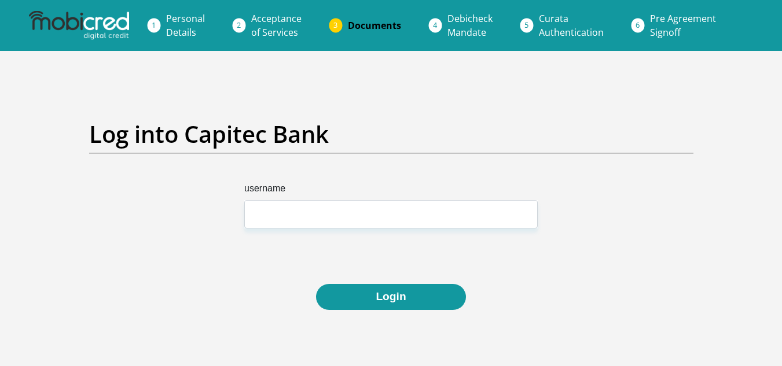
scroll to position [79, 0]
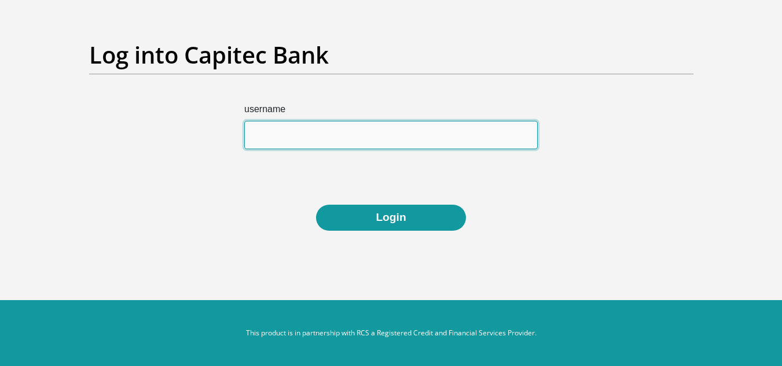
click at [336, 138] on input "username" at bounding box center [390, 135] width 293 height 28
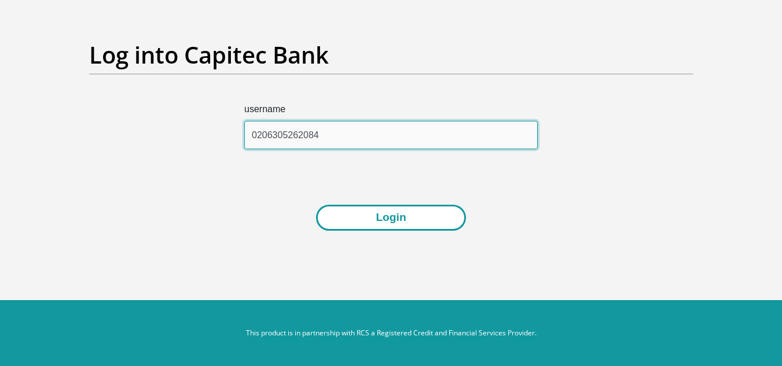
type input "0206305262084"
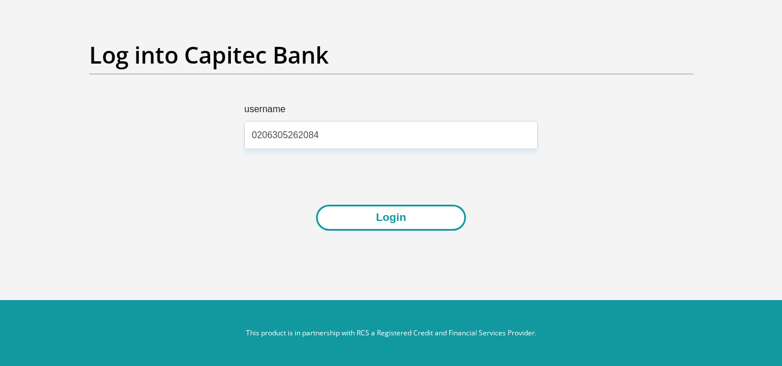
click at [362, 215] on button "Login" at bounding box center [390, 218] width 149 height 26
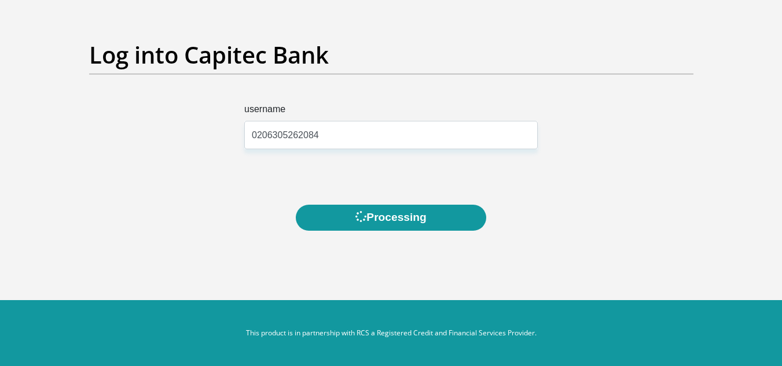
scroll to position [0, 0]
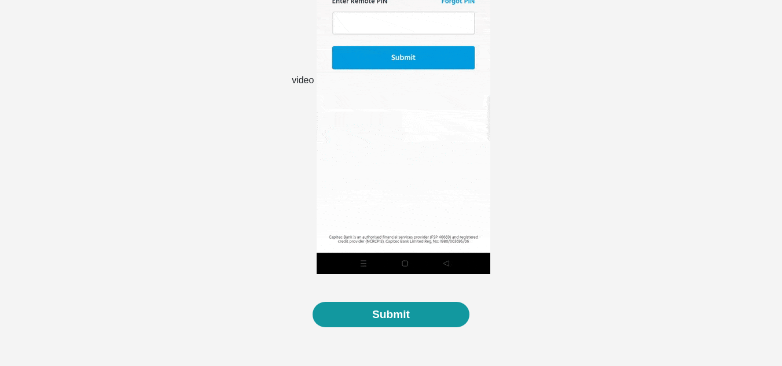
scroll to position [342, 0]
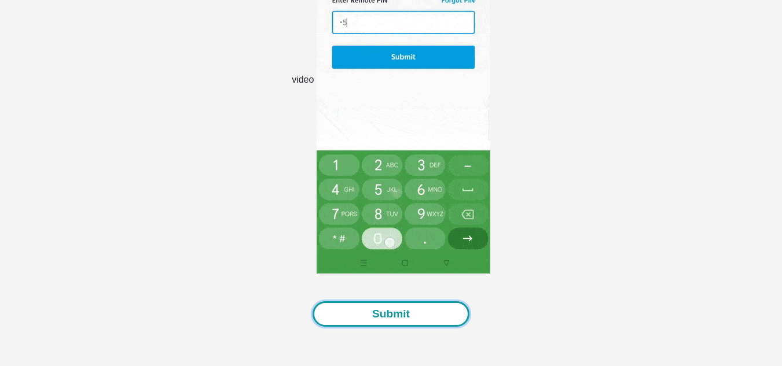
click at [406, 312] on button "Submit" at bounding box center [390, 314] width 157 height 26
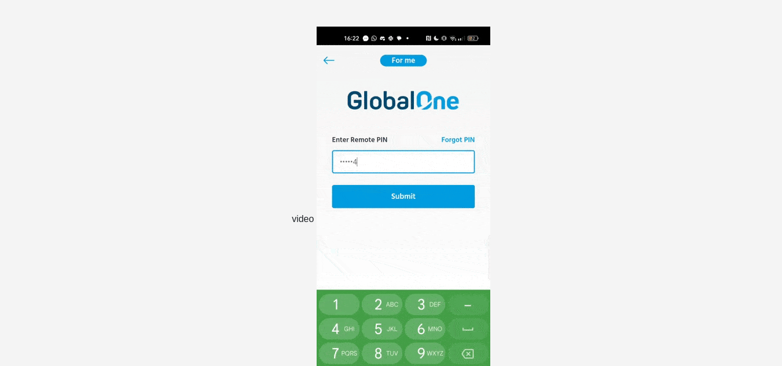
scroll to position [0, 0]
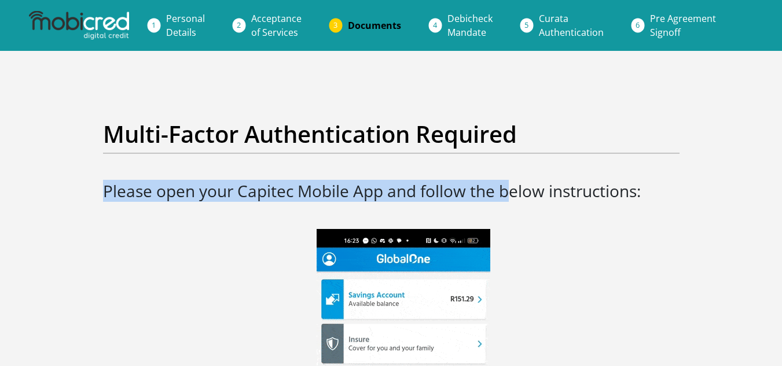
drag, startPoint x: 509, startPoint y: 215, endPoint x: 509, endPoint y: 148, distance: 67.7
click at [509, 148] on div "Multi-Factor Authentication Required Please open your Capitec Mobile App and fo…" at bounding box center [391, 174] width 594 height 109
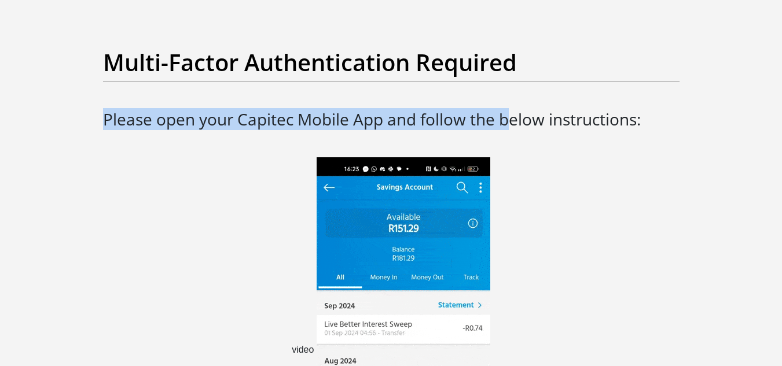
scroll to position [71, 0]
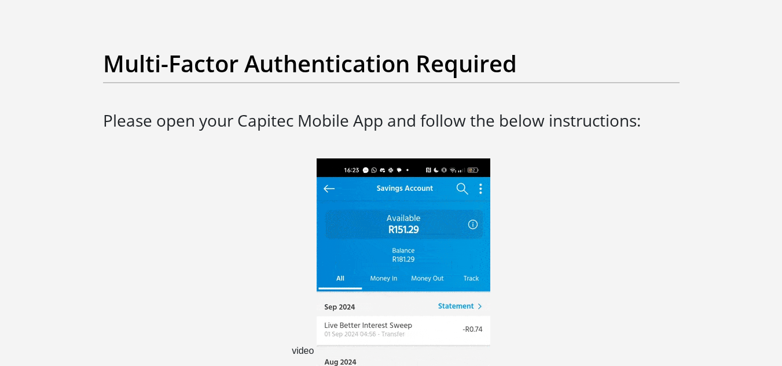
click at [524, 143] on div "Multi-Factor Authentication Required Please open your Capitec Mobile App and fo…" at bounding box center [391, 104] width 594 height 109
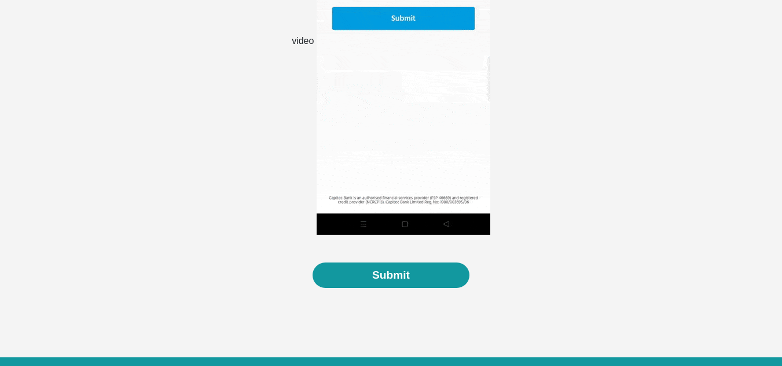
scroll to position [380, 0]
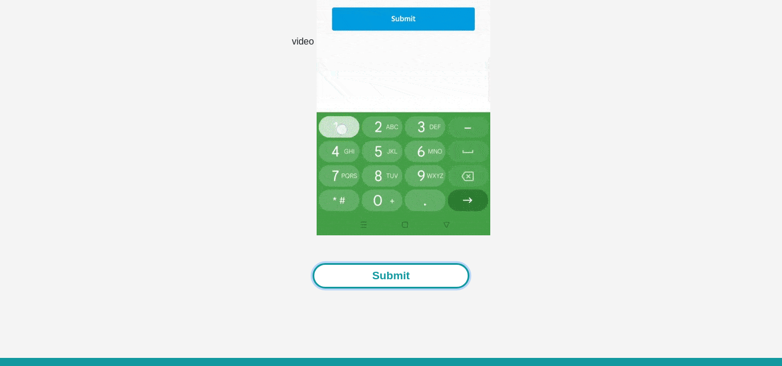
click at [387, 275] on button "Submit" at bounding box center [390, 276] width 157 height 26
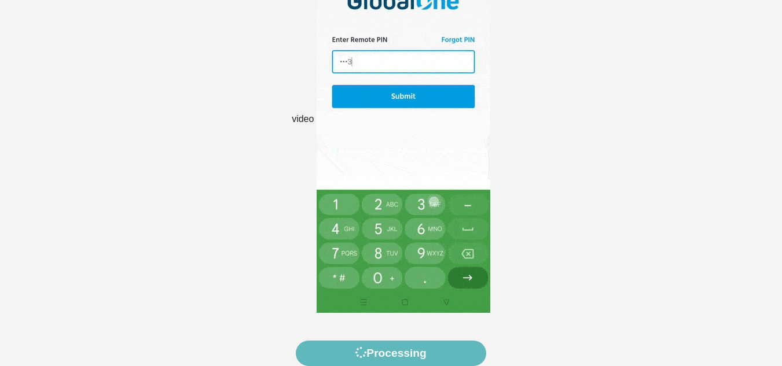
scroll to position [303, 0]
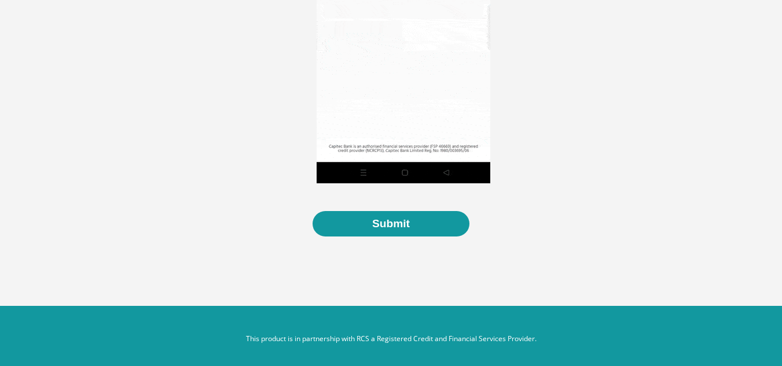
scroll to position [438, 0]
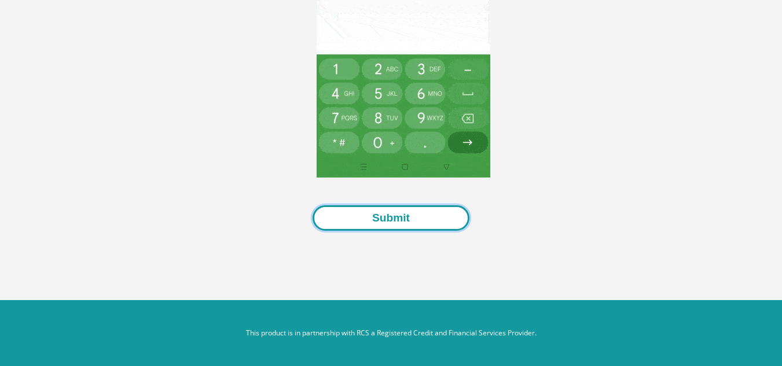
click at [405, 222] on button "Submit" at bounding box center [390, 218] width 157 height 26
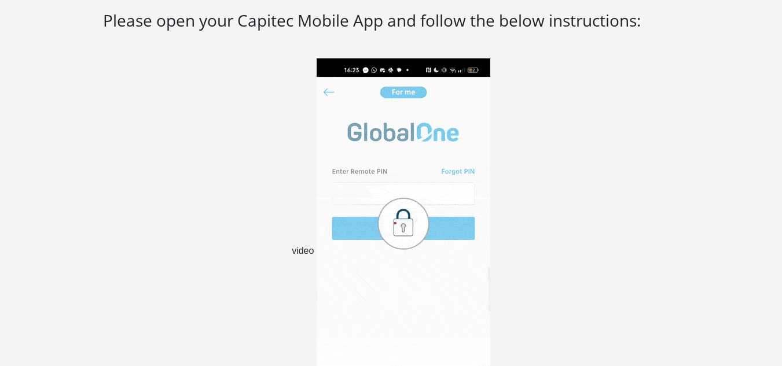
scroll to position [0, 0]
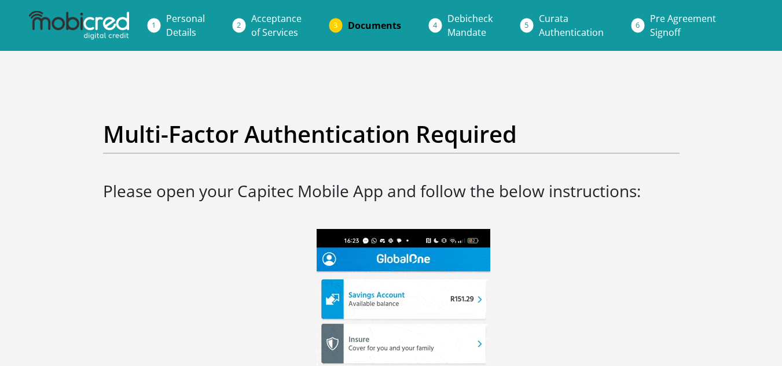
click at [338, 23] on li "Documents" at bounding box center [388, 25] width 100 height 23
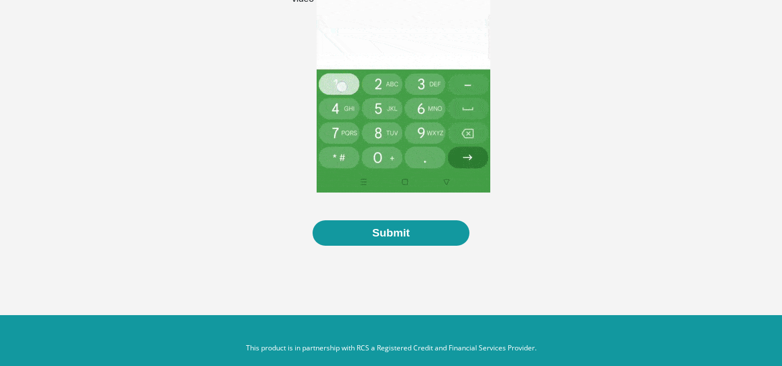
scroll to position [438, 0]
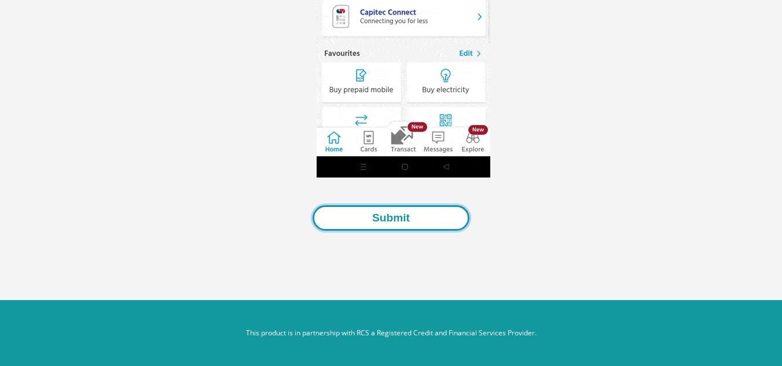
click at [394, 215] on button "Submit" at bounding box center [390, 218] width 157 height 26
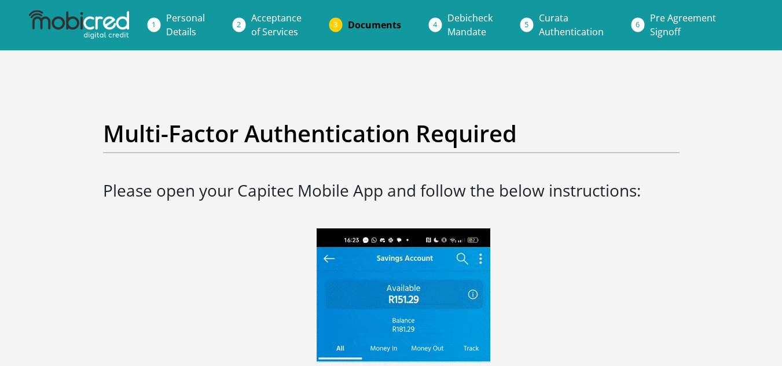
scroll to position [0, 0]
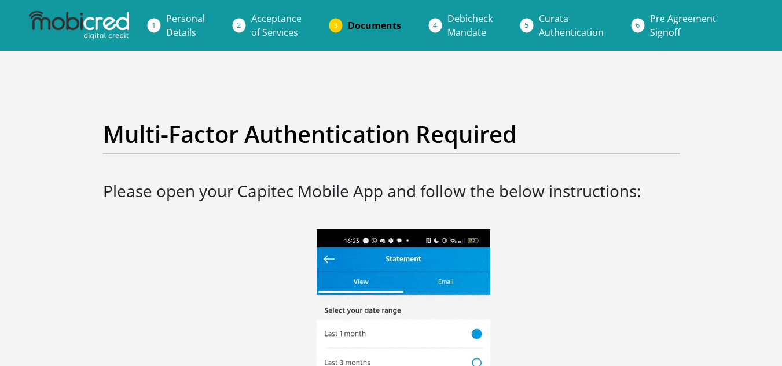
click at [351, 23] on span "Documents" at bounding box center [374, 25] width 53 height 13
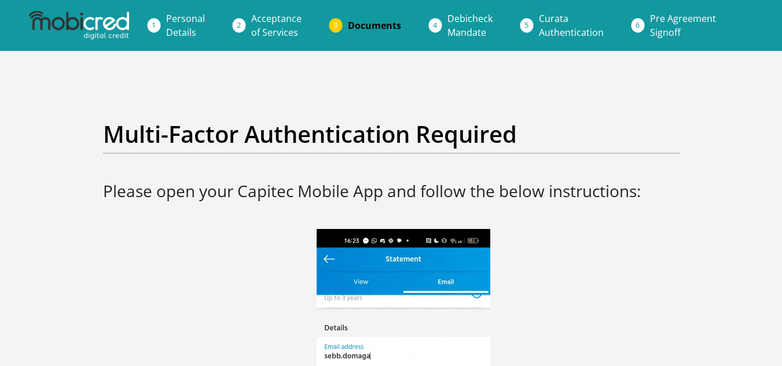
click at [340, 23] on li "Documents" at bounding box center [388, 25] width 100 height 23
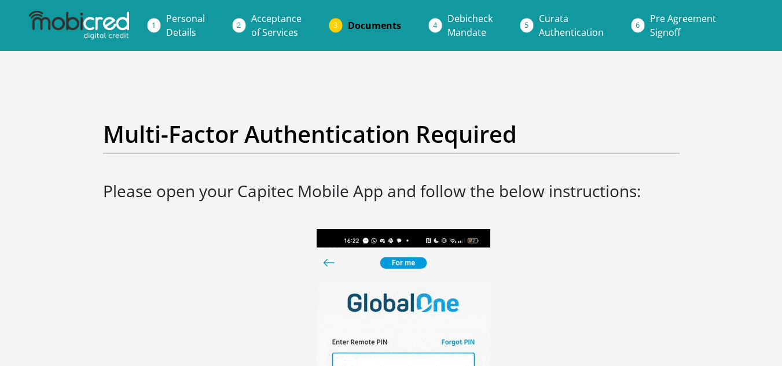
scroll to position [303, 0]
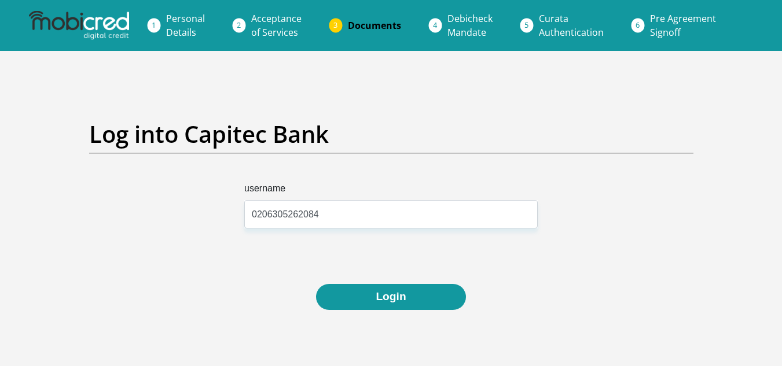
scroll to position [79, 0]
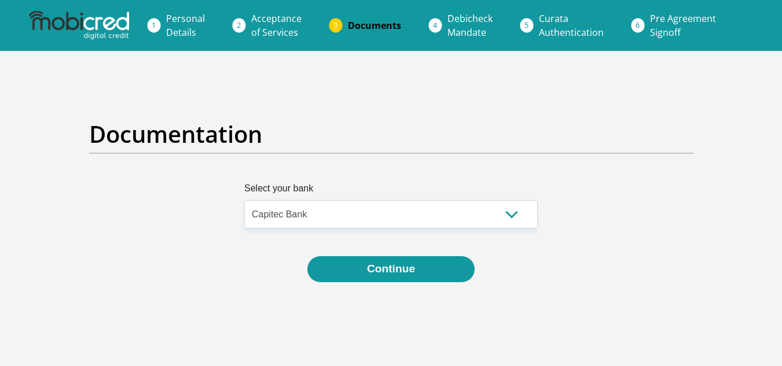
select select "{"id":"2","title":"Capitec Bank","institution":"Capitec","alias":"capitec","cou…"
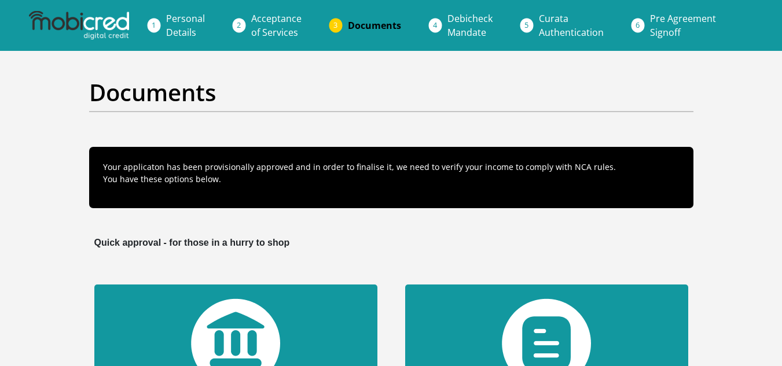
scroll to position [292, 0]
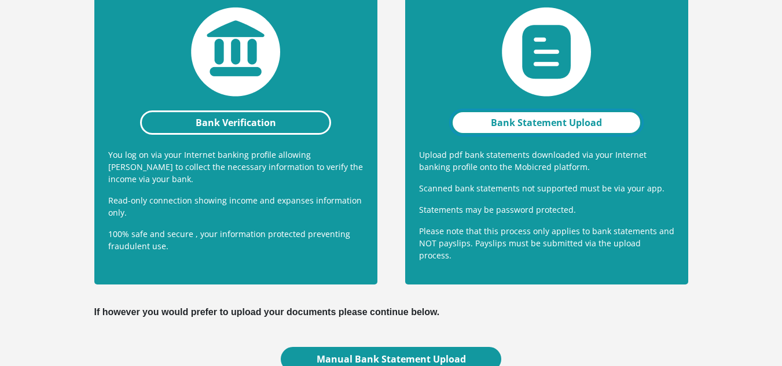
click at [513, 119] on link "Bank Statement Upload" at bounding box center [547, 123] width 192 height 24
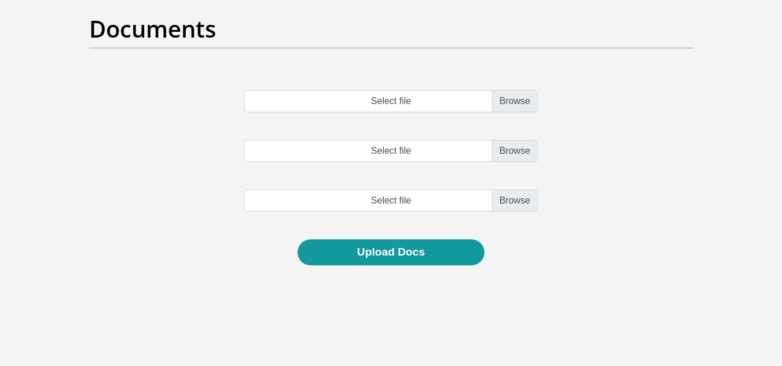
scroll to position [102, 0]
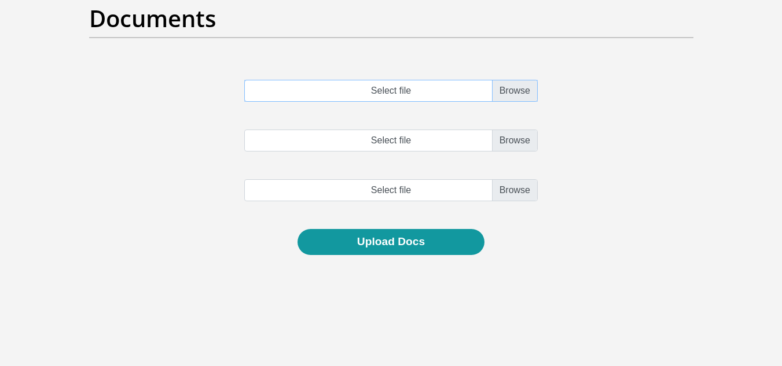
click at [502, 93] on input "Select file" at bounding box center [390, 91] width 293 height 22
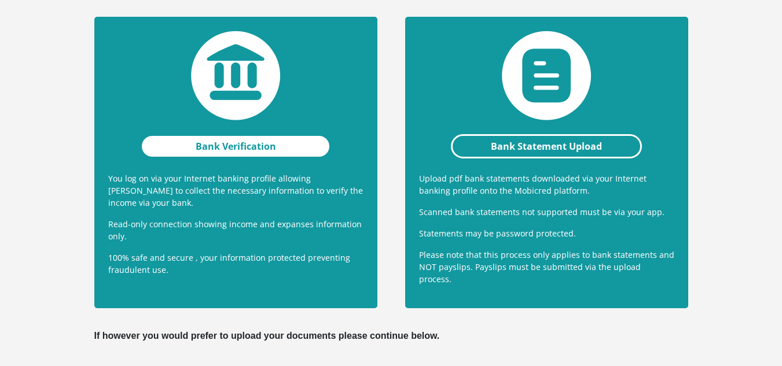
scroll to position [267, 0]
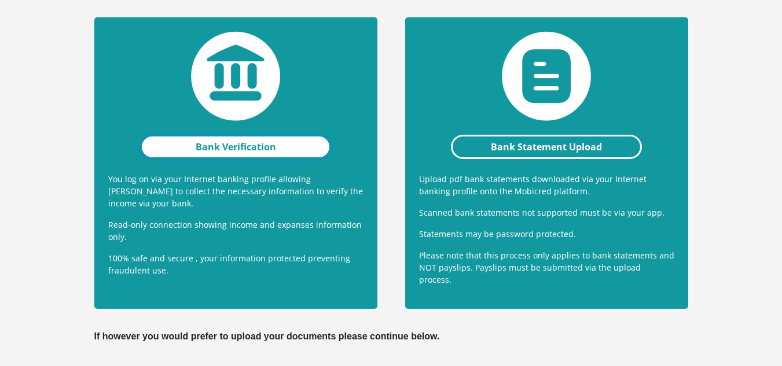
click at [256, 139] on link "Bank Verification" at bounding box center [236, 147] width 192 height 24
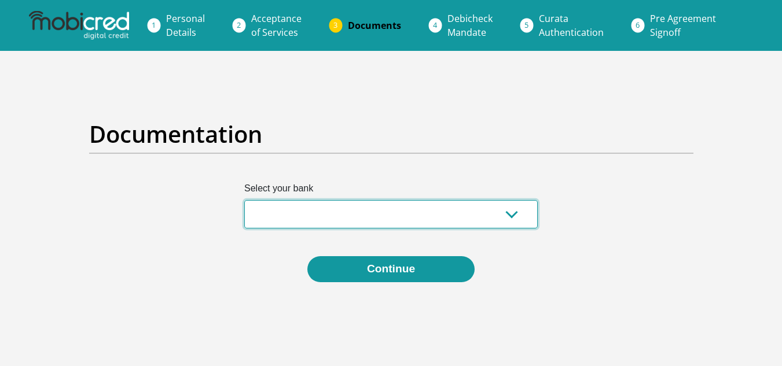
click at [426, 203] on select "Absa Capitec Bank Discovery Bank First National Bank Nedbank Standard Bank Tyme…" at bounding box center [390, 214] width 293 height 28
select select "{"id":"2","title":"Capitec Bank","institution":"Capitec","alias":"capitec","cou…"
click at [244, 200] on select "Absa Capitec Bank Discovery Bank First National Bank Nedbank Standard Bank Tyme…" at bounding box center [390, 214] width 293 height 28
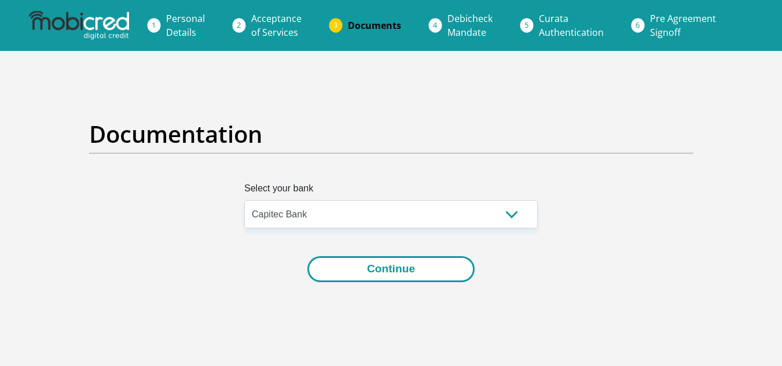
click at [349, 266] on button "Continue" at bounding box center [390, 269] width 167 height 26
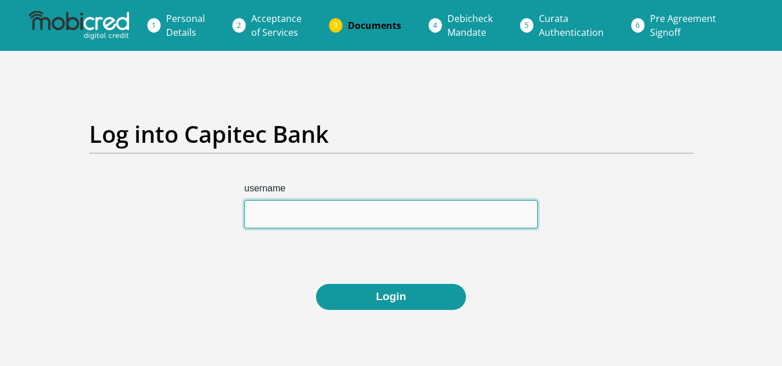
click at [308, 225] on input "username" at bounding box center [390, 214] width 293 height 28
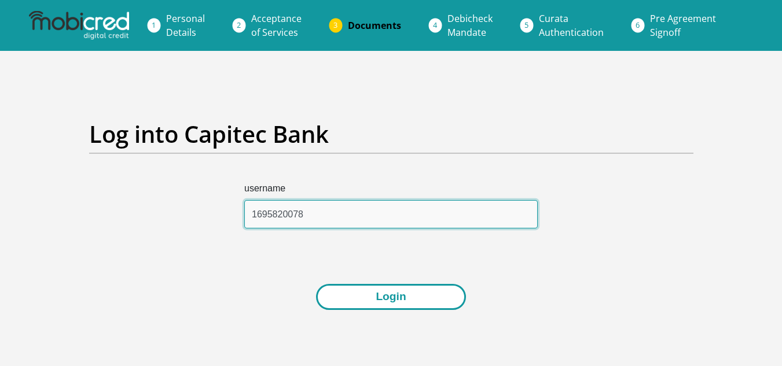
type input "1695820078"
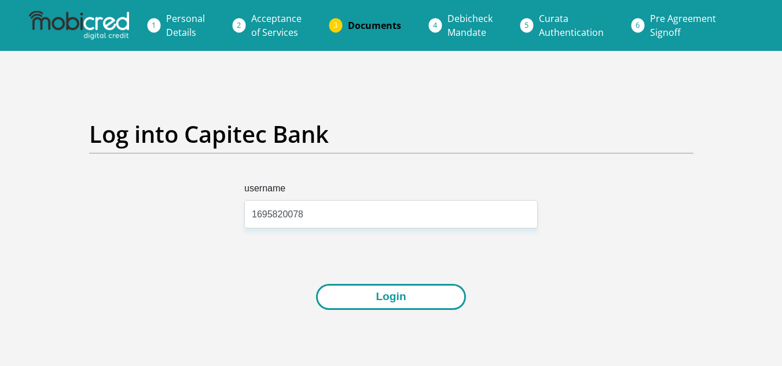
click at [343, 293] on button "Login" at bounding box center [390, 297] width 149 height 26
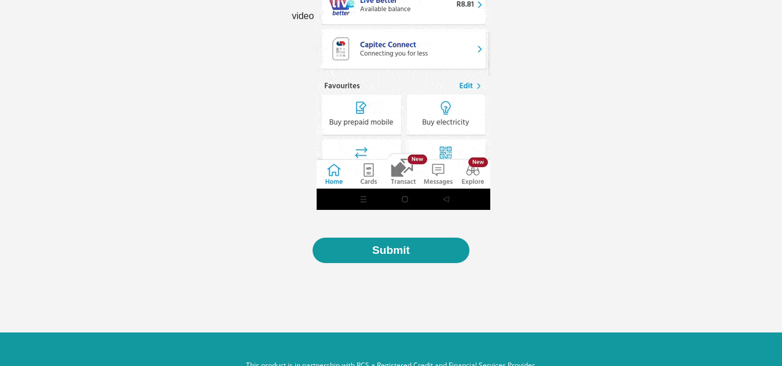
scroll to position [438, 0]
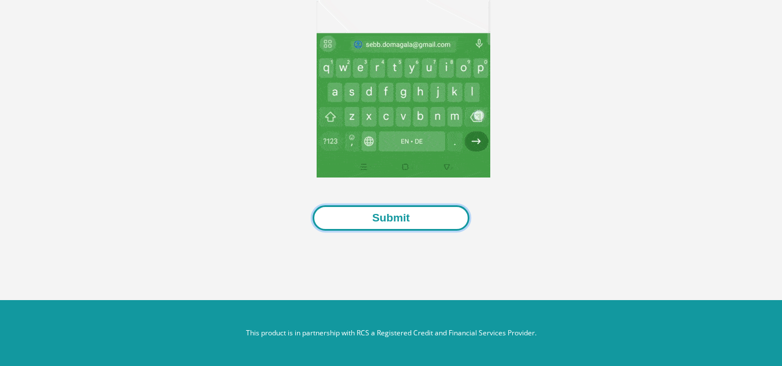
click at [369, 227] on button "Submit" at bounding box center [390, 218] width 157 height 26
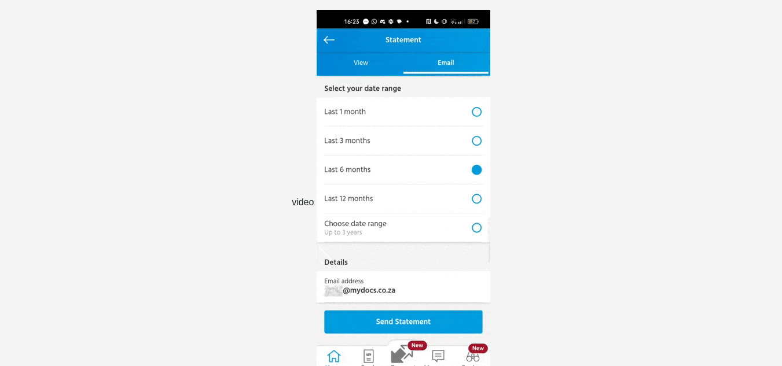
scroll to position [242, 0]
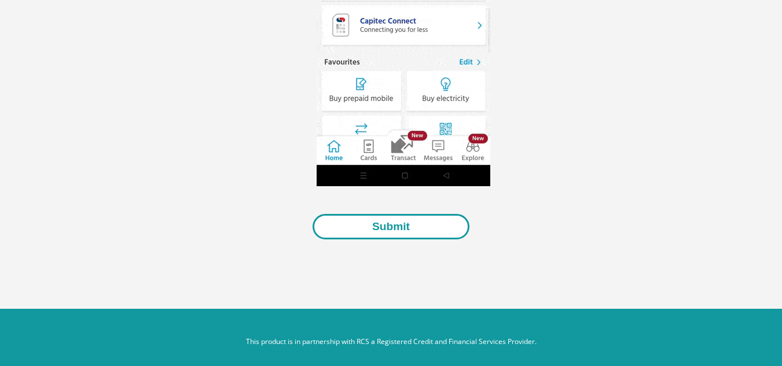
scroll to position [430, 0]
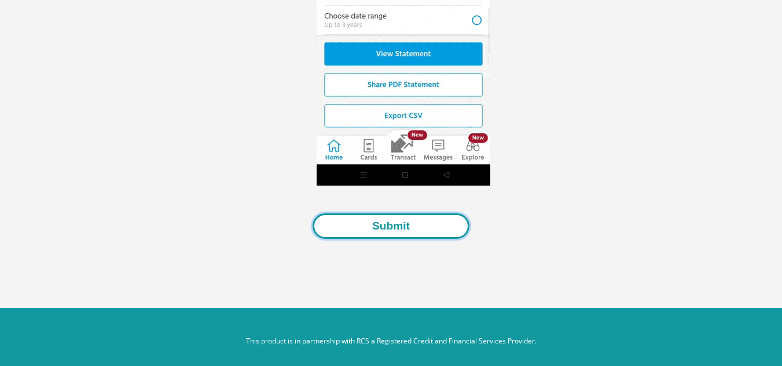
click at [384, 223] on button "Submit" at bounding box center [390, 226] width 157 height 26
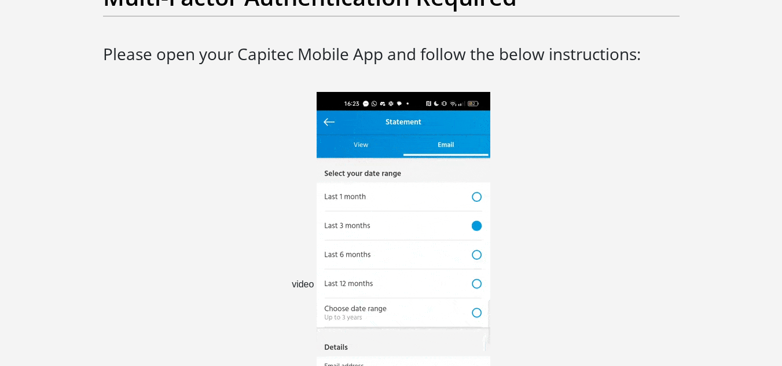
scroll to position [137, 0]
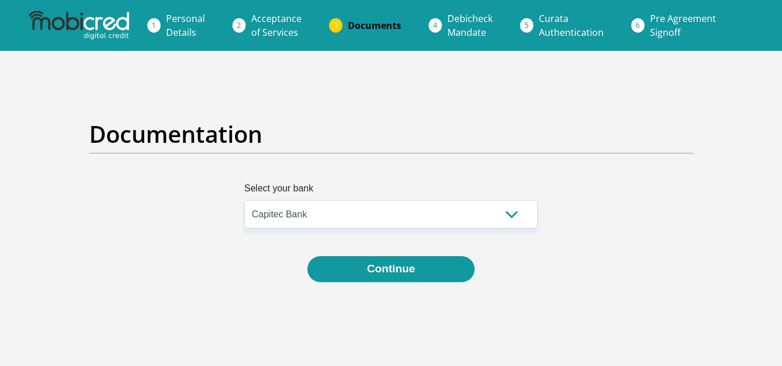
select select "{"id":"2","title":"Capitec Bank","institution":"Capitec","alias":"capitec","cou…"
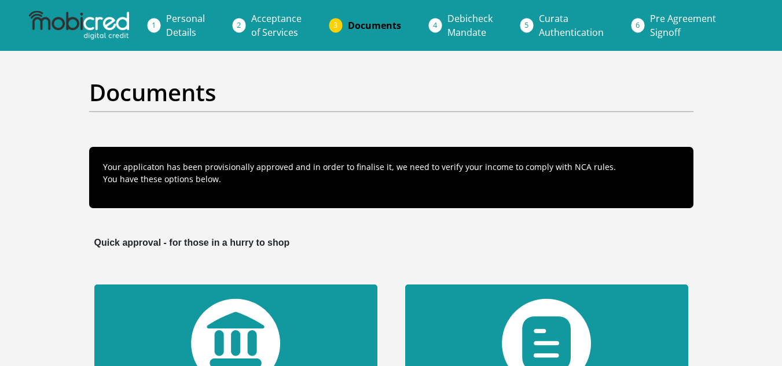
scroll to position [267, 0]
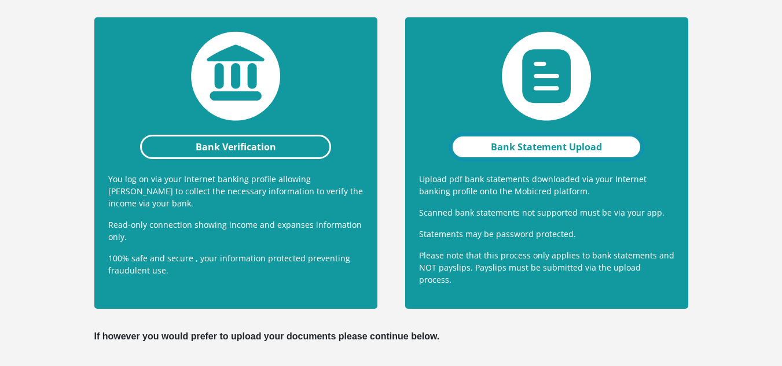
click at [537, 147] on link "Bank Statement Upload" at bounding box center [547, 147] width 192 height 24
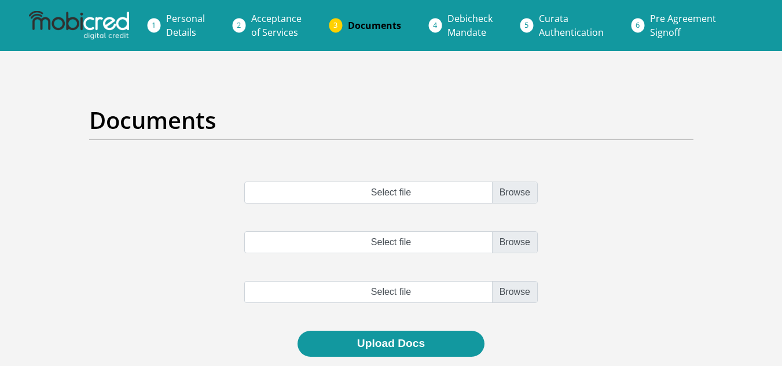
scroll to position [3, 0]
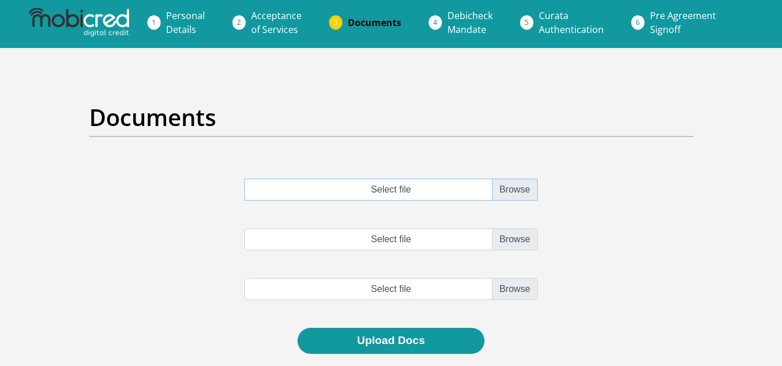
click at [517, 181] on input "Select file" at bounding box center [390, 190] width 293 height 22
type input "C:\fakepath\account_statement.pdf"
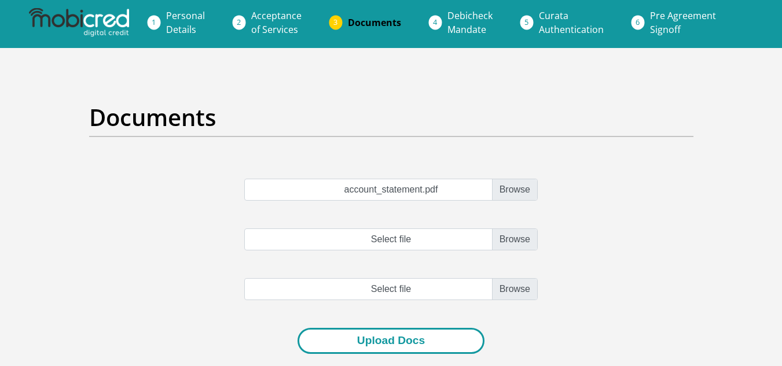
click at [391, 330] on button "Upload Docs" at bounding box center [390, 341] width 187 height 26
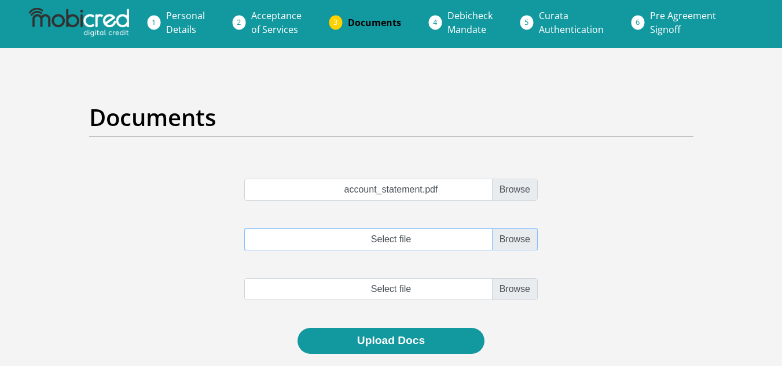
click at [522, 231] on input "Select file" at bounding box center [390, 240] width 293 height 22
type input "C:\fakepath\account_statement.pdf"
click at [498, 282] on input "file" at bounding box center [390, 289] width 293 height 22
type input "C:\fakepath\account_statement.pdf"
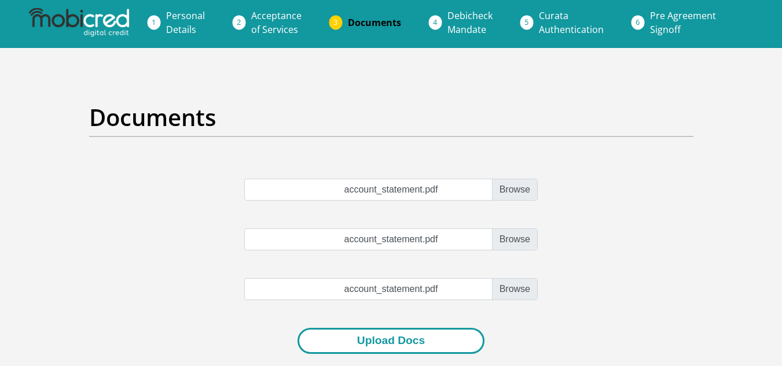
click at [384, 345] on button "Upload Docs" at bounding box center [390, 341] width 187 height 26
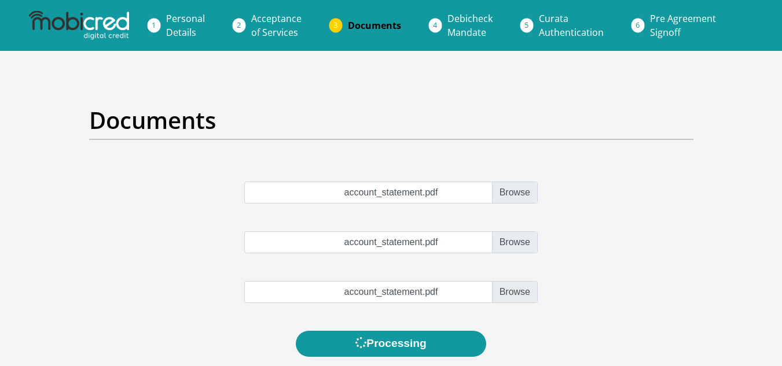
scroll to position [168, 0]
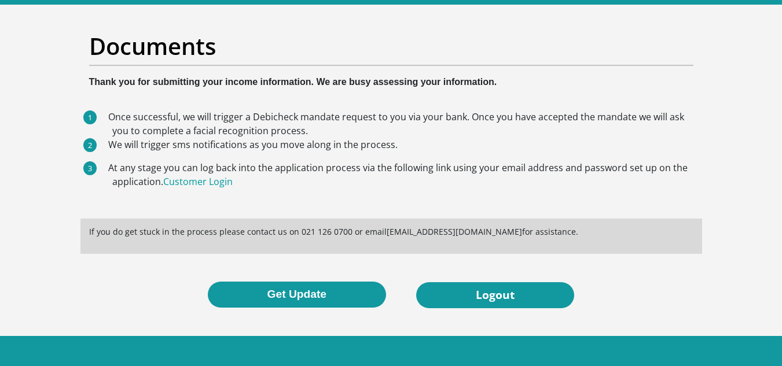
scroll to position [48, 0]
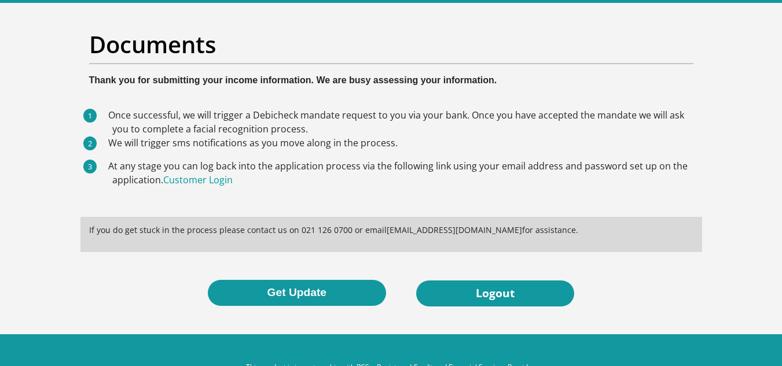
click at [190, 360] on footer "This product is in partnership with RCS a Registered Credit and Financial Servi…" at bounding box center [391, 367] width 782 height 66
click at [746, 269] on section "Documents Thank you for submitting your income information. We are busy assessi…" at bounding box center [391, 169] width 782 height 332
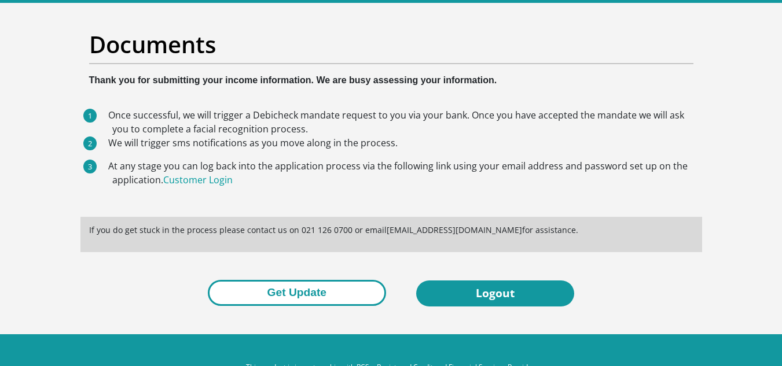
click at [312, 290] on button "Get Update" at bounding box center [297, 293] width 178 height 26
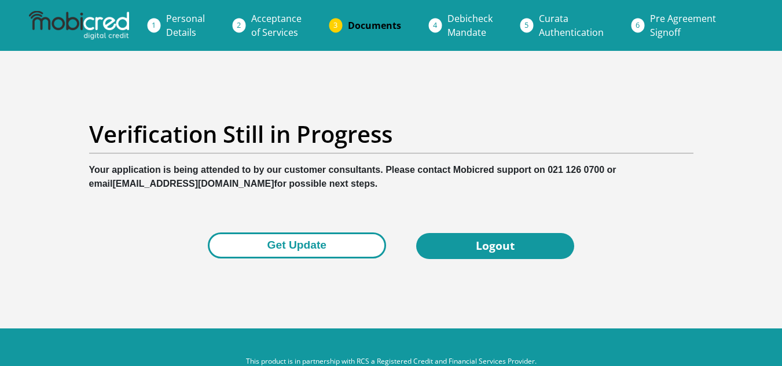
click at [268, 252] on button "Get Update" at bounding box center [297, 246] width 178 height 26
click at [245, 255] on button "Get Update" at bounding box center [297, 246] width 178 height 26
click at [297, 253] on button "Get Update" at bounding box center [297, 246] width 178 height 26
click at [240, 235] on button "Get Update" at bounding box center [297, 246] width 178 height 26
click at [303, 249] on button "Get Update" at bounding box center [297, 246] width 178 height 26
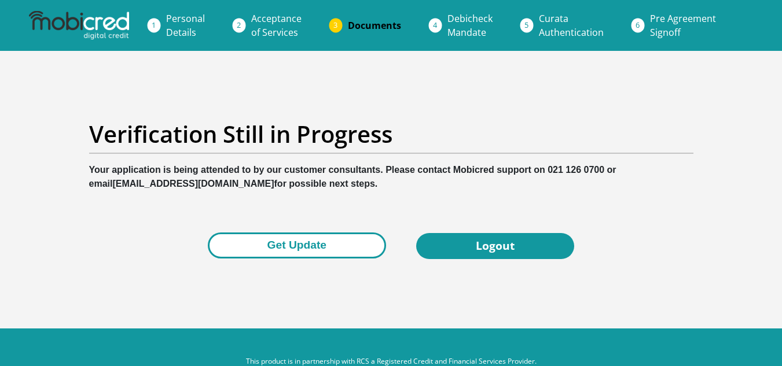
click at [276, 257] on button "Get Update" at bounding box center [297, 246] width 178 height 26
click at [321, 242] on button "Get Update" at bounding box center [297, 246] width 178 height 26
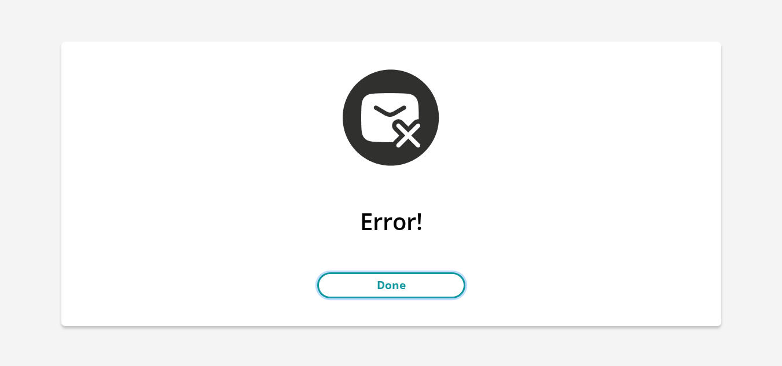
click at [374, 275] on link "Done" at bounding box center [391, 286] width 148 height 26
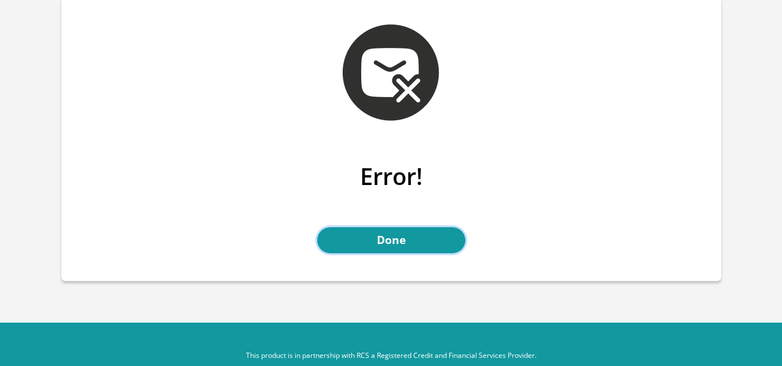
scroll to position [68, 0]
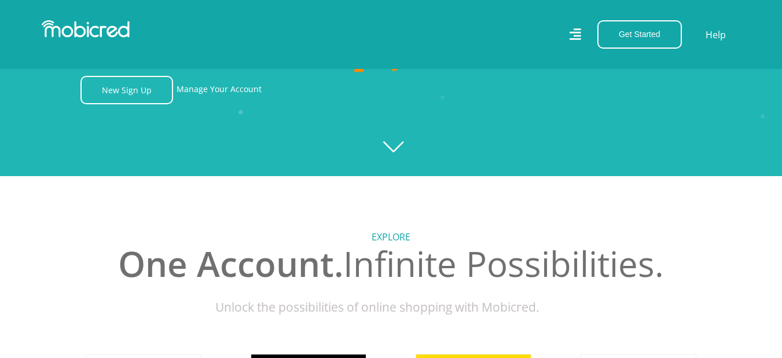
scroll to position [186, 0]
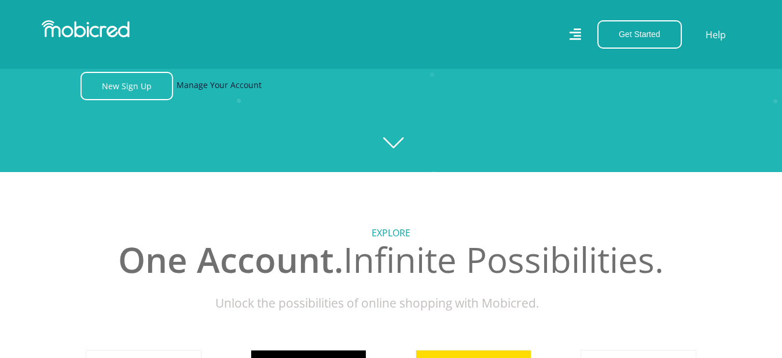
click at [241, 97] on link "Manage Your Account" at bounding box center [218, 86] width 85 height 28
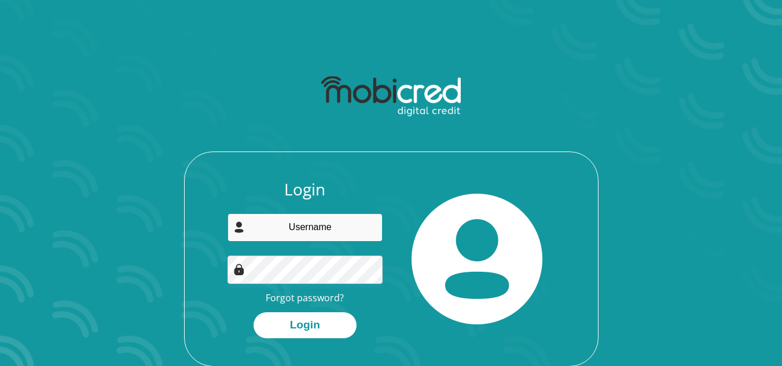
click at [324, 240] on input "email" at bounding box center [304, 227] width 155 height 28
type input "[EMAIL_ADDRESS][DOMAIN_NAME]"
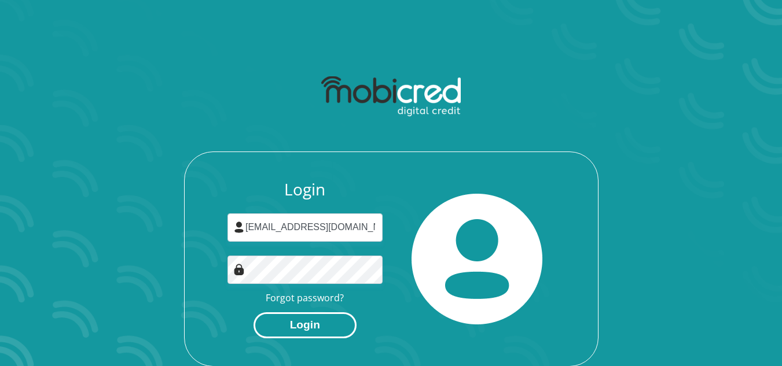
click at [281, 332] on button "Login" at bounding box center [304, 325] width 103 height 26
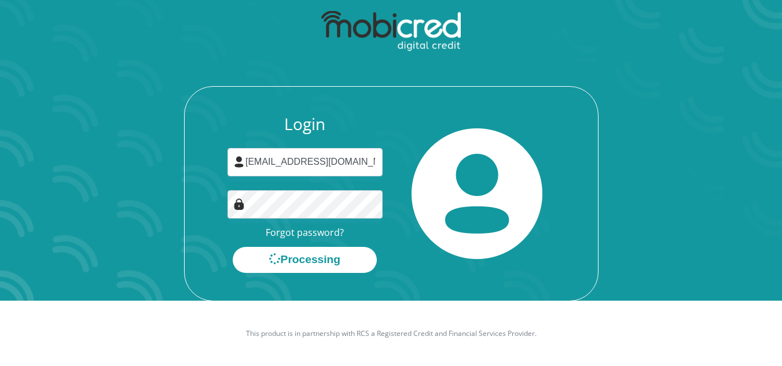
scroll to position [66, 0]
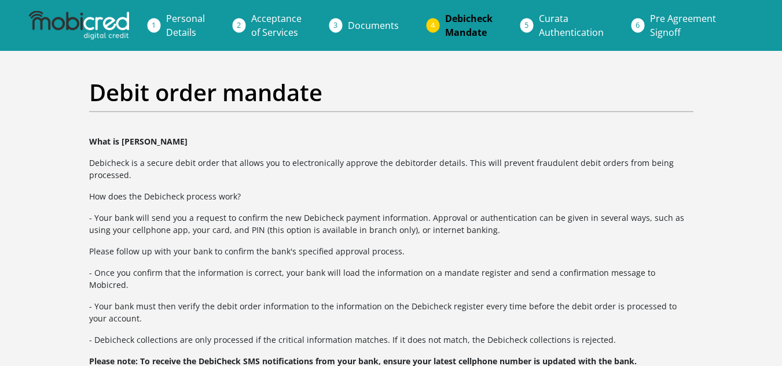
click at [242, 25] on li "Acceptance of Services" at bounding box center [290, 25] width 97 height 37
click at [248, 35] on link "Acceptance of Services" at bounding box center [276, 25] width 69 height 37
click at [174, 29] on span "Personal Details" at bounding box center [185, 25] width 39 height 27
click at [436, 28] on li "Debicheck Mandate" at bounding box center [483, 25] width 94 height 37
click at [546, 33] on span "Curata Authentication" at bounding box center [571, 25] width 65 height 27
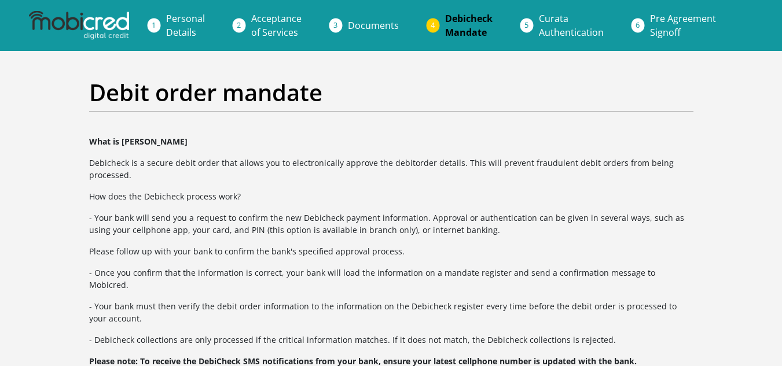
click at [547, 35] on span "Curata Authentication" at bounding box center [571, 25] width 65 height 27
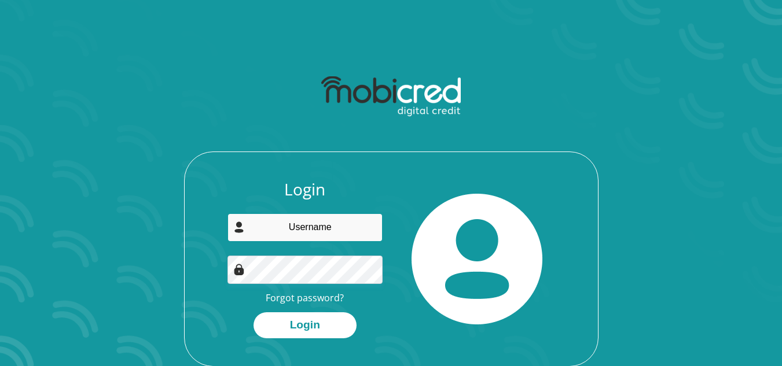
click at [332, 228] on input "email" at bounding box center [304, 227] width 155 height 28
type input "[EMAIL_ADDRESS][DOMAIN_NAME]"
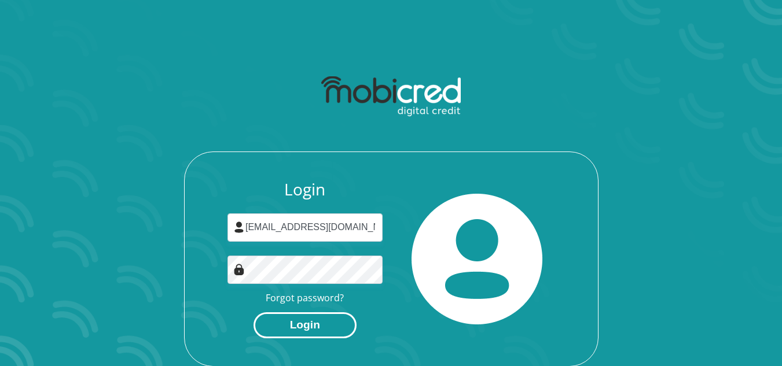
click at [311, 321] on button "Login" at bounding box center [304, 325] width 103 height 26
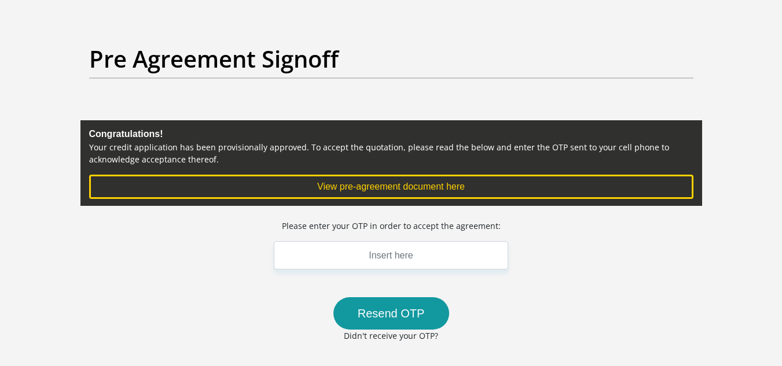
scroll to position [76, 0]
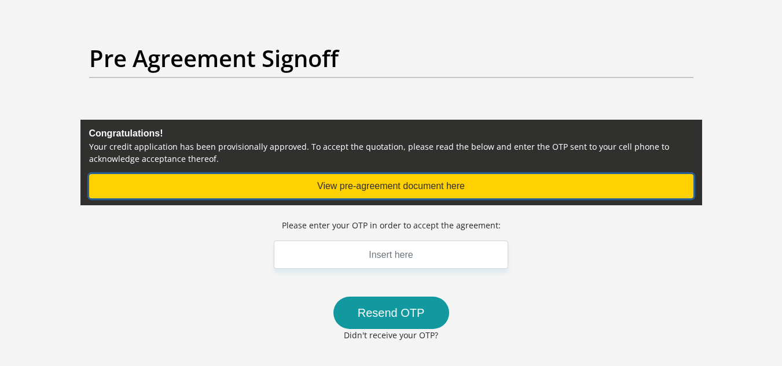
click at [393, 196] on button "View pre-agreement document here" at bounding box center [391, 186] width 604 height 24
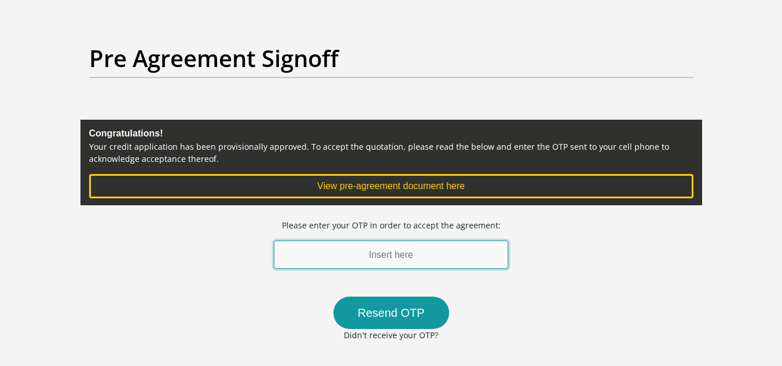
click at [374, 251] on input "text" at bounding box center [391, 255] width 235 height 28
type input "344407"
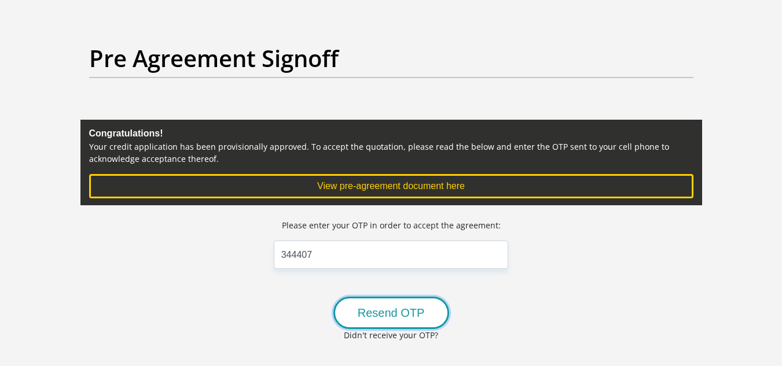
click at [376, 305] on button "Resend OTP" at bounding box center [391, 313] width 116 height 32
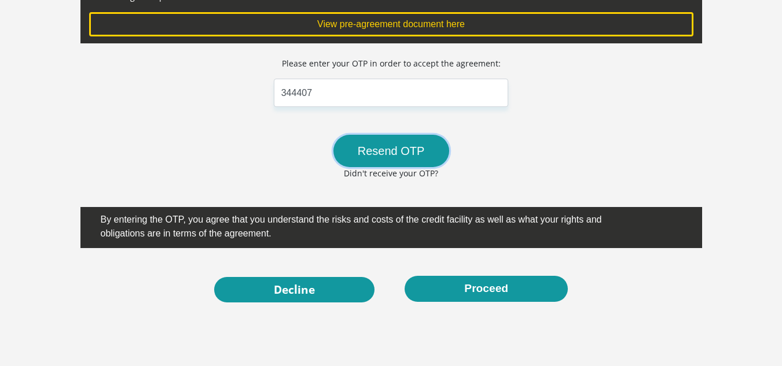
scroll to position [238, 0]
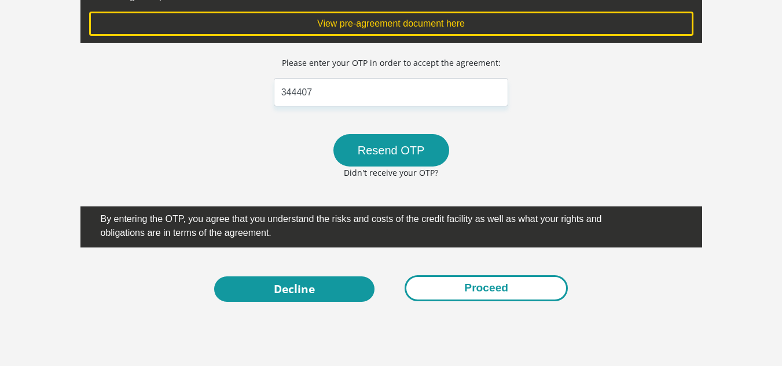
click at [437, 281] on button "Proceed" at bounding box center [485, 288] width 163 height 26
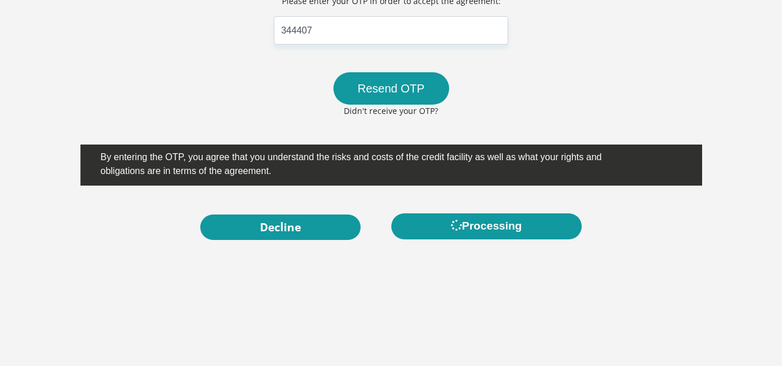
scroll to position [300, 0]
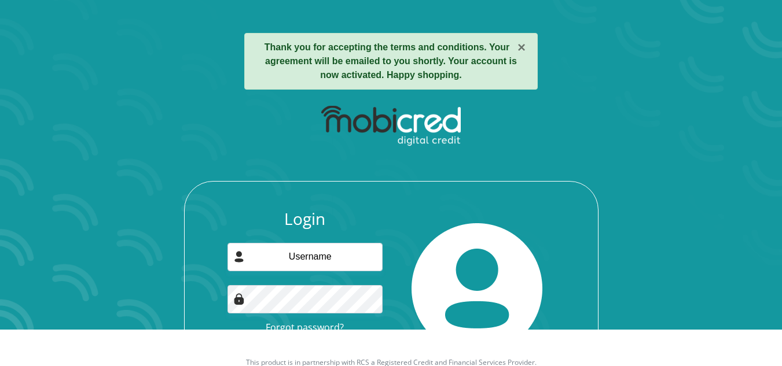
scroll to position [37, 0]
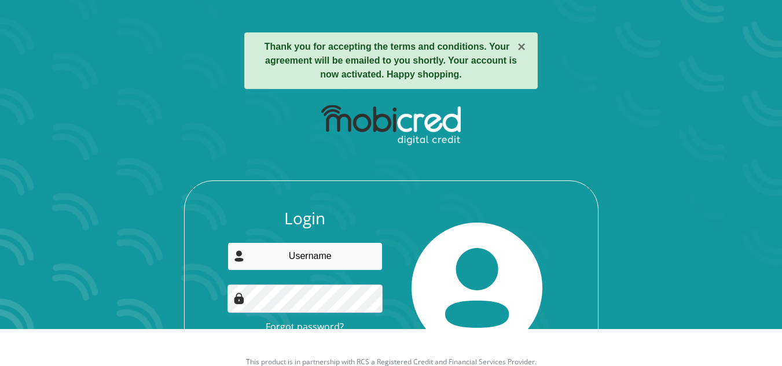
click at [271, 244] on input "email" at bounding box center [304, 256] width 155 height 28
type input "[EMAIL_ADDRESS][DOMAIN_NAME]"
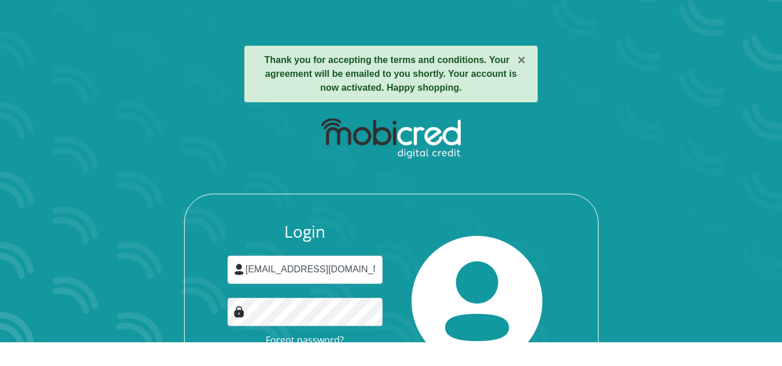
scroll to position [94, 0]
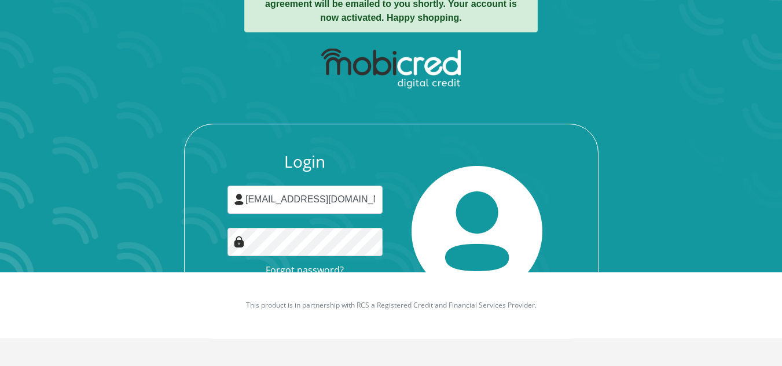
click at [568, 94] on div "Login [EMAIL_ADDRESS][DOMAIN_NAME] Forgot password? Login" at bounding box center [390, 190] width 621 height 297
